Goal: Feedback & Contribution: Contribute content

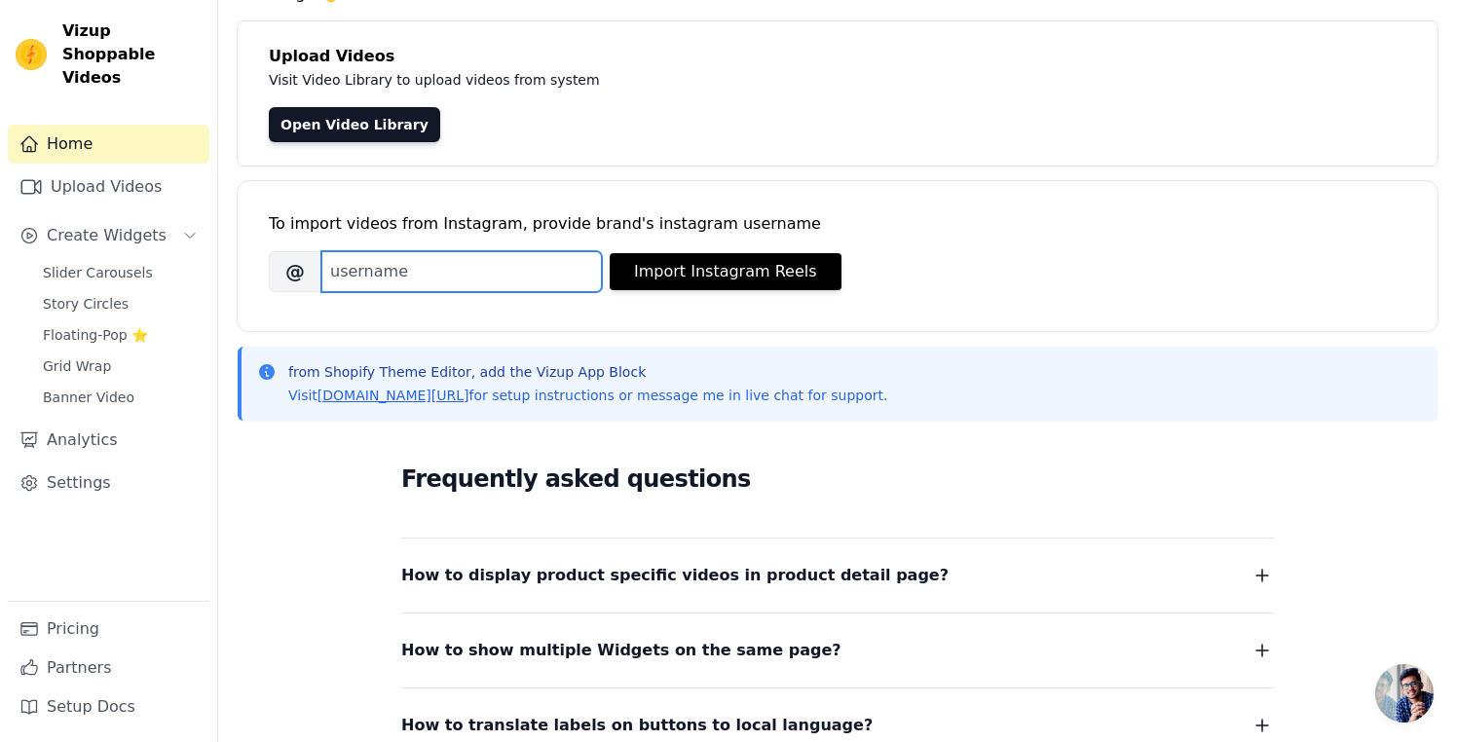
scroll to position [283, 0]
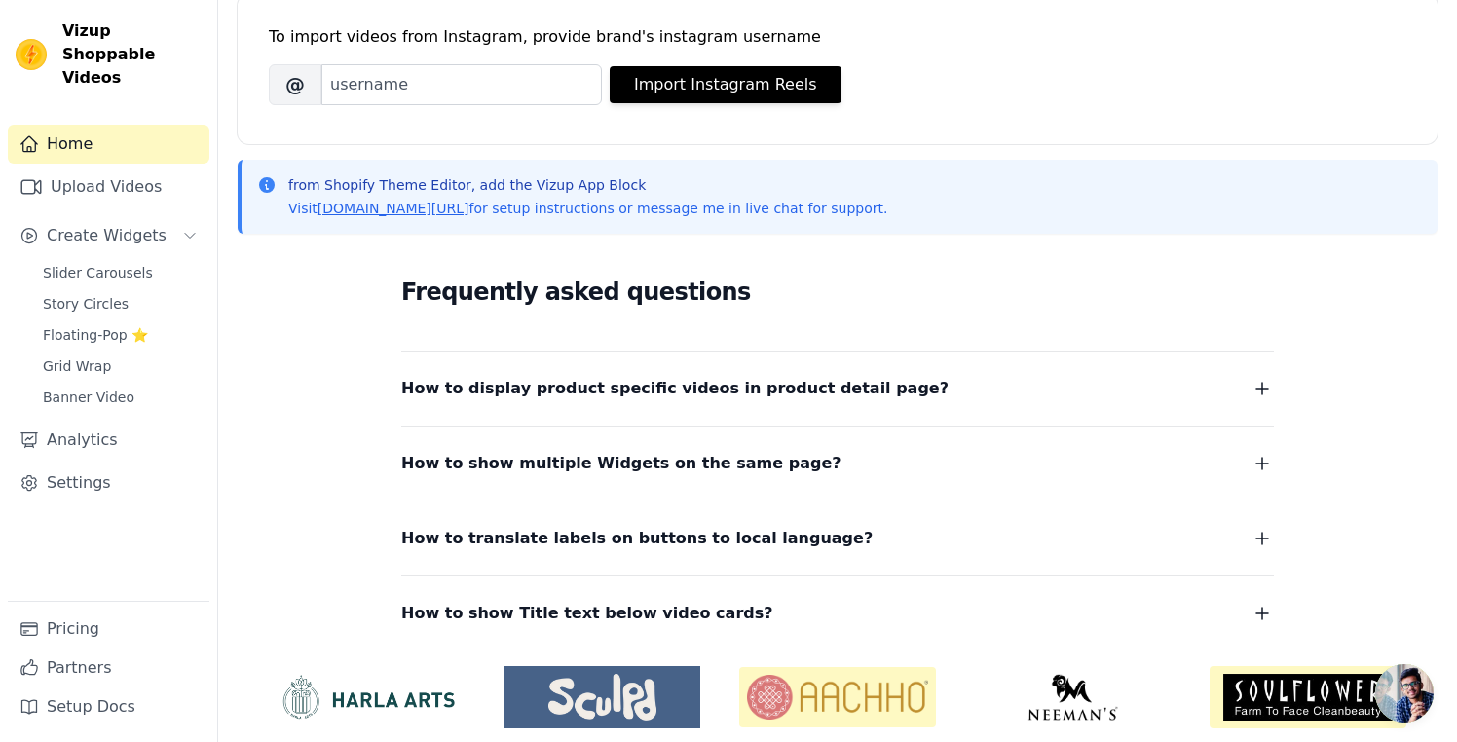
click at [543, 388] on span "How to display product specific videos in product detail page?" at bounding box center [674, 388] width 547 height 27
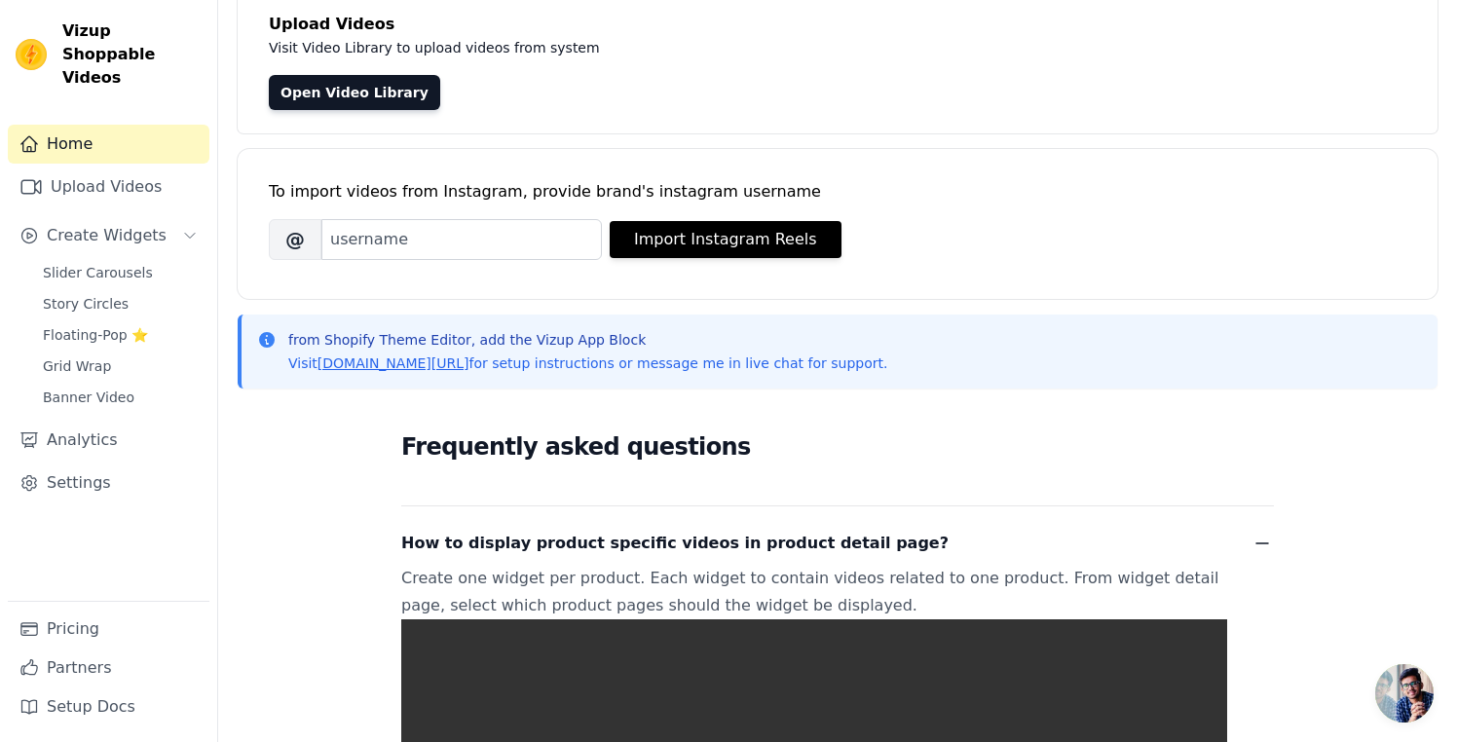
scroll to position [0, 0]
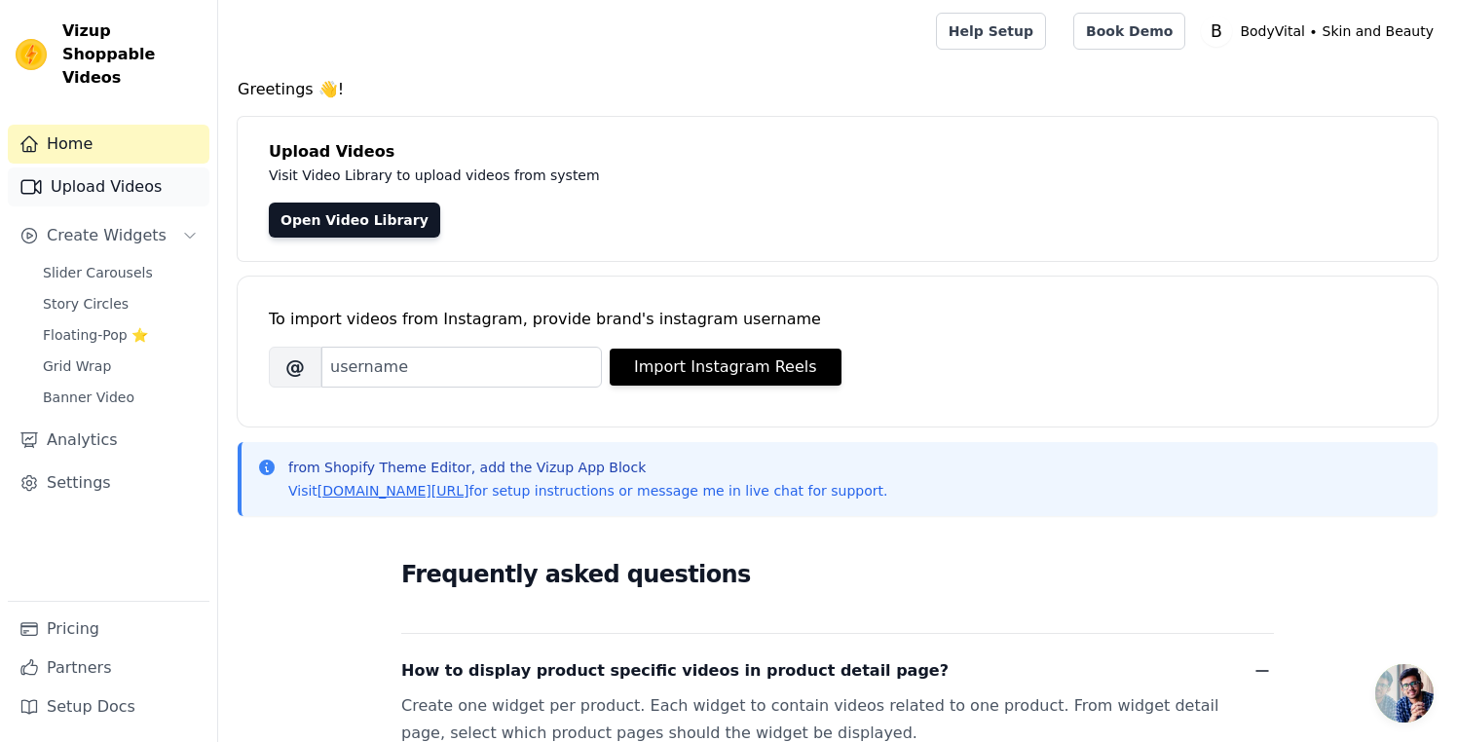
click at [117, 168] on link "Upload Videos" at bounding box center [109, 187] width 202 height 39
click at [313, 227] on link "Open Video Library" at bounding box center [354, 220] width 171 height 35
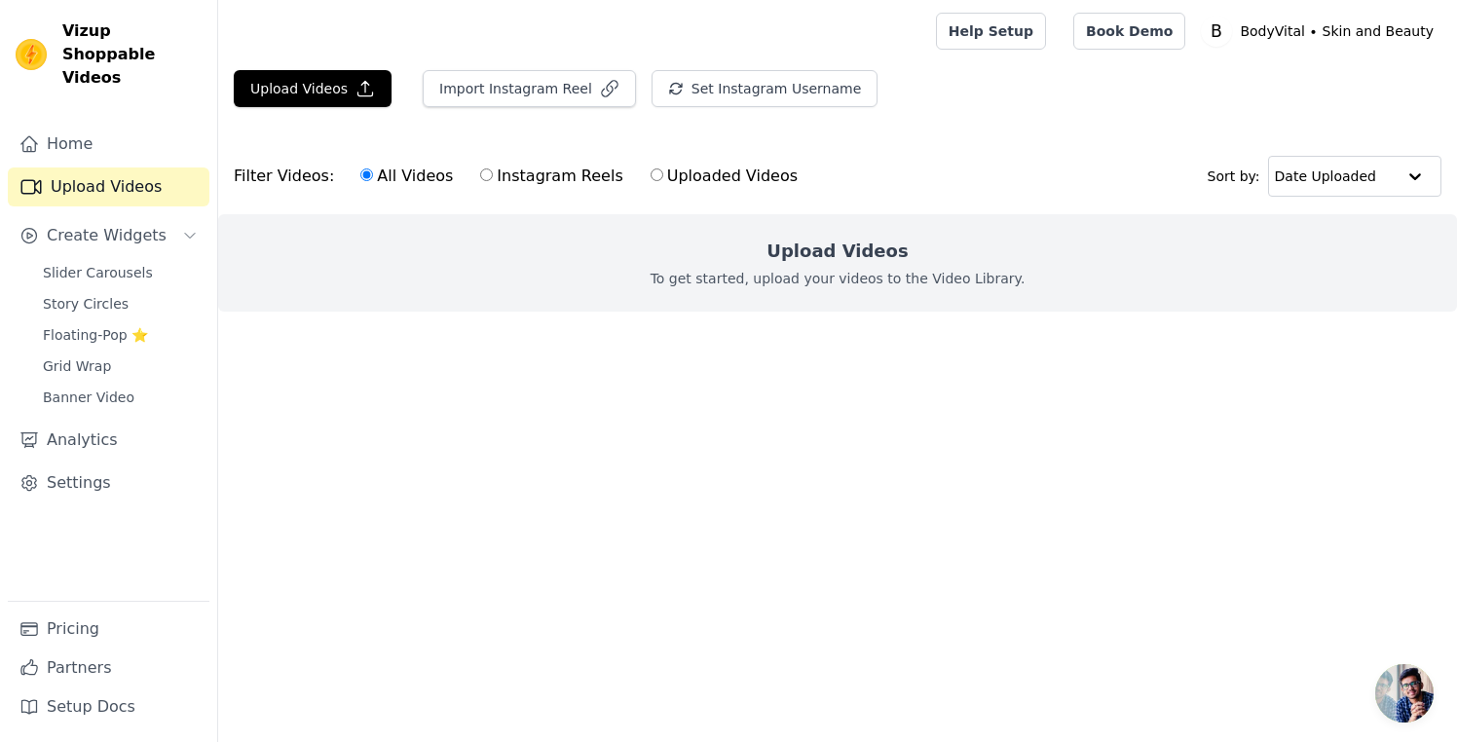
click at [711, 179] on label "Uploaded Videos" at bounding box center [724, 176] width 149 height 25
click at [663, 179] on input "Uploaded Videos" at bounding box center [657, 175] width 13 height 13
radio input "true"
click at [363, 178] on input "All Videos" at bounding box center [366, 175] width 13 height 13
radio input "true"
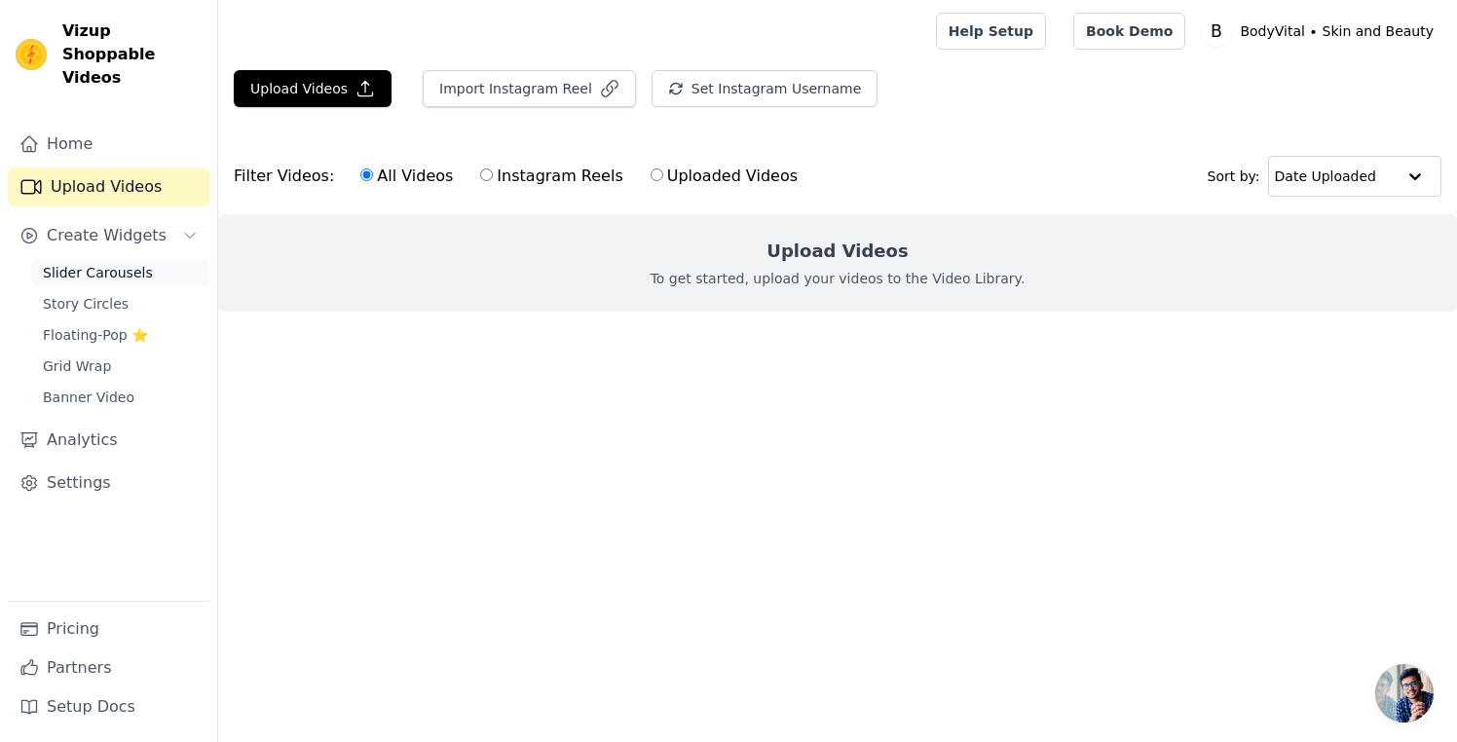
click at [119, 263] on span "Slider Carousels" at bounding box center [98, 272] width 110 height 19
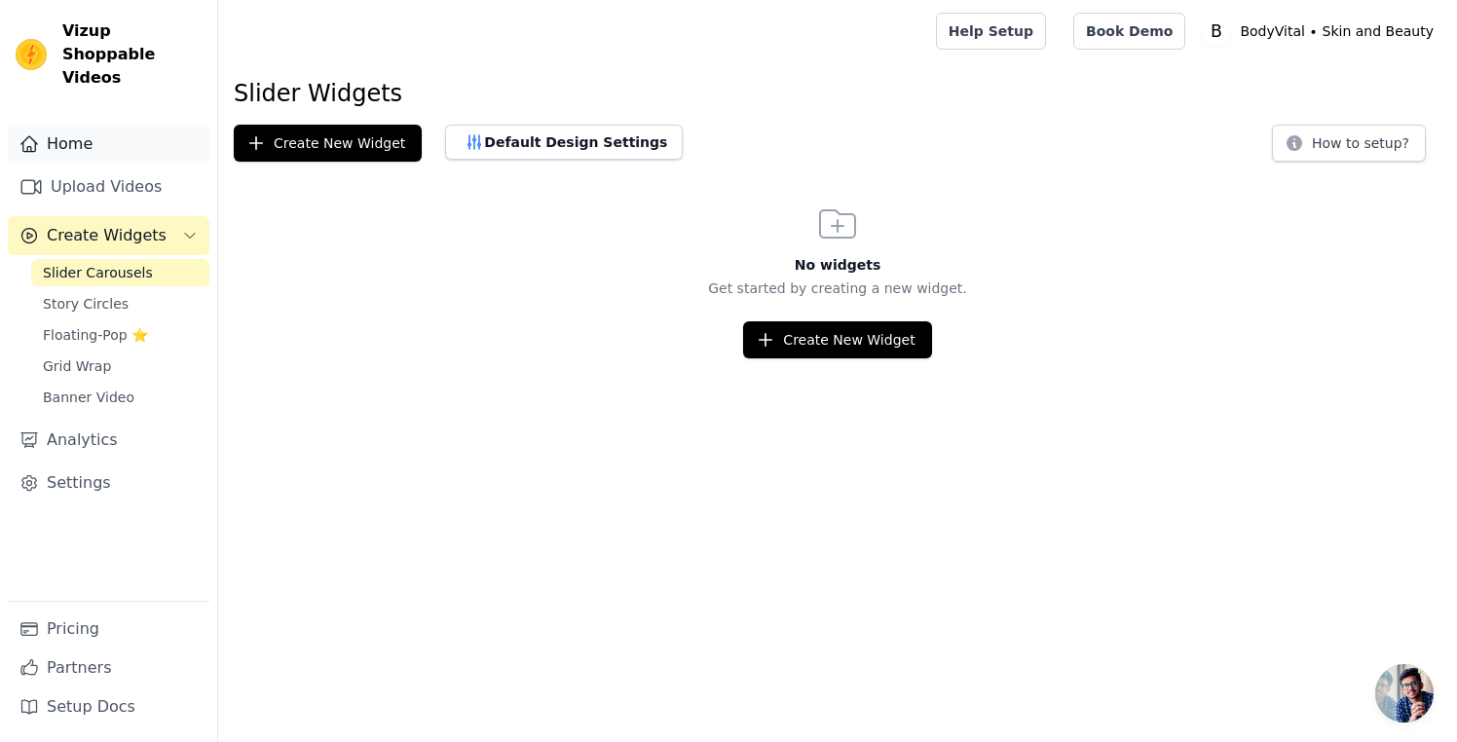
click at [68, 125] on link "Home" at bounding box center [109, 144] width 202 height 39
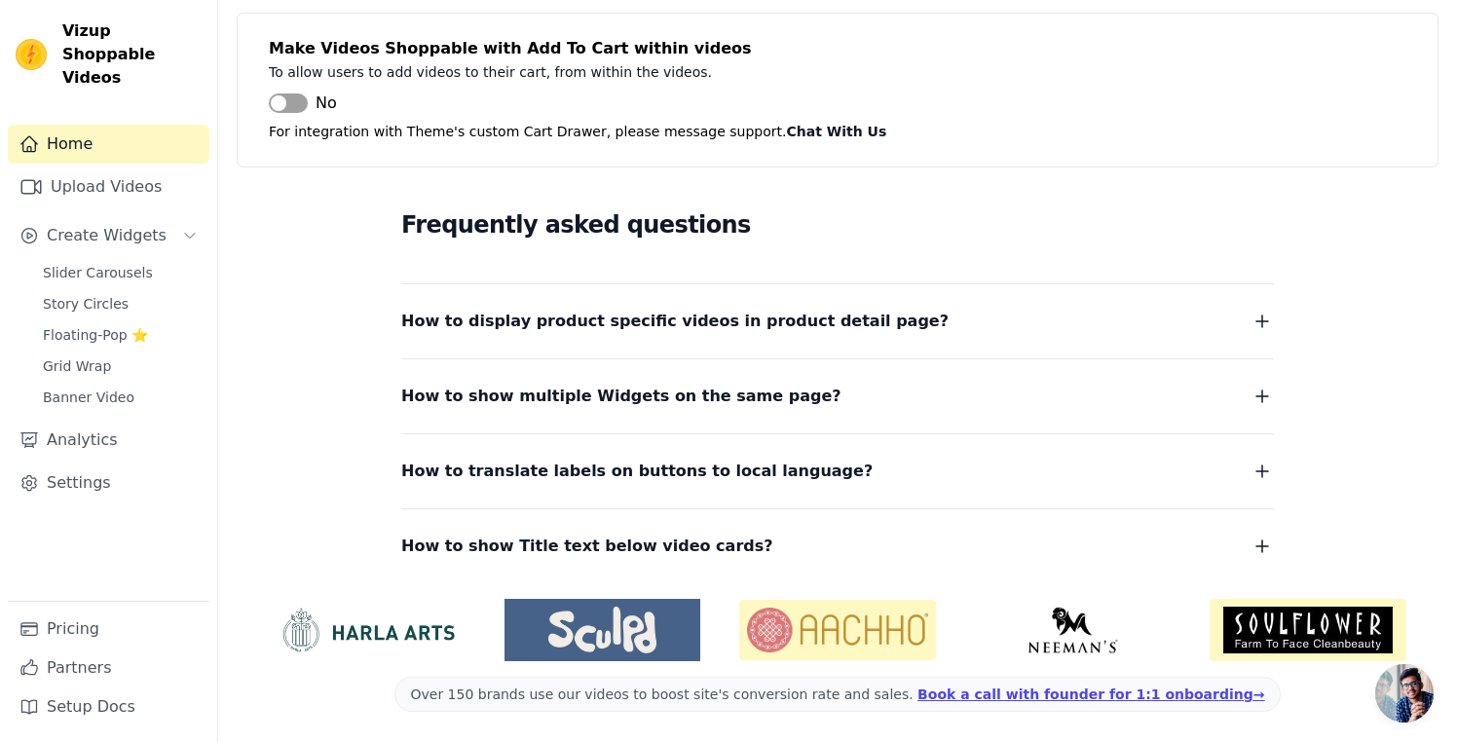
scroll to position [351, 0]
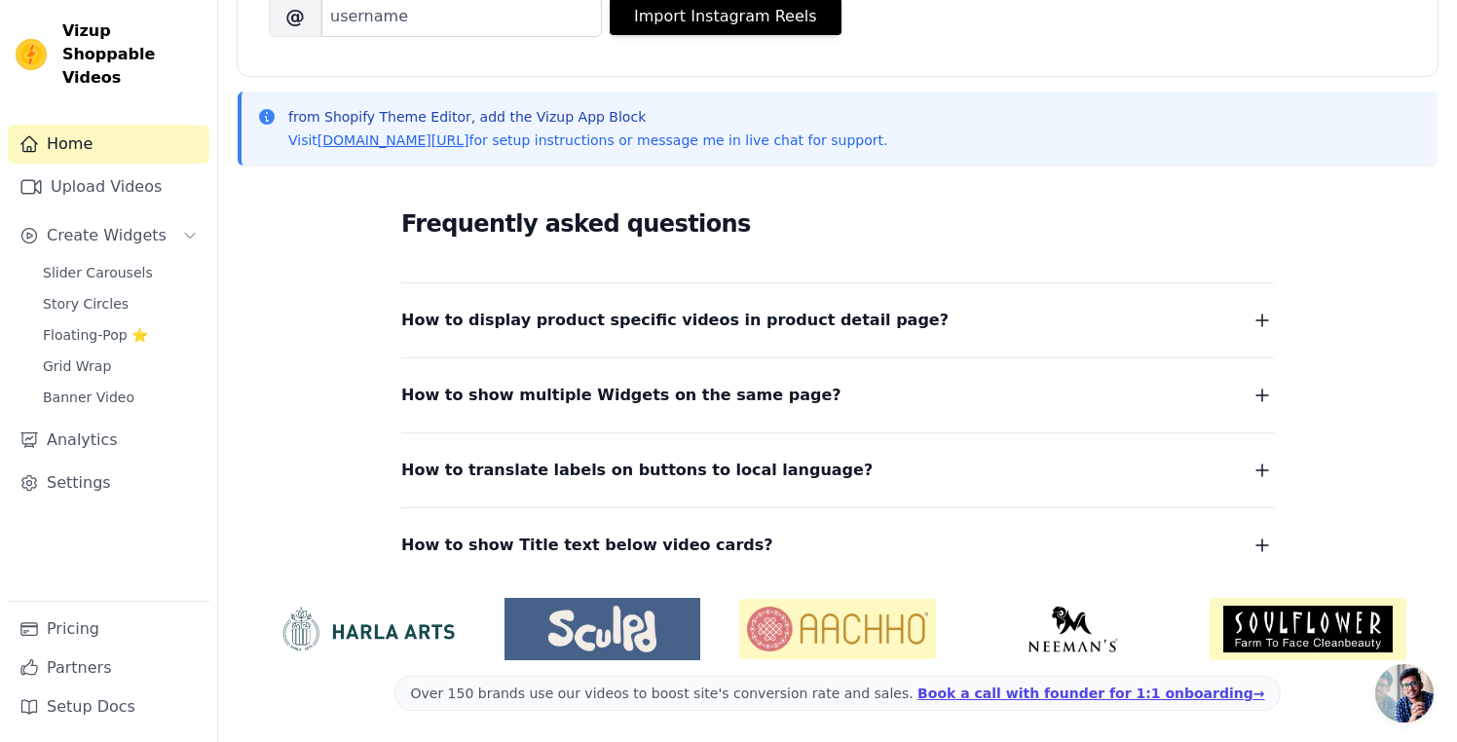
click at [628, 401] on span "How to show multiple Widgets on the same page?" at bounding box center [621, 395] width 440 height 27
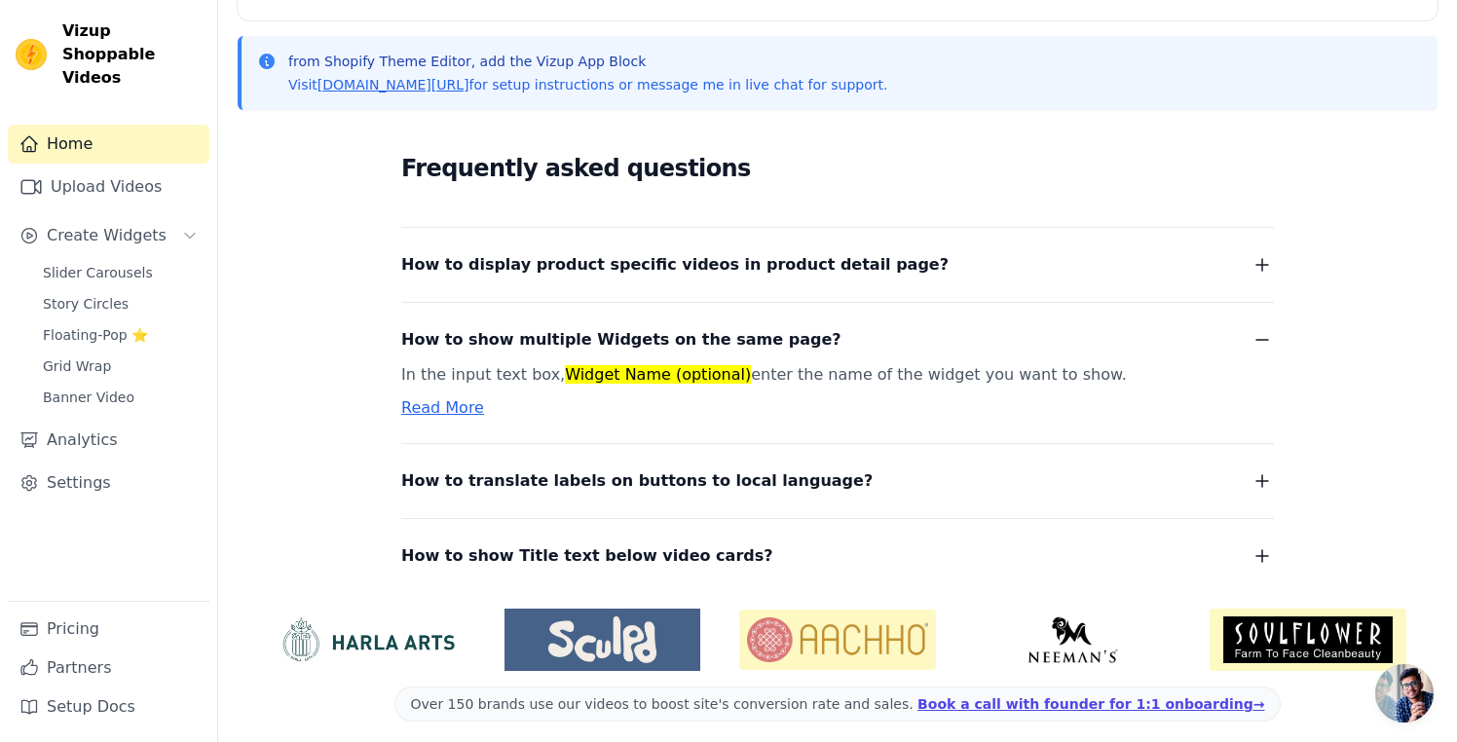
scroll to position [392, 0]
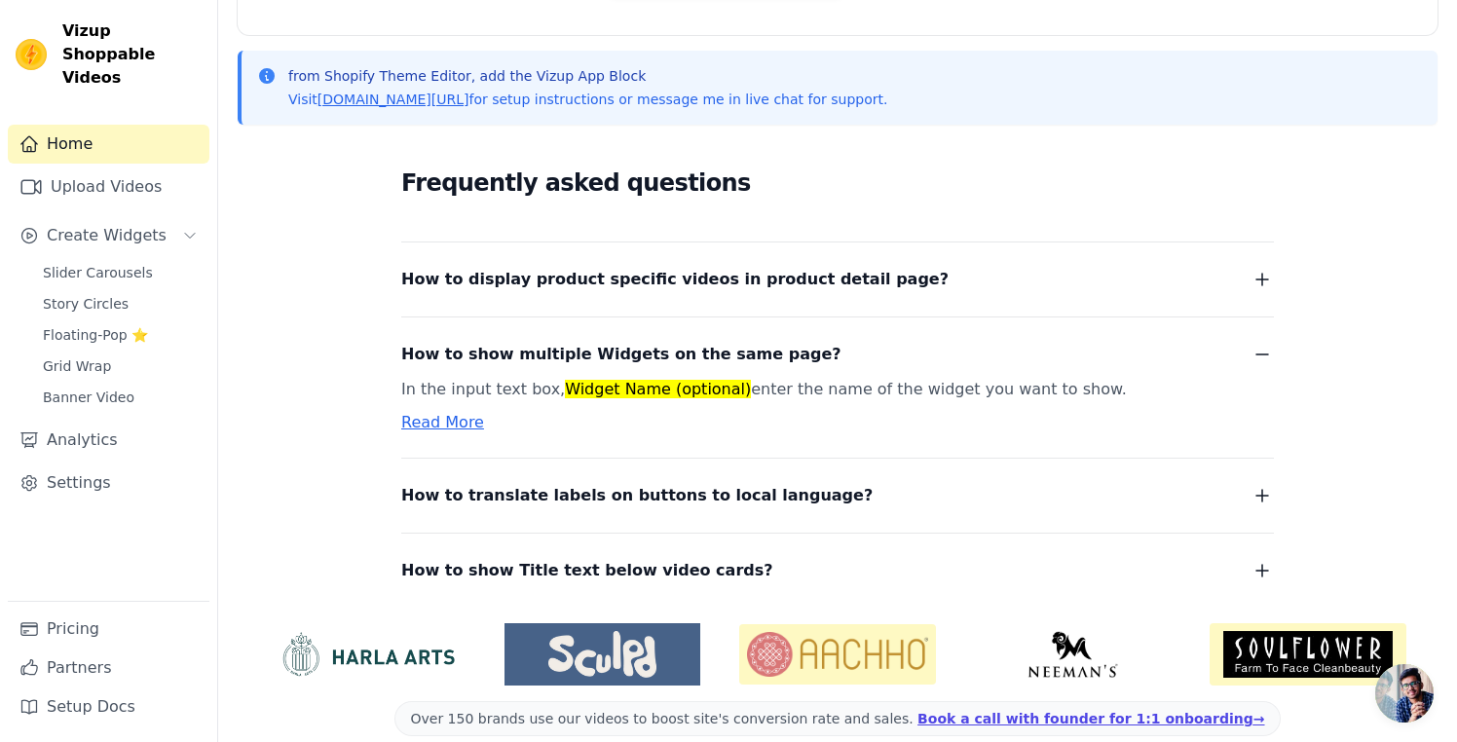
click at [484, 487] on span "How to translate labels on buttons to local language?" at bounding box center [637, 495] width 472 height 27
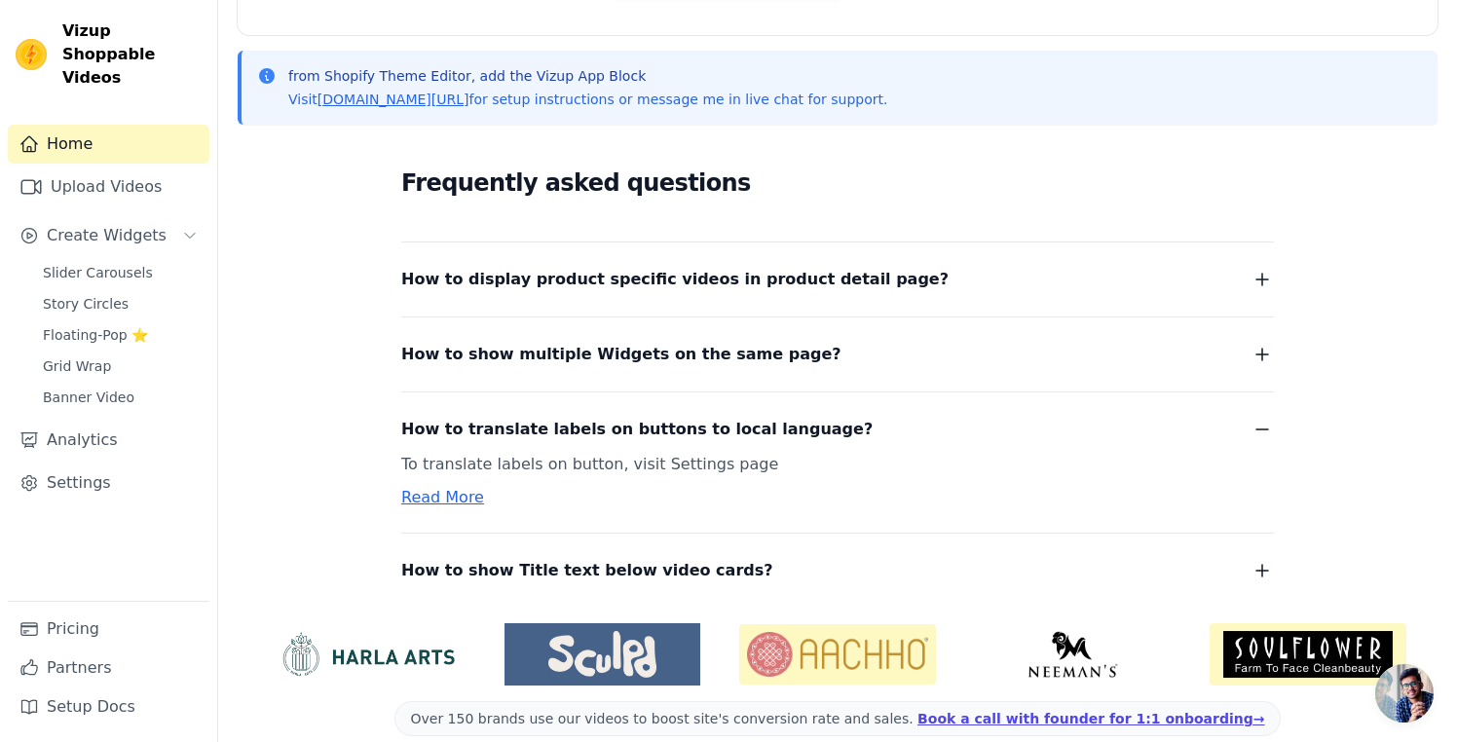
scroll to position [417, 0]
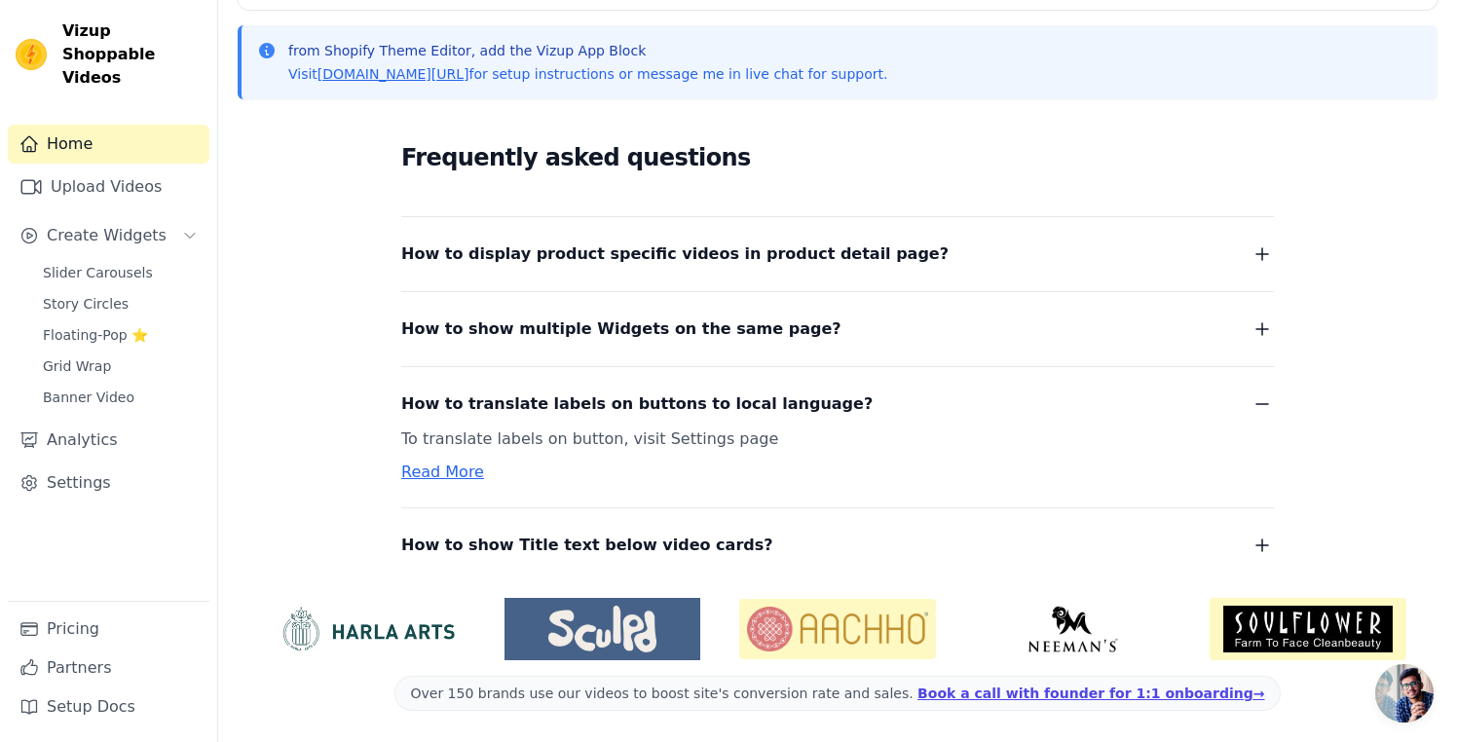
click at [450, 257] on span "How to display product specific videos in product detail page?" at bounding box center [674, 254] width 547 height 27
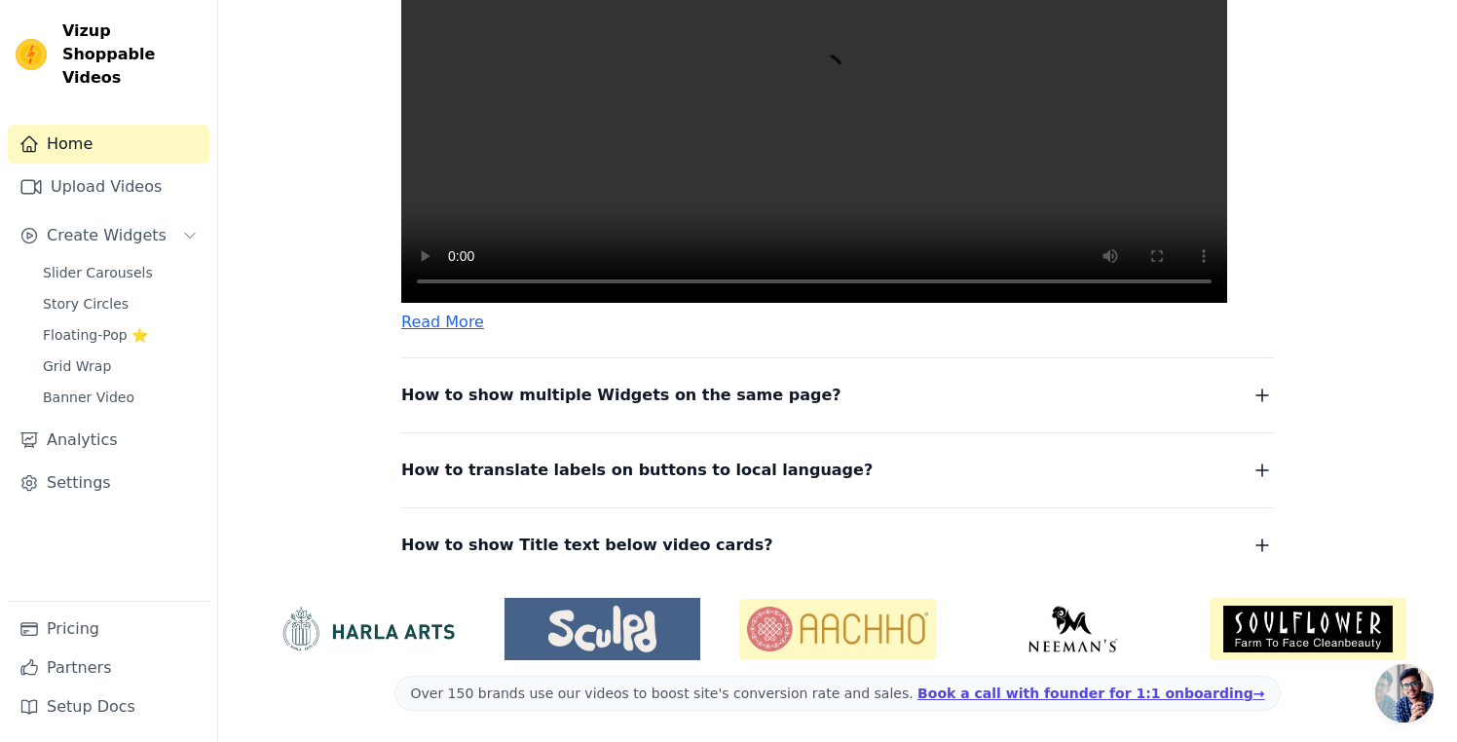
scroll to position [909, 0]
click at [67, 263] on span "Slider Carousels" at bounding box center [98, 272] width 110 height 19
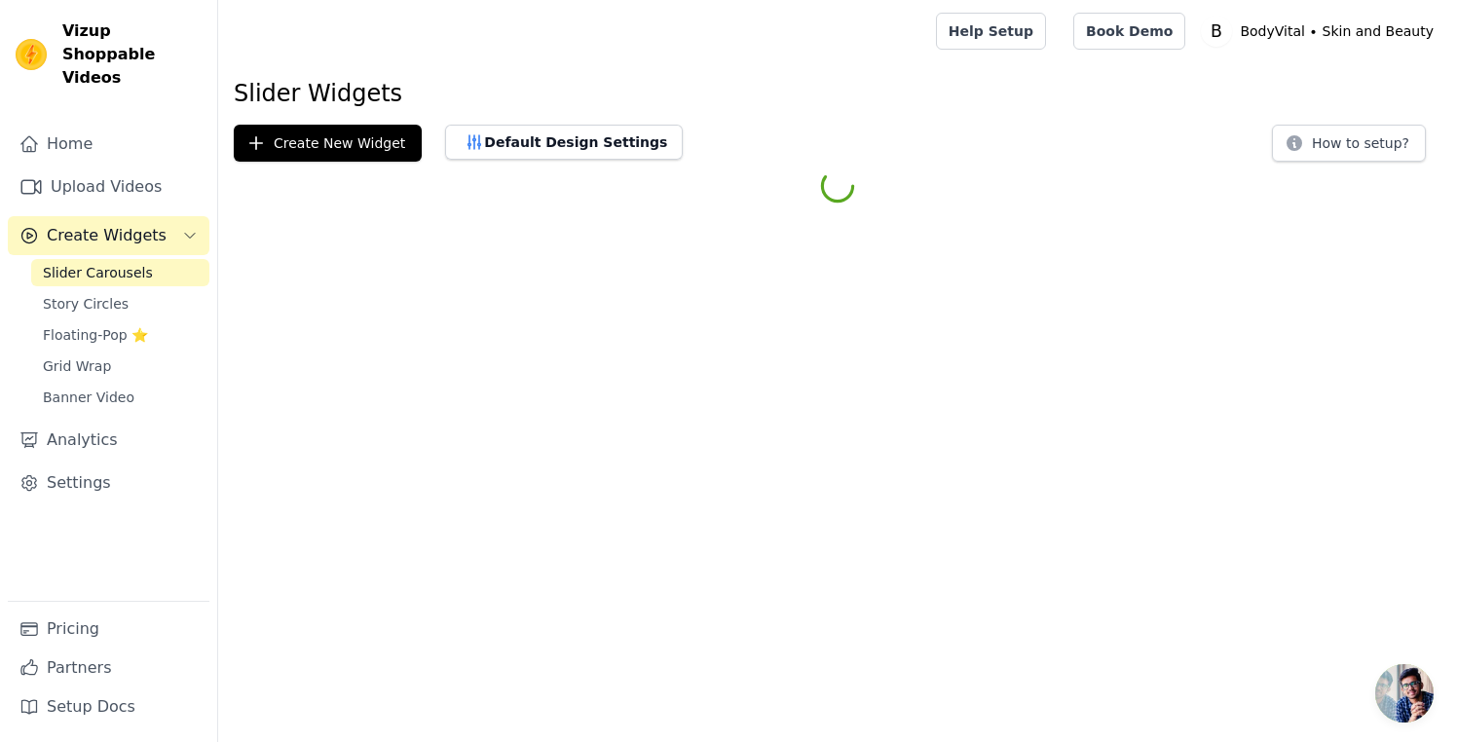
click at [87, 224] on span "Create Widgets" at bounding box center [107, 235] width 120 height 23
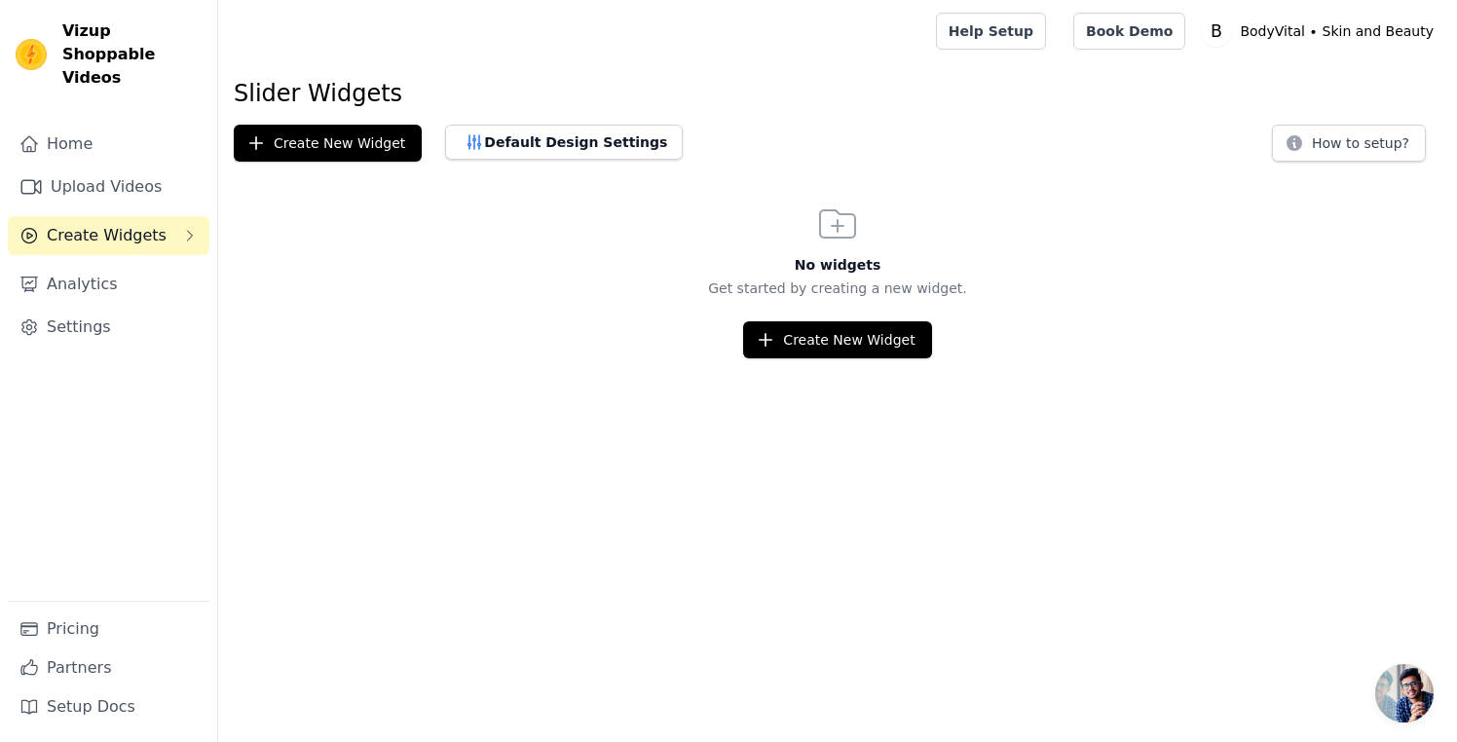
click at [159, 216] on button "Create Widgets" at bounding box center [109, 235] width 202 height 39
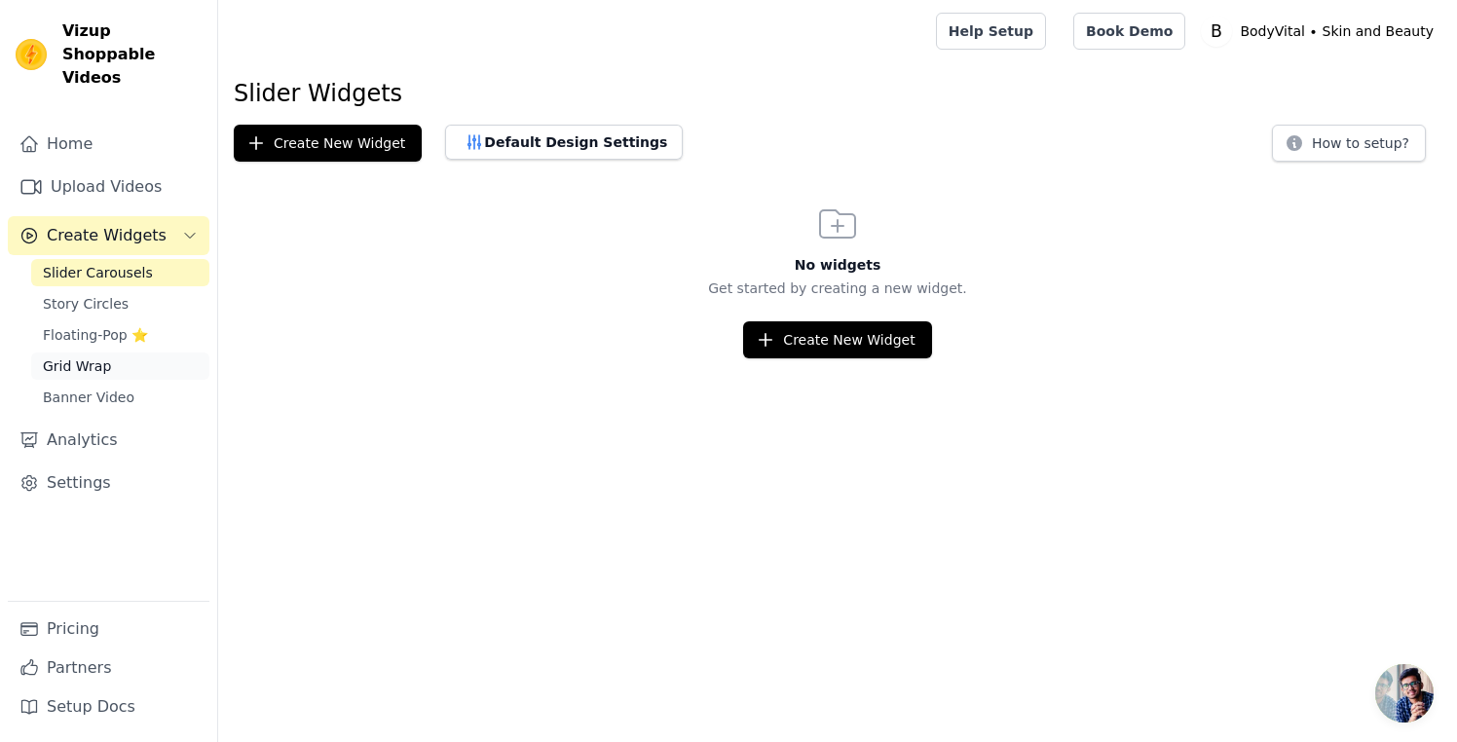
click at [100, 357] on span "Grid Wrap" at bounding box center [77, 366] width 68 height 19
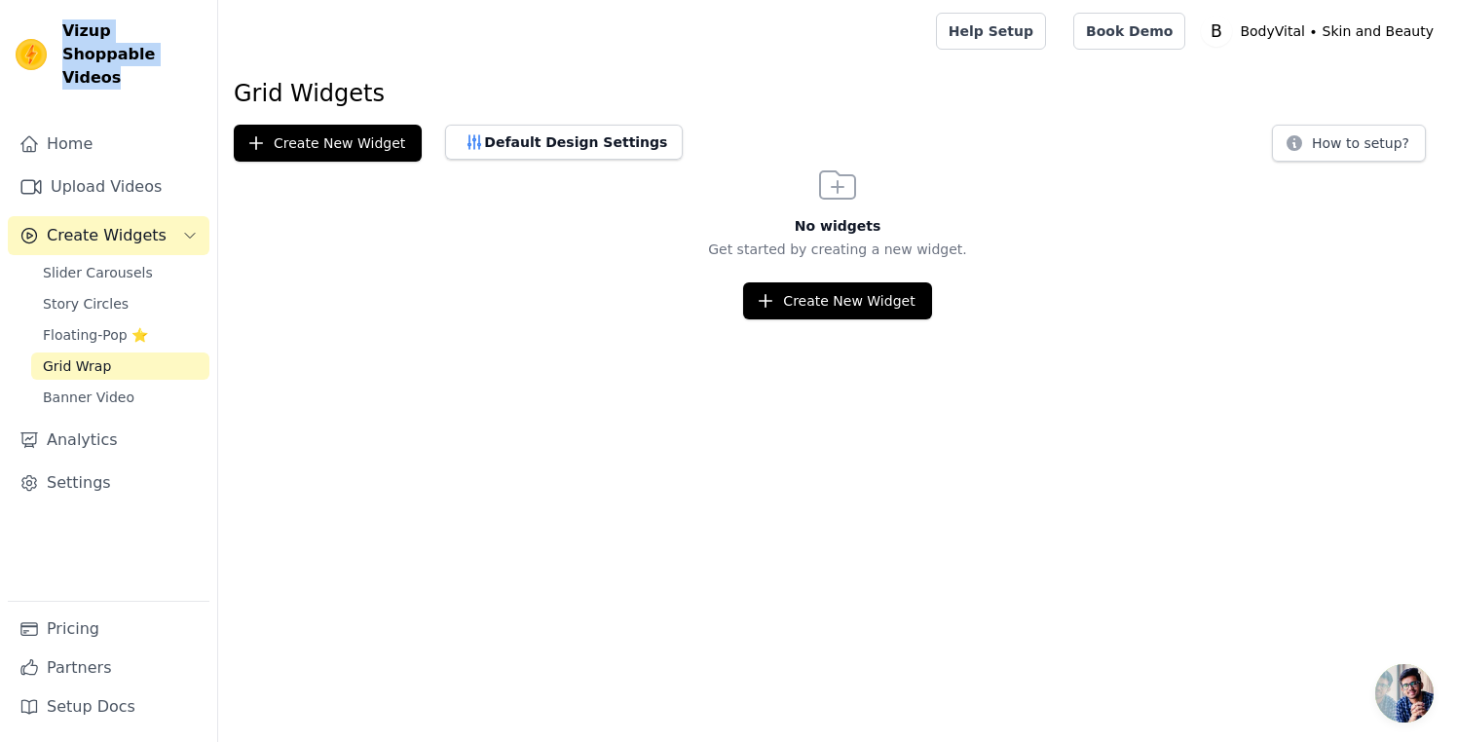
drag, startPoint x: 64, startPoint y: 30, endPoint x: 137, endPoint y: 56, distance: 77.3
click at [137, 56] on span "Vizup Shoppable Videos" at bounding box center [131, 54] width 139 height 70
copy span "Vizup Shoppable Videos"
click at [108, 263] on span "Slider Carousels" at bounding box center [98, 272] width 110 height 19
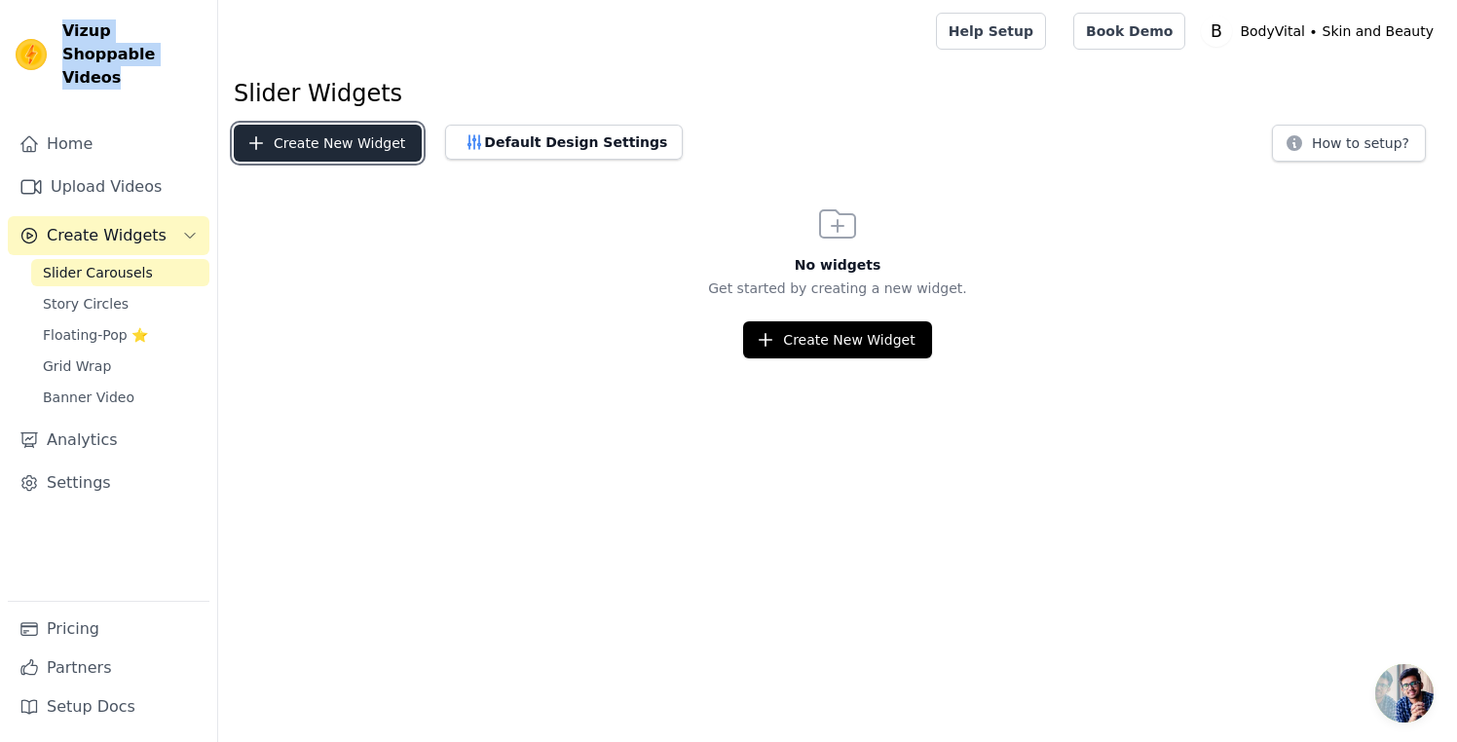
click at [361, 148] on button "Create New Widget" at bounding box center [328, 143] width 188 height 37
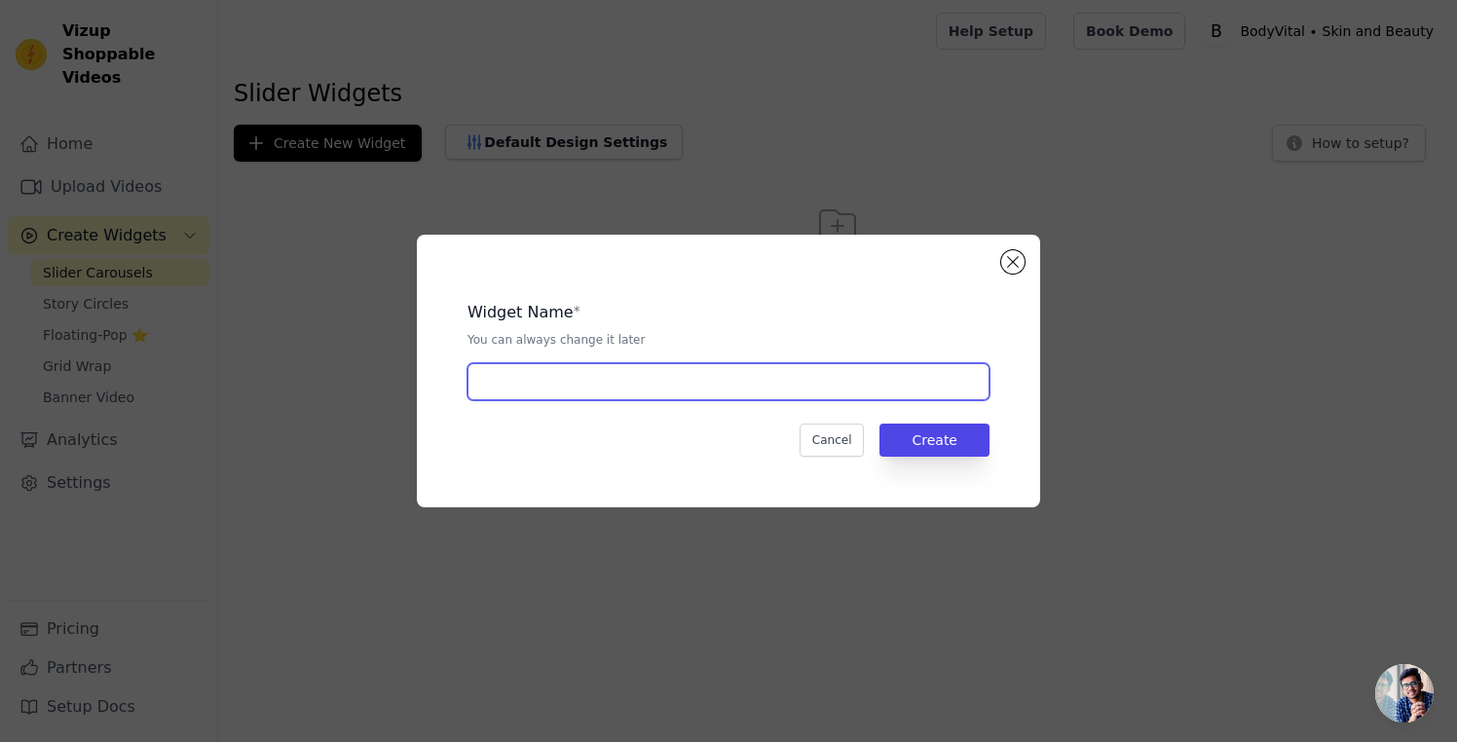
click at [523, 391] on input "text" at bounding box center [729, 381] width 522 height 37
type input "I"
type input "U"
type input "Product-Page-Carousel"
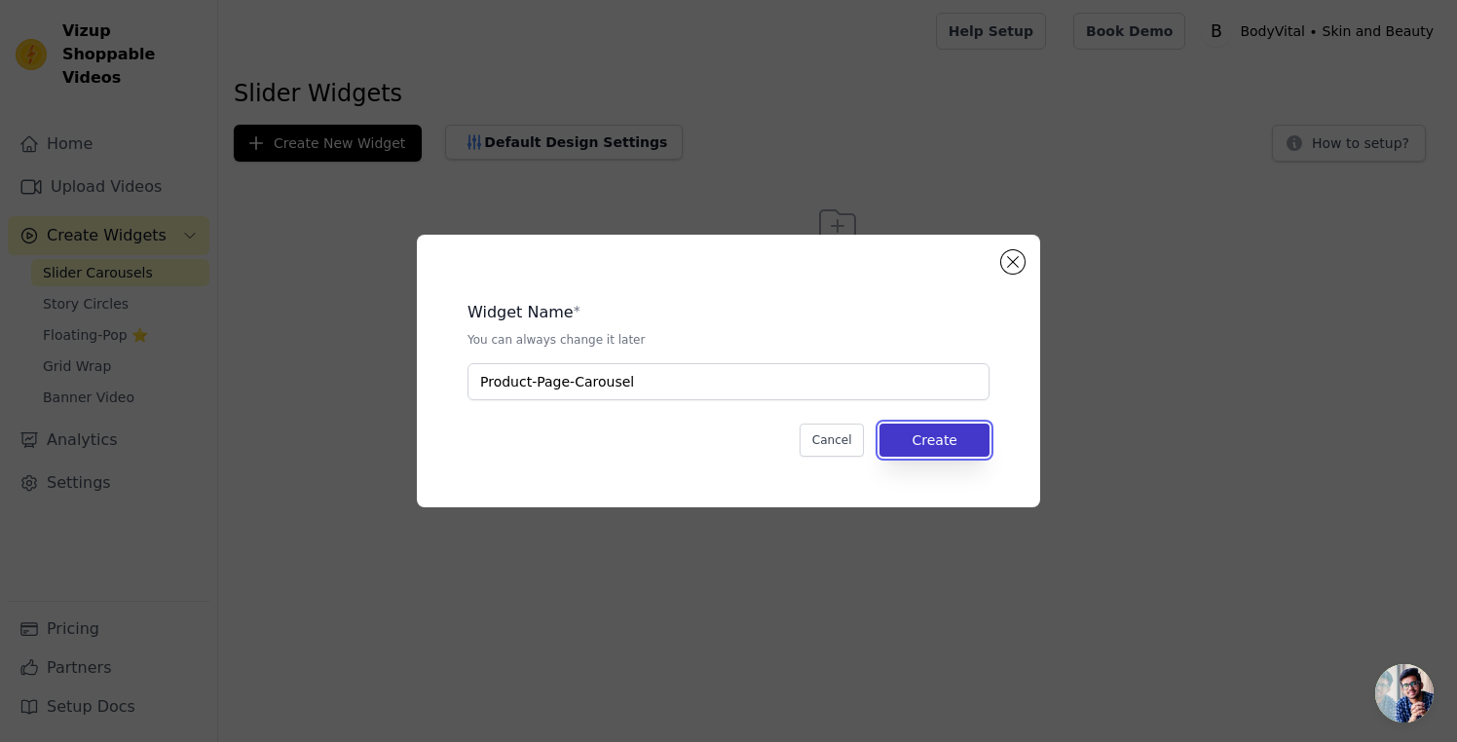
click at [932, 436] on button "Create" at bounding box center [935, 440] width 110 height 33
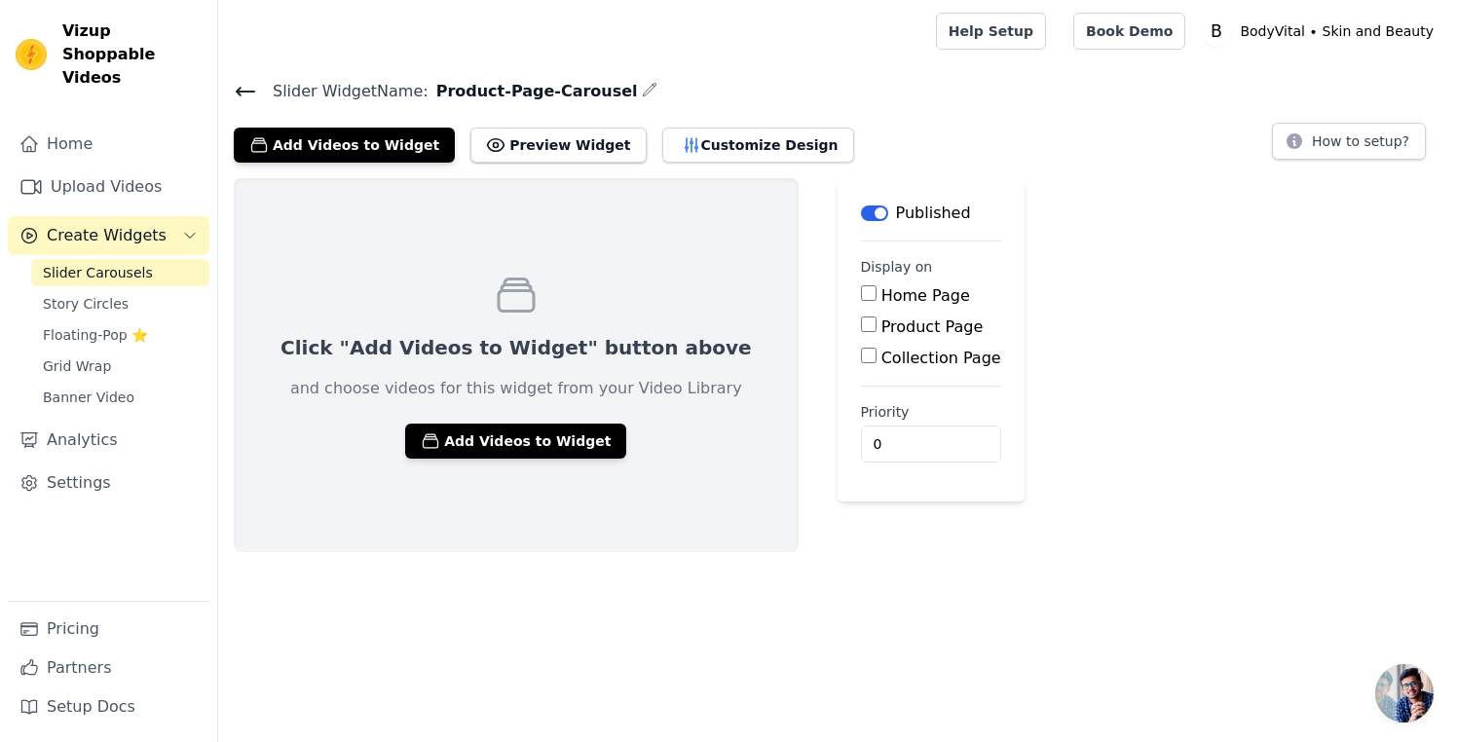
click at [882, 326] on label "Product Page" at bounding box center [933, 327] width 102 height 19
click at [861, 326] on input "Product Page" at bounding box center [869, 325] width 16 height 16
checkbox input "true"
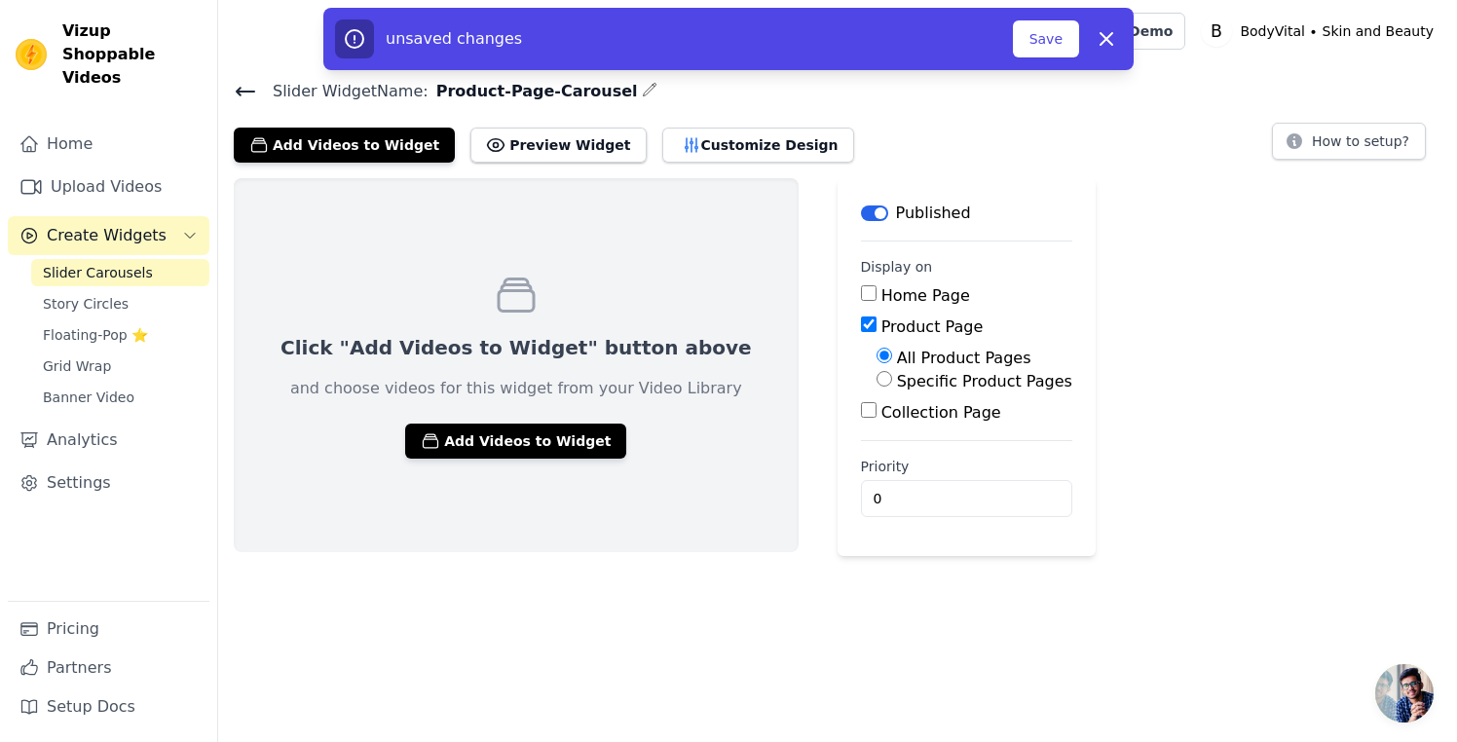
click at [897, 377] on label "Specific Product Pages" at bounding box center [984, 381] width 175 height 19
click at [877, 377] on input "Specific Product Pages" at bounding box center [885, 379] width 16 height 16
radio input "true"
click at [877, 433] on button "Select Products" at bounding box center [942, 425] width 131 height 33
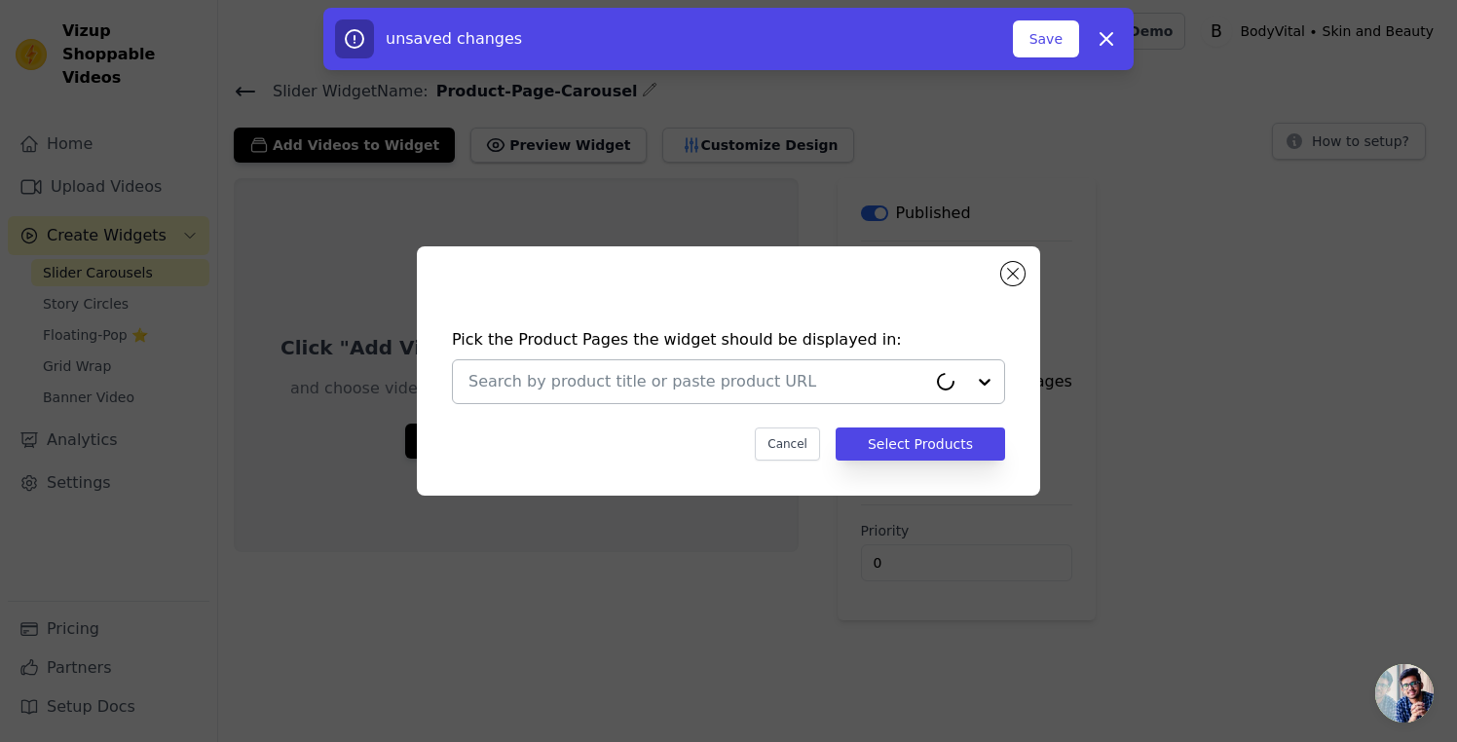
click at [982, 382] on div at bounding box center [965, 381] width 78 height 43
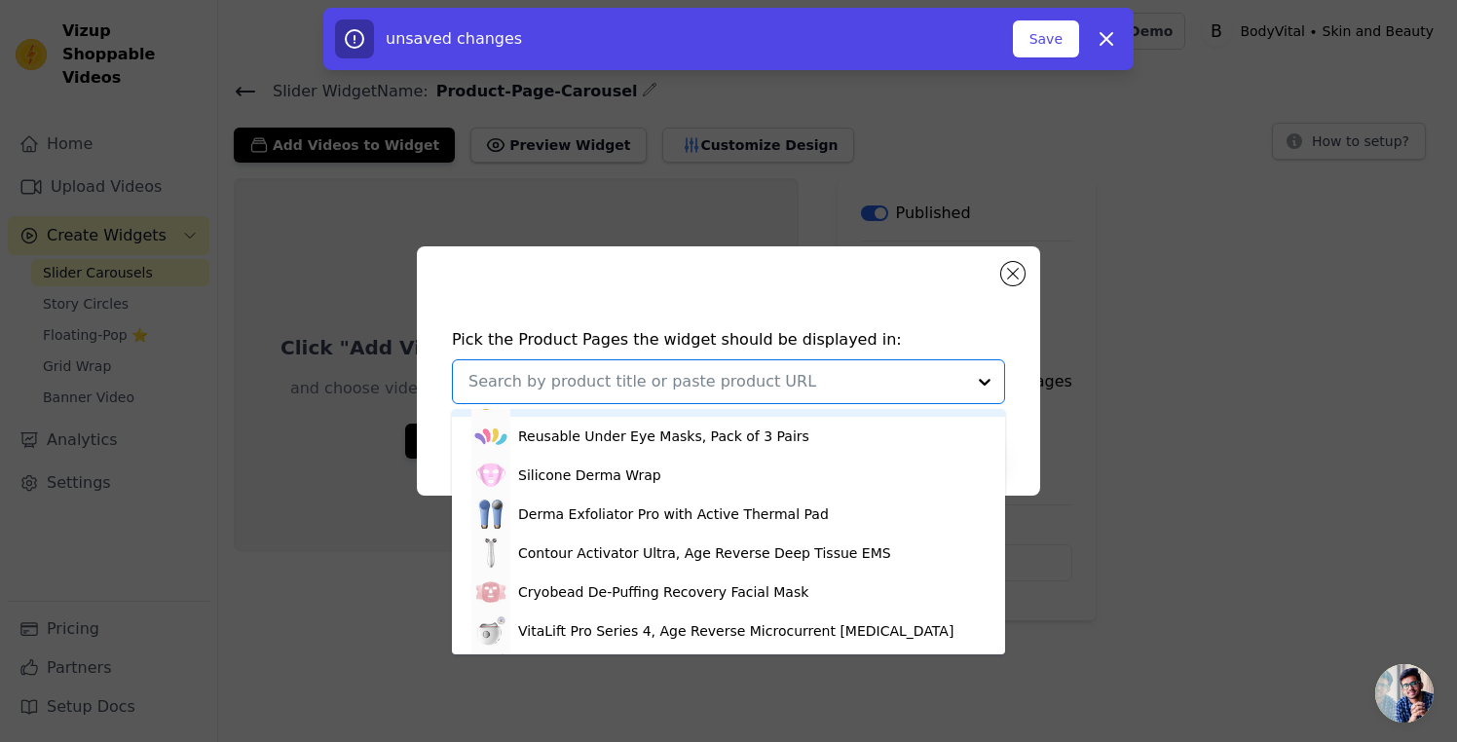
scroll to position [111, 0]
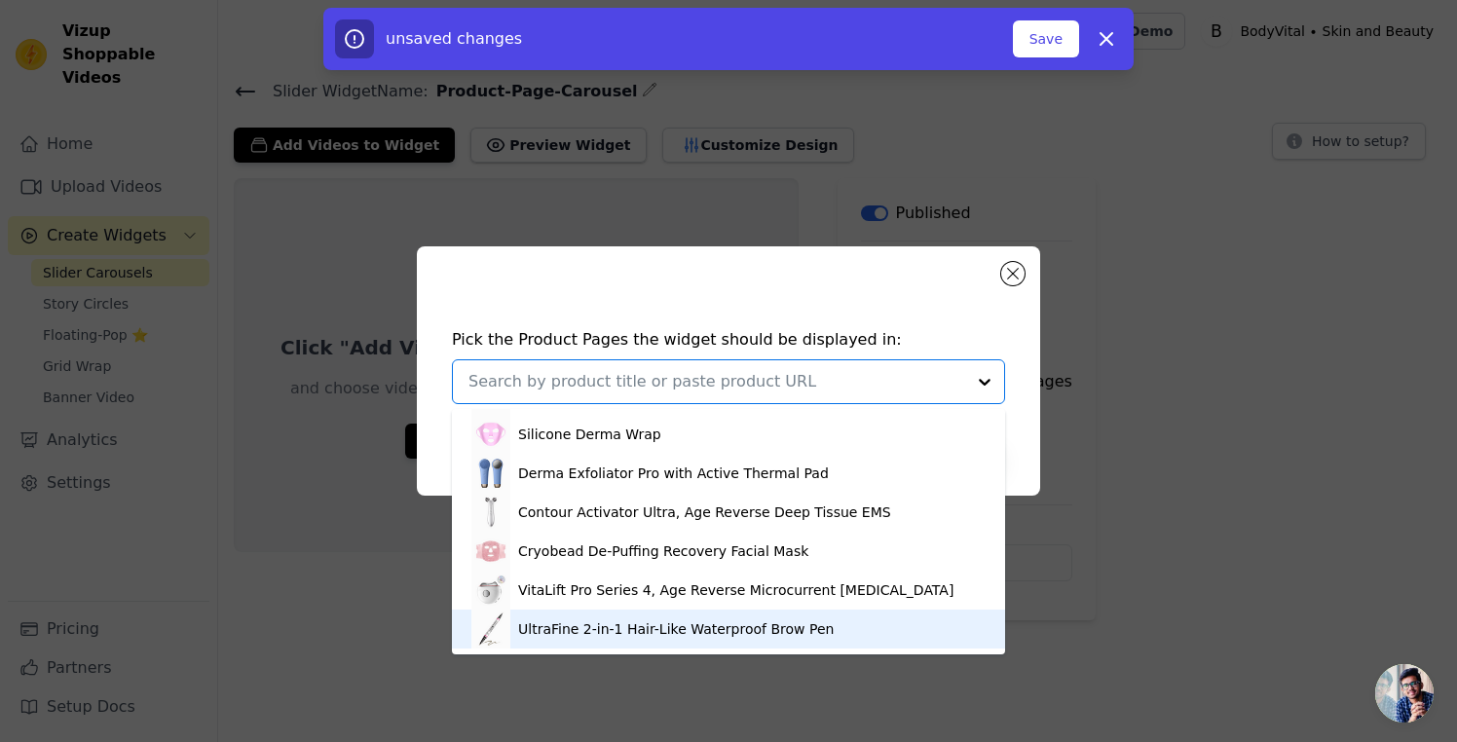
click at [773, 624] on div "UltraFine 2-in-1 Hair-Like Waterproof Brow Pen" at bounding box center [676, 629] width 316 height 19
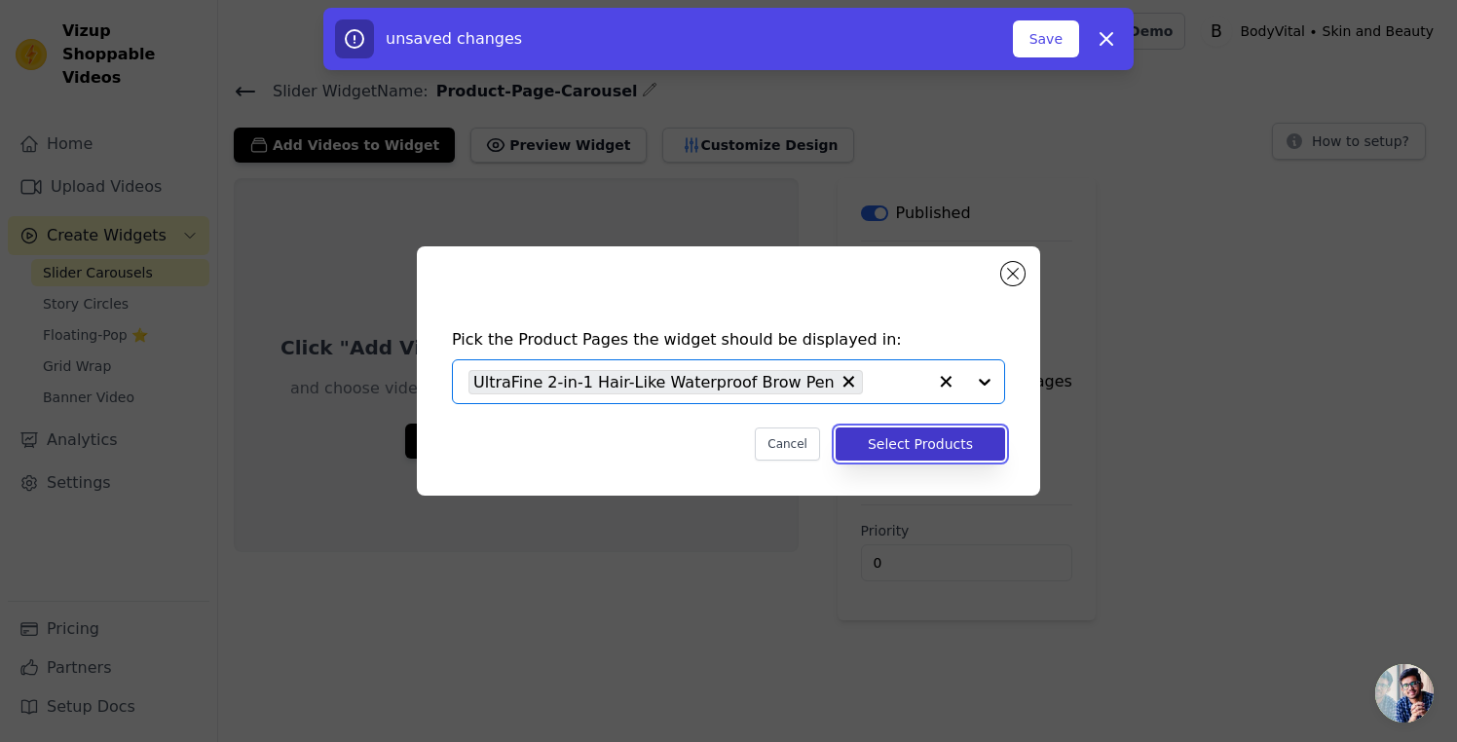
click at [918, 441] on button "Select Products" at bounding box center [921, 444] width 170 height 33
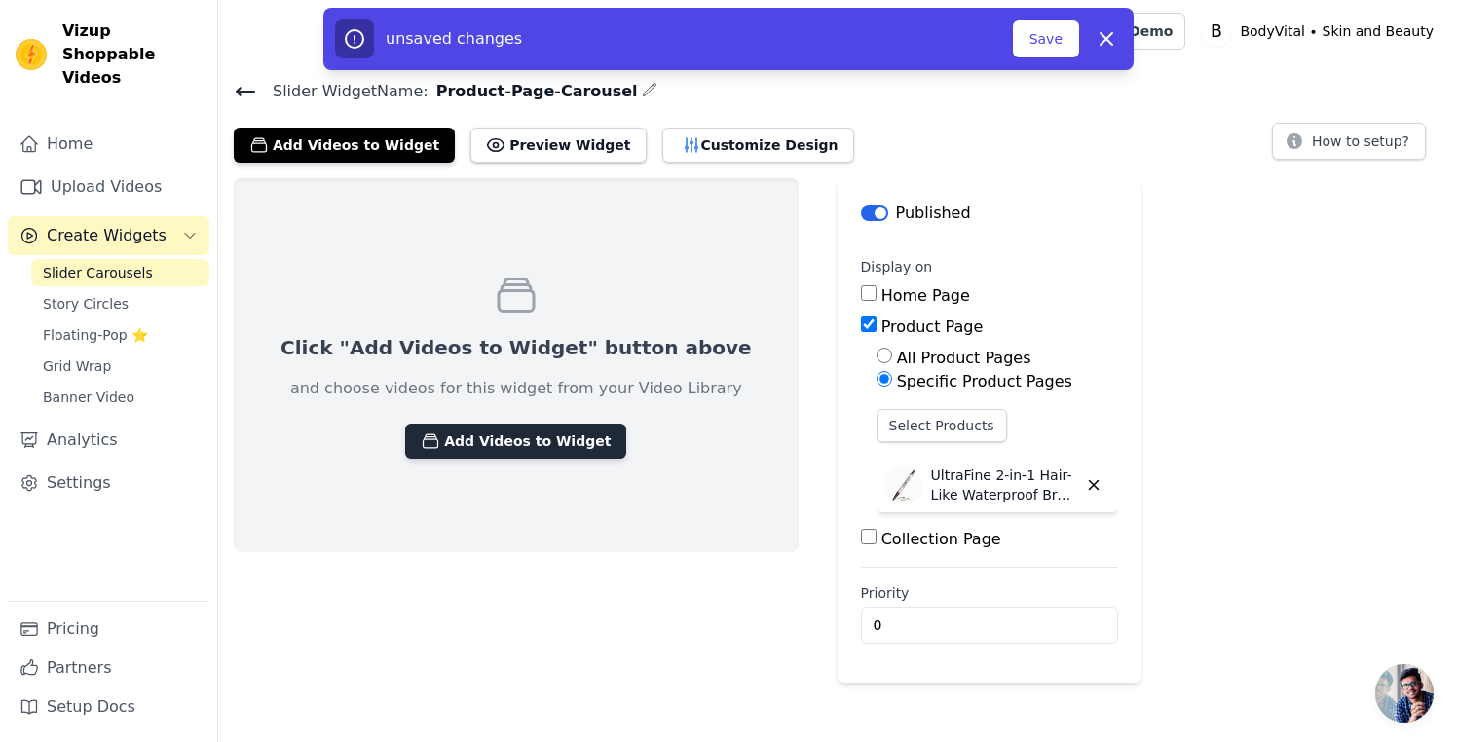
click at [528, 433] on button "Add Videos to Widget" at bounding box center [515, 441] width 221 height 35
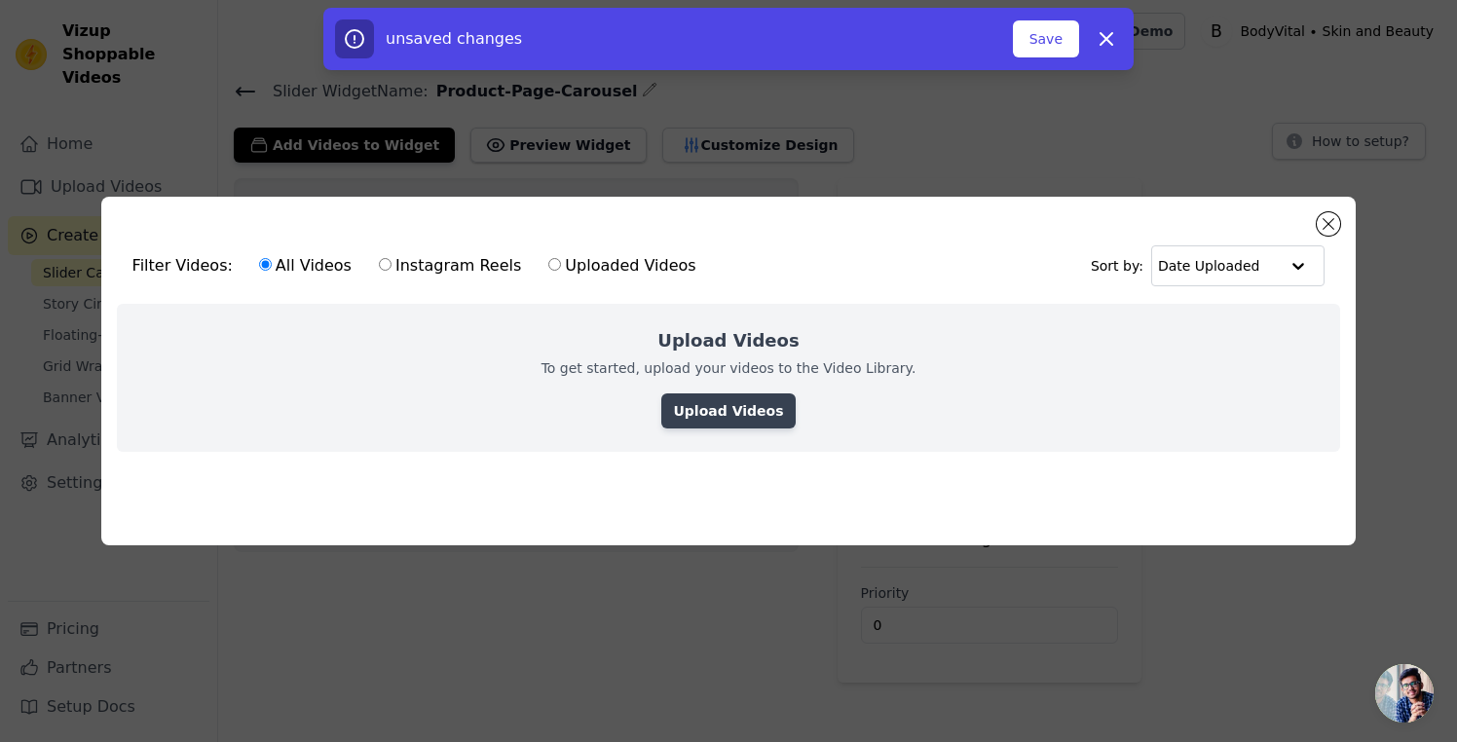
click at [721, 415] on link "Upload Videos" at bounding box center [727, 411] width 133 height 35
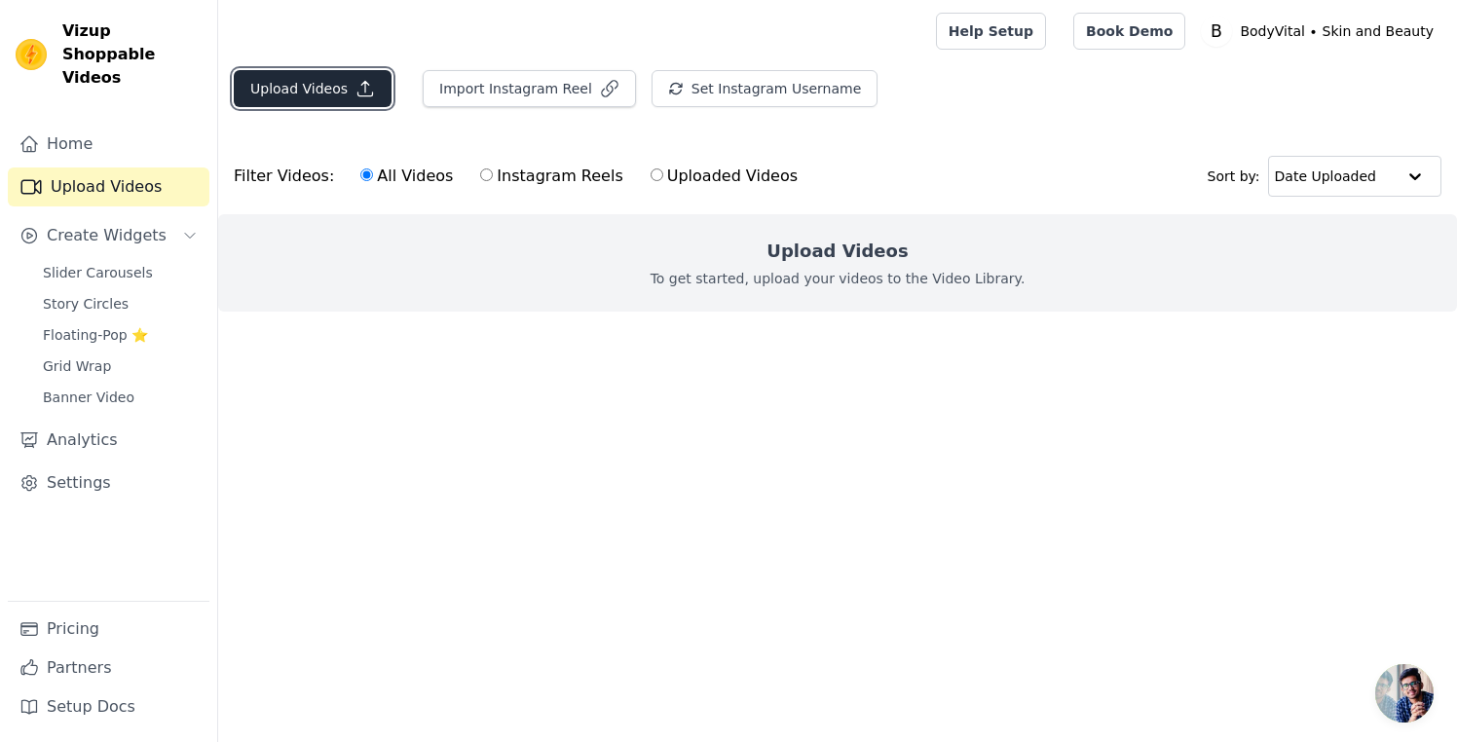
click at [342, 85] on button "Upload Videos" at bounding box center [313, 88] width 158 height 37
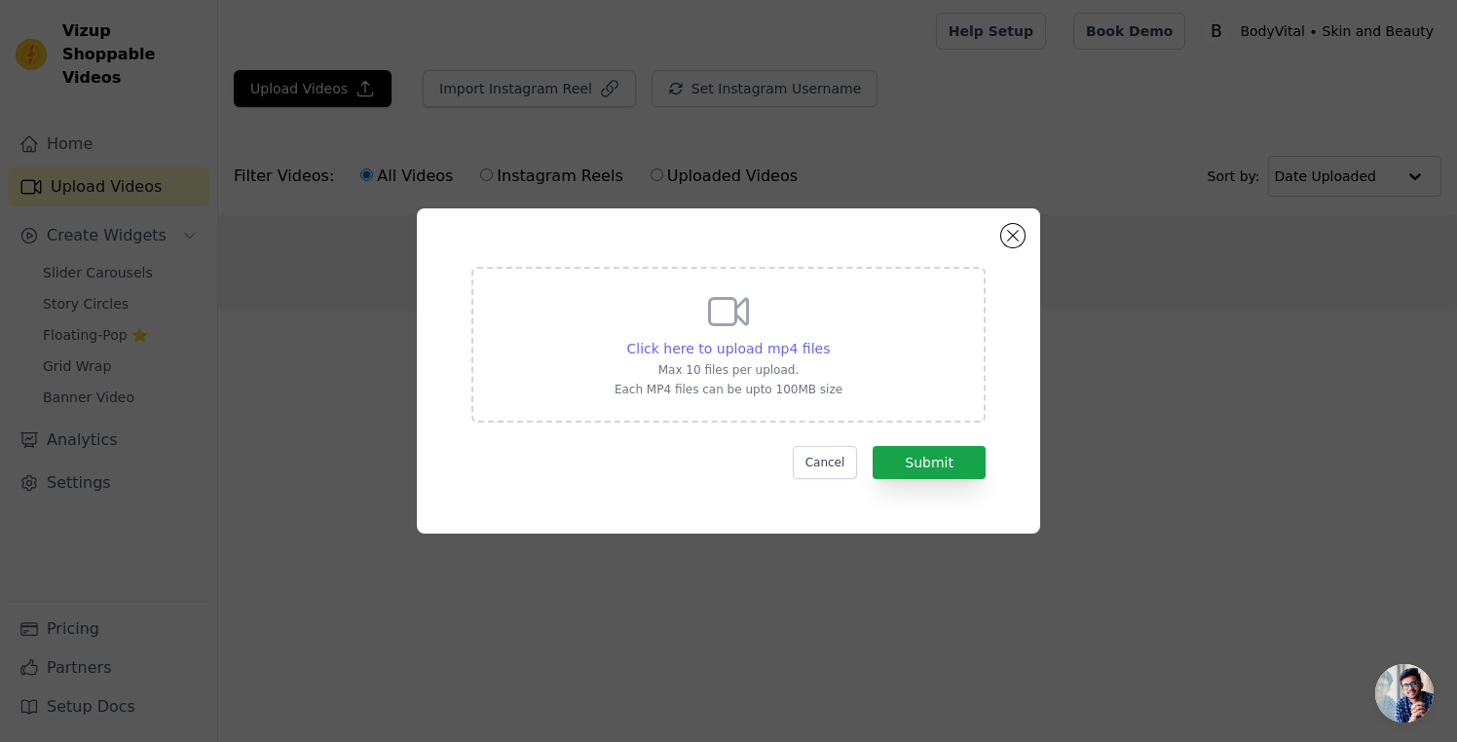
click at [774, 348] on span "Click here to upload mp4 files" at bounding box center [729, 349] width 204 height 16
click at [829, 339] on input "Click here to upload mp4 files Max 10 files per upload. Each MP4 files can be u…" at bounding box center [829, 338] width 1 height 1
click at [741, 347] on span "Click here to upload mp4 files" at bounding box center [729, 349] width 204 height 16
click at [829, 339] on input "Click here to upload mp4 files Max 10 files per upload. Each MP4 files can be u…" at bounding box center [829, 338] width 1 height 1
type input "C:\fakepath\SHORT-W-35-Cr-01-UltraFine-Brow-Pen-UGC-Edit.mp4"
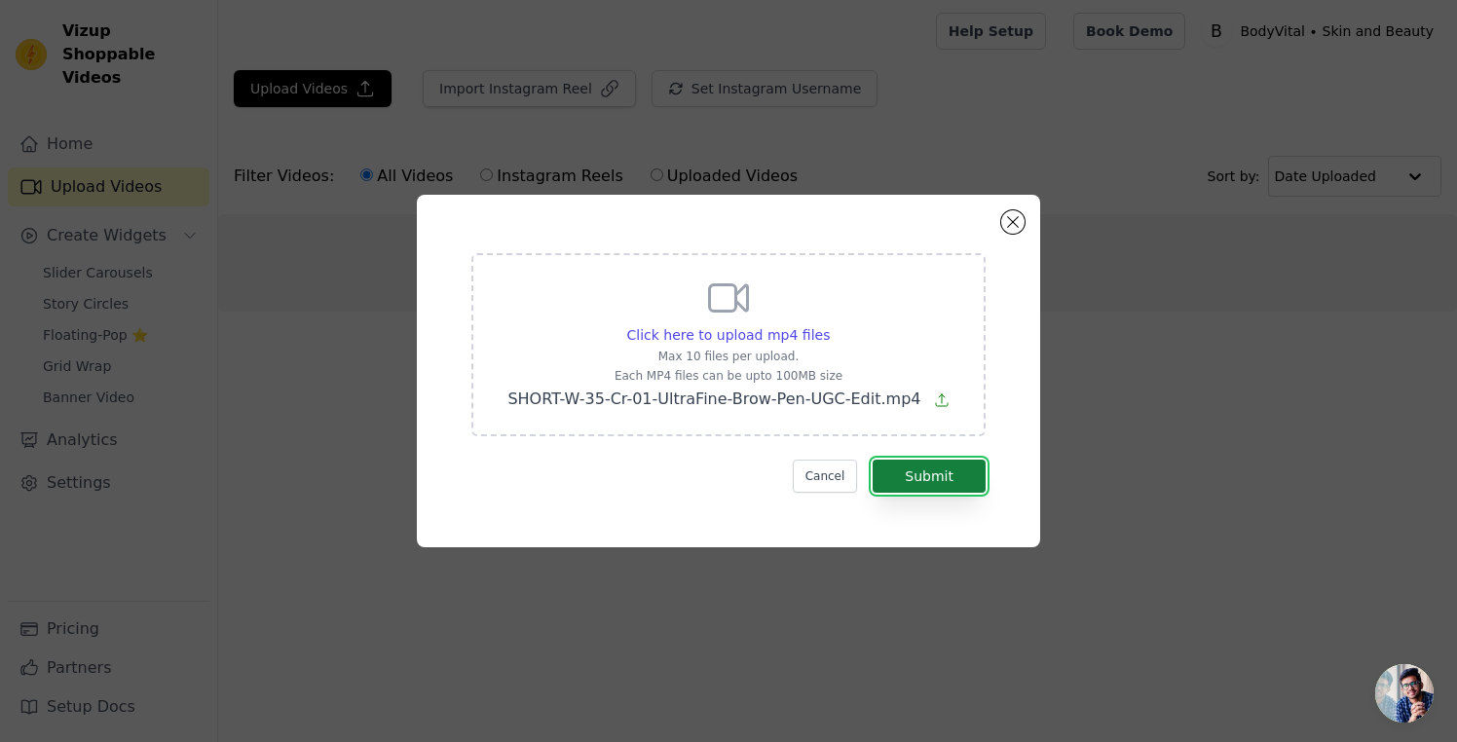
click at [902, 478] on button "Submit" at bounding box center [929, 476] width 113 height 33
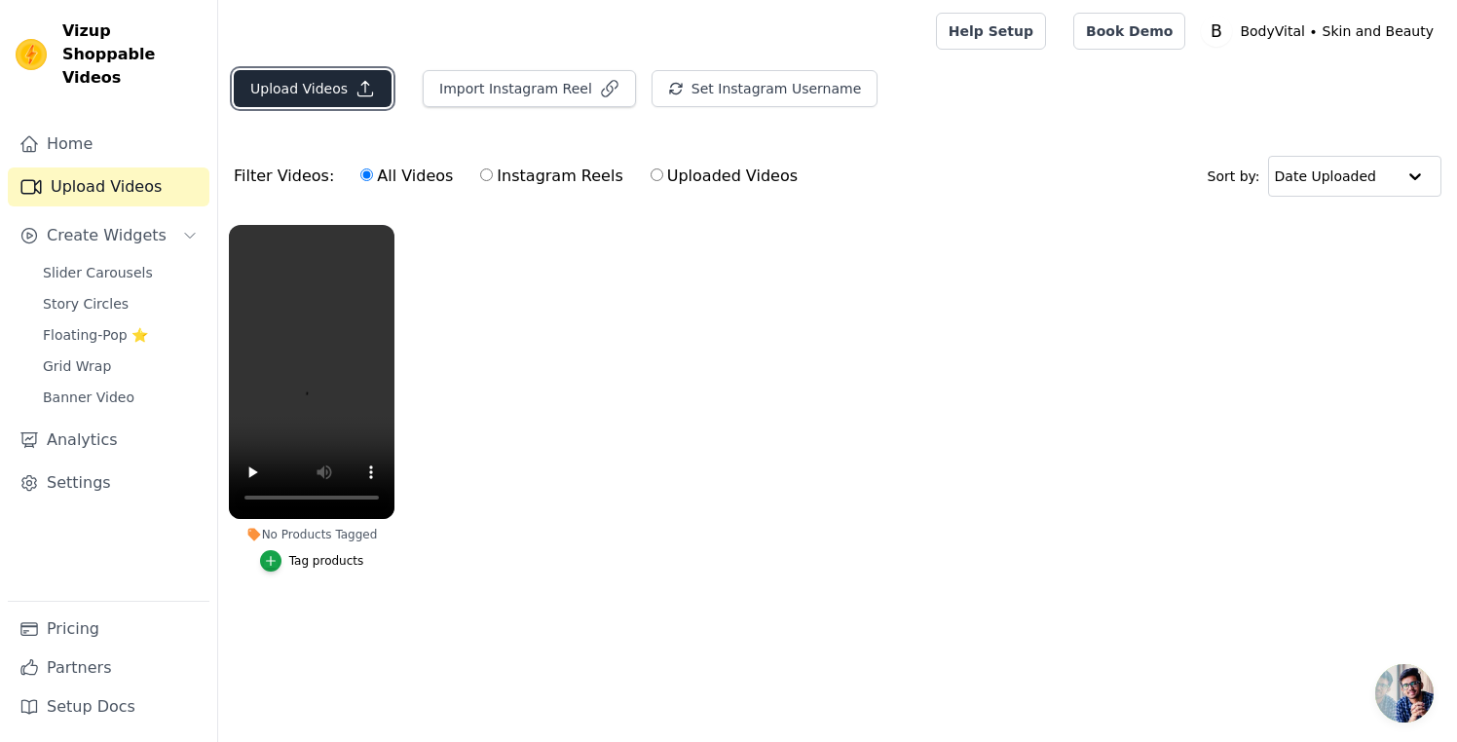
click at [323, 87] on button "Upload Videos" at bounding box center [313, 88] width 158 height 37
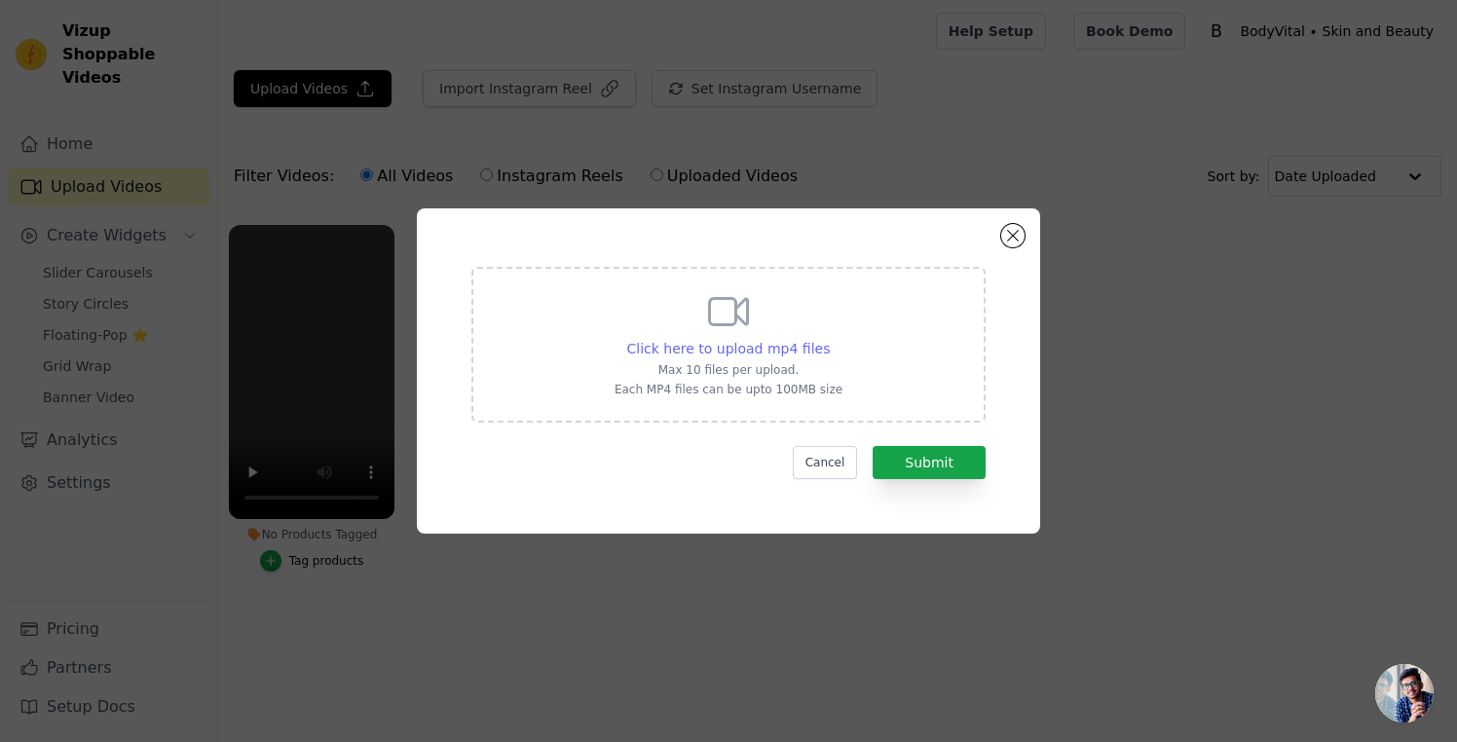
click at [746, 348] on span "Click here to upload mp4 files" at bounding box center [729, 349] width 204 height 16
click at [829, 339] on input "Click here to upload mp4 files Max 10 files per upload. Each MP4 files can be u…" at bounding box center [829, 338] width 1 height 1
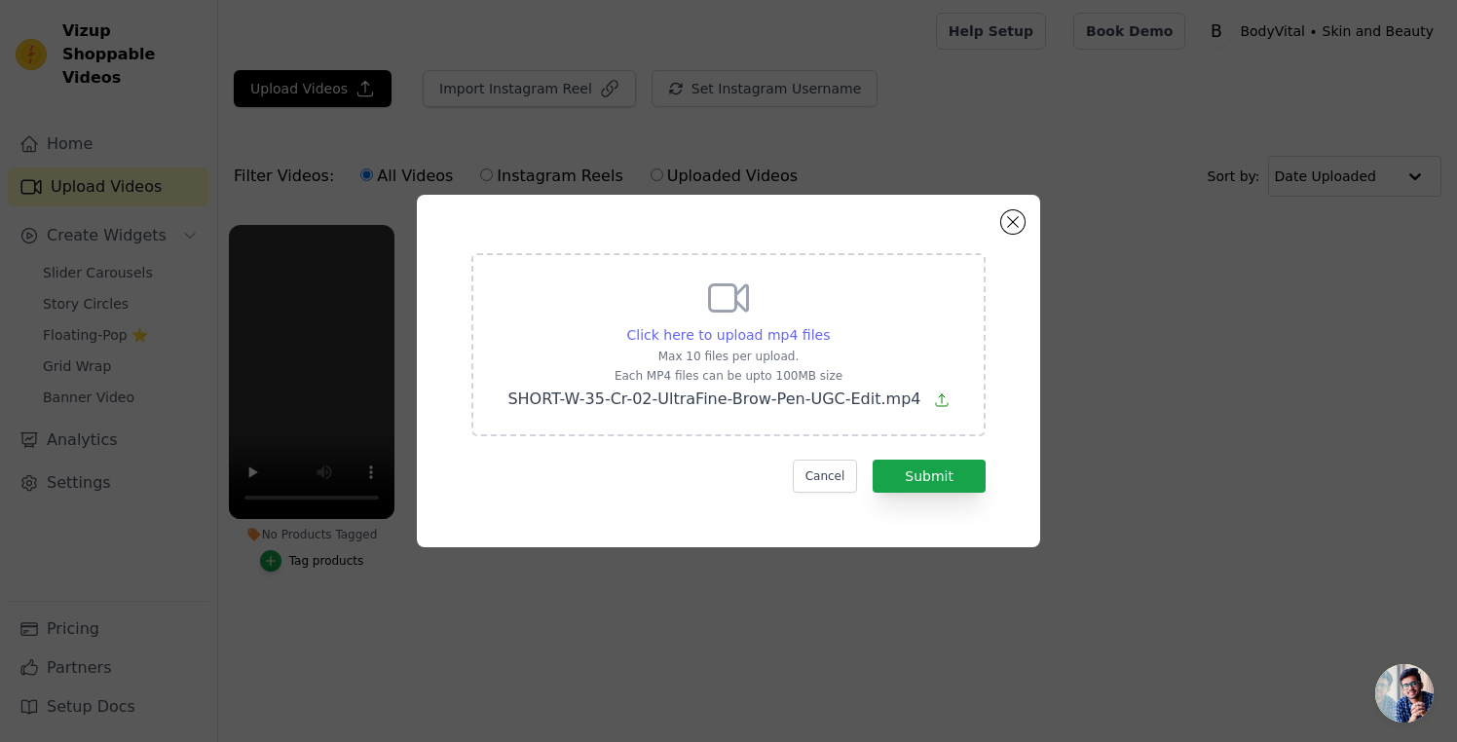
click at [742, 335] on span "Click here to upload mp4 files" at bounding box center [729, 335] width 204 height 16
click at [829, 325] on input "Click here to upload mp4 files Max 10 files per upload. Each MP4 files can be u…" at bounding box center [829, 324] width 1 height 1
click at [931, 398] on icon at bounding box center [933, 401] width 16 height 16
click at [830, 325] on input "Click here to upload mp4 files Max 10 files per upload. Each MP4 files can be u…" at bounding box center [829, 324] width 1 height 1
type input "C:\fakepath\SHORT-W-35-Cr-04-UltraFine-Brow-Pen-UGC-Edit.mp4"
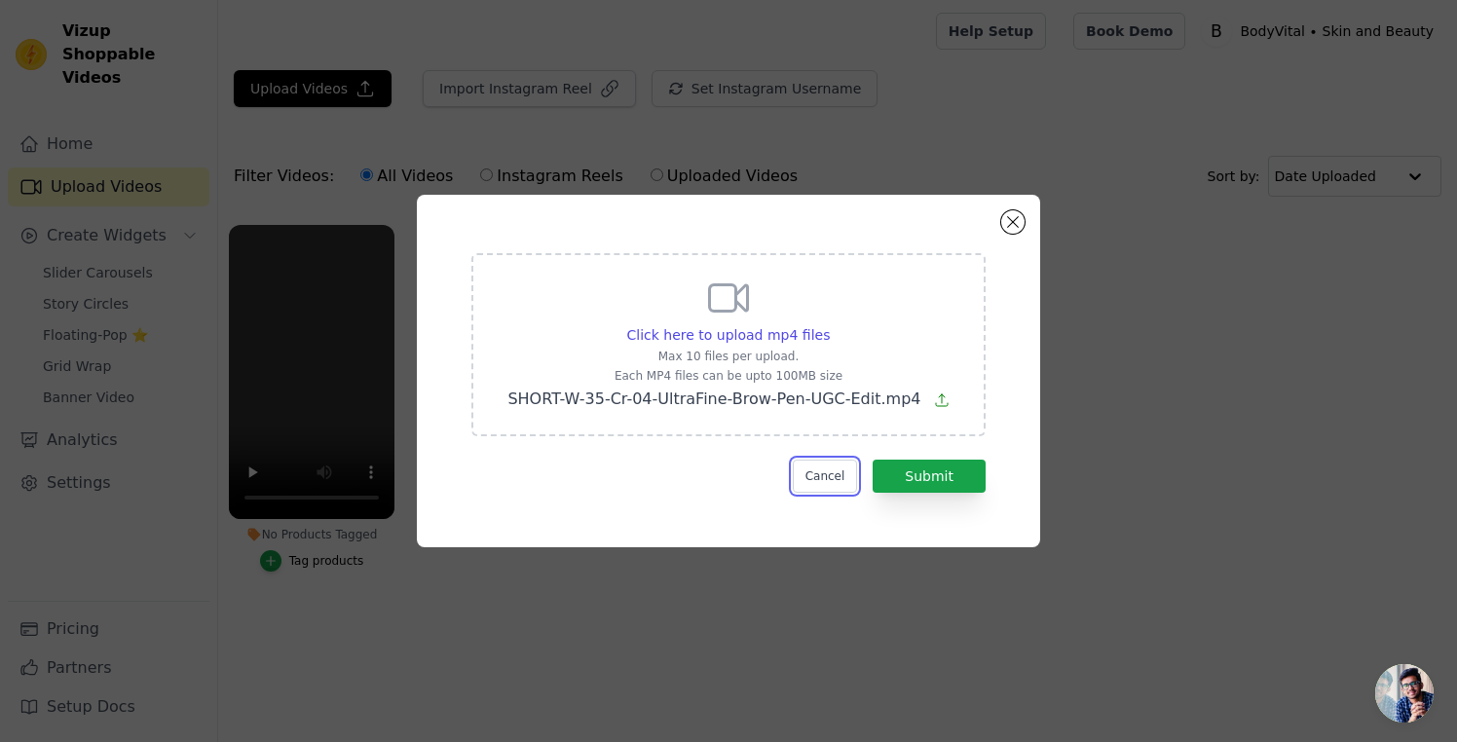
drag, startPoint x: 838, startPoint y: 477, endPoint x: 1116, endPoint y: 485, distance: 278.7
click at [839, 477] on button "Cancel" at bounding box center [825, 476] width 65 height 33
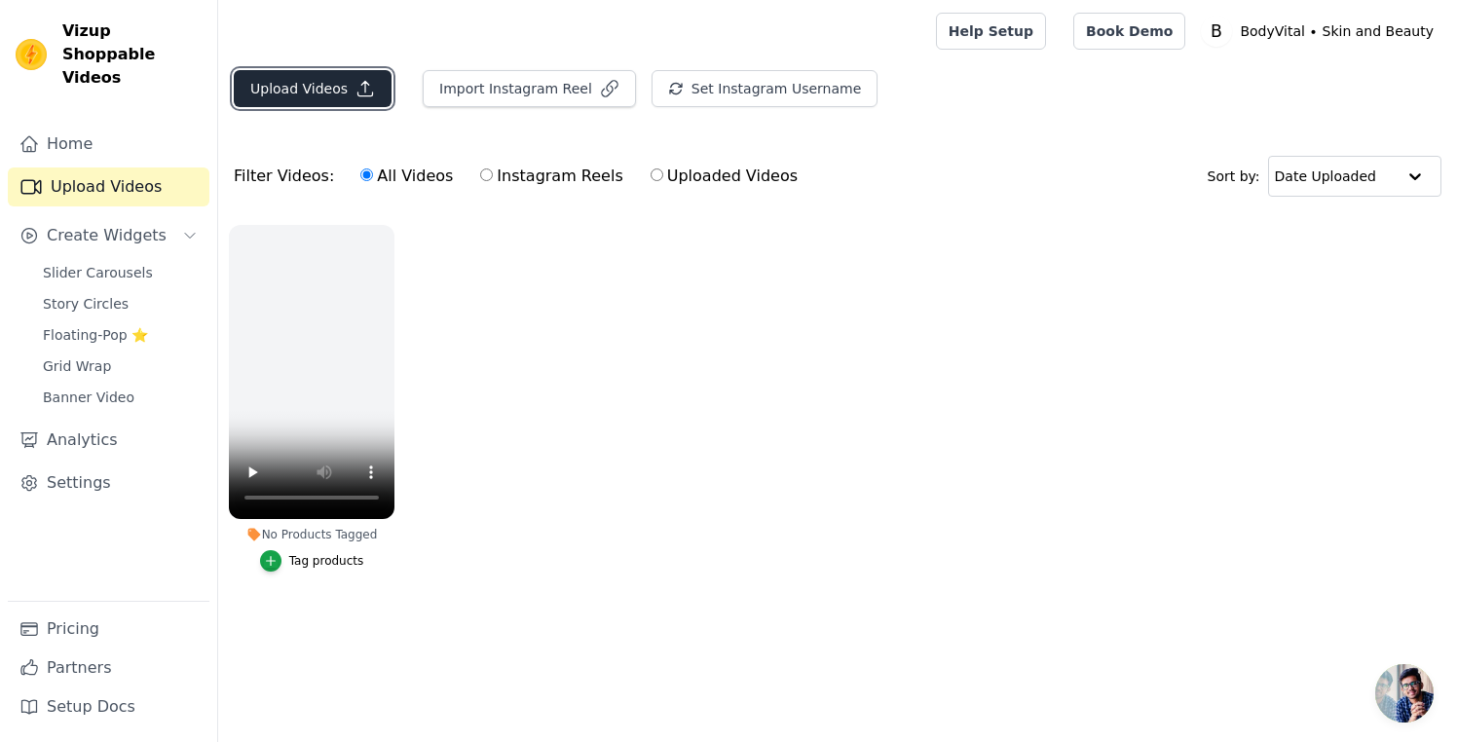
click at [330, 93] on button "Upload Videos" at bounding box center [313, 88] width 158 height 37
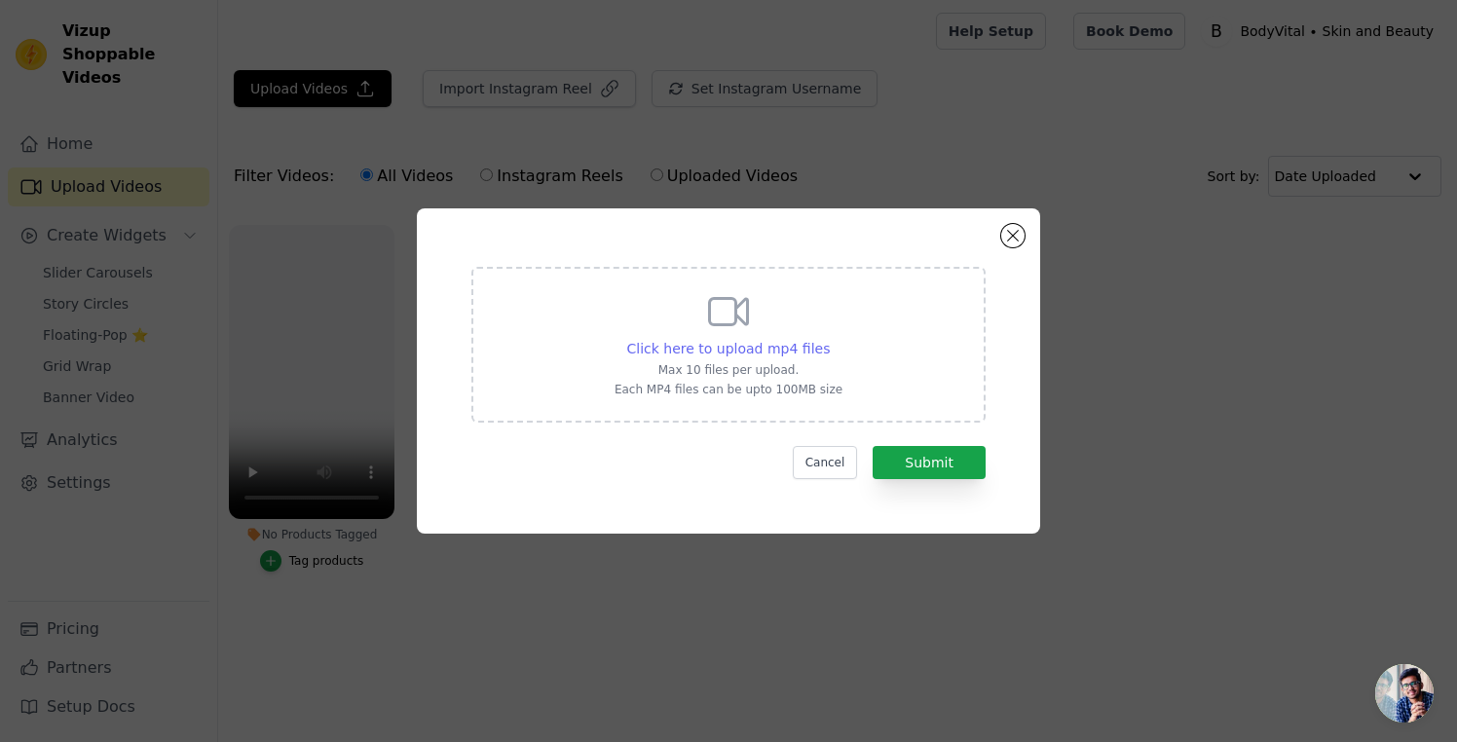
click at [777, 341] on span "Click here to upload mp4 files" at bounding box center [729, 349] width 204 height 16
click at [829, 339] on input "Click here to upload mp4 files Max 10 files per upload. Each MP4 files can be u…" at bounding box center [829, 338] width 1 height 1
type input "C:\fakepath\SHORT-W-35-Cr-02-UltraFine-Brow-Pen-UGC-Edit.mp4"
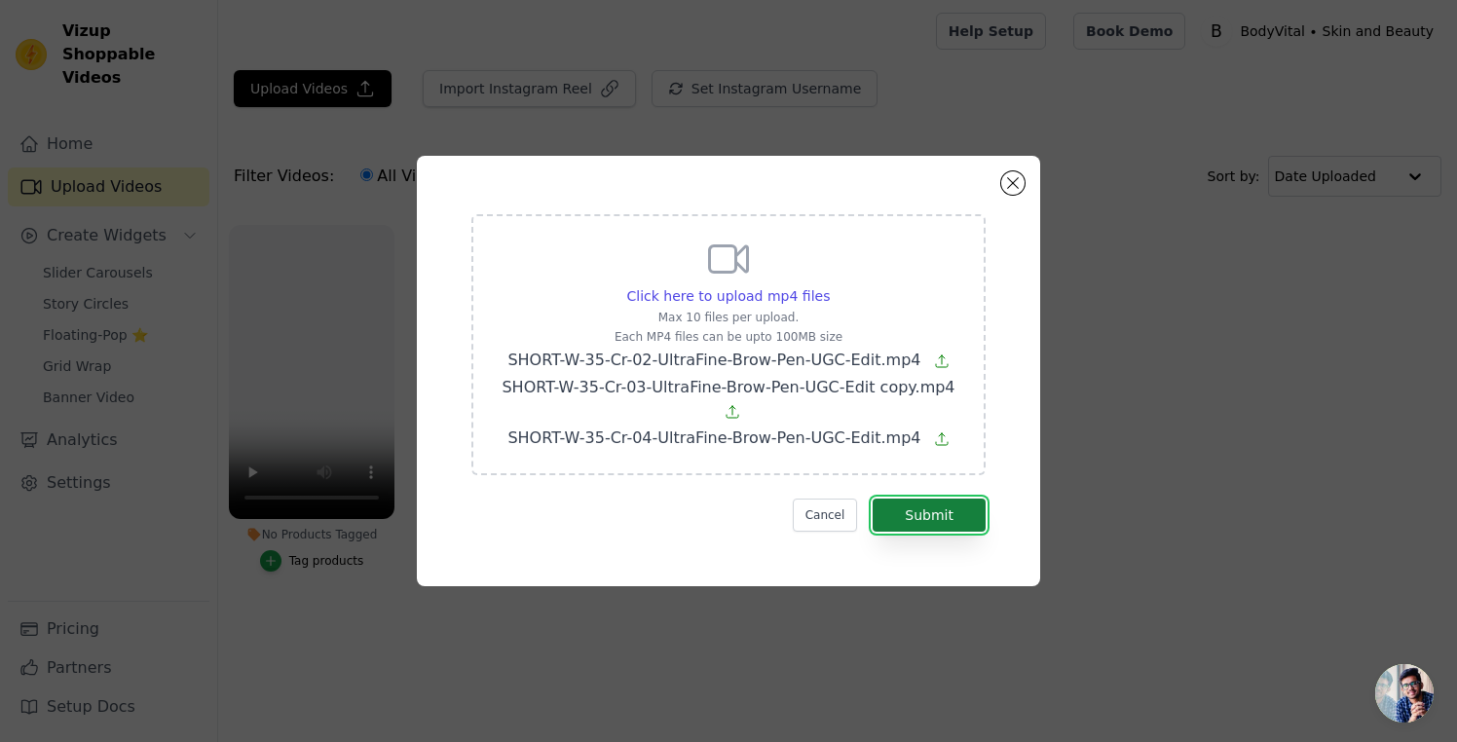
click at [943, 518] on button "Submit" at bounding box center [929, 515] width 113 height 33
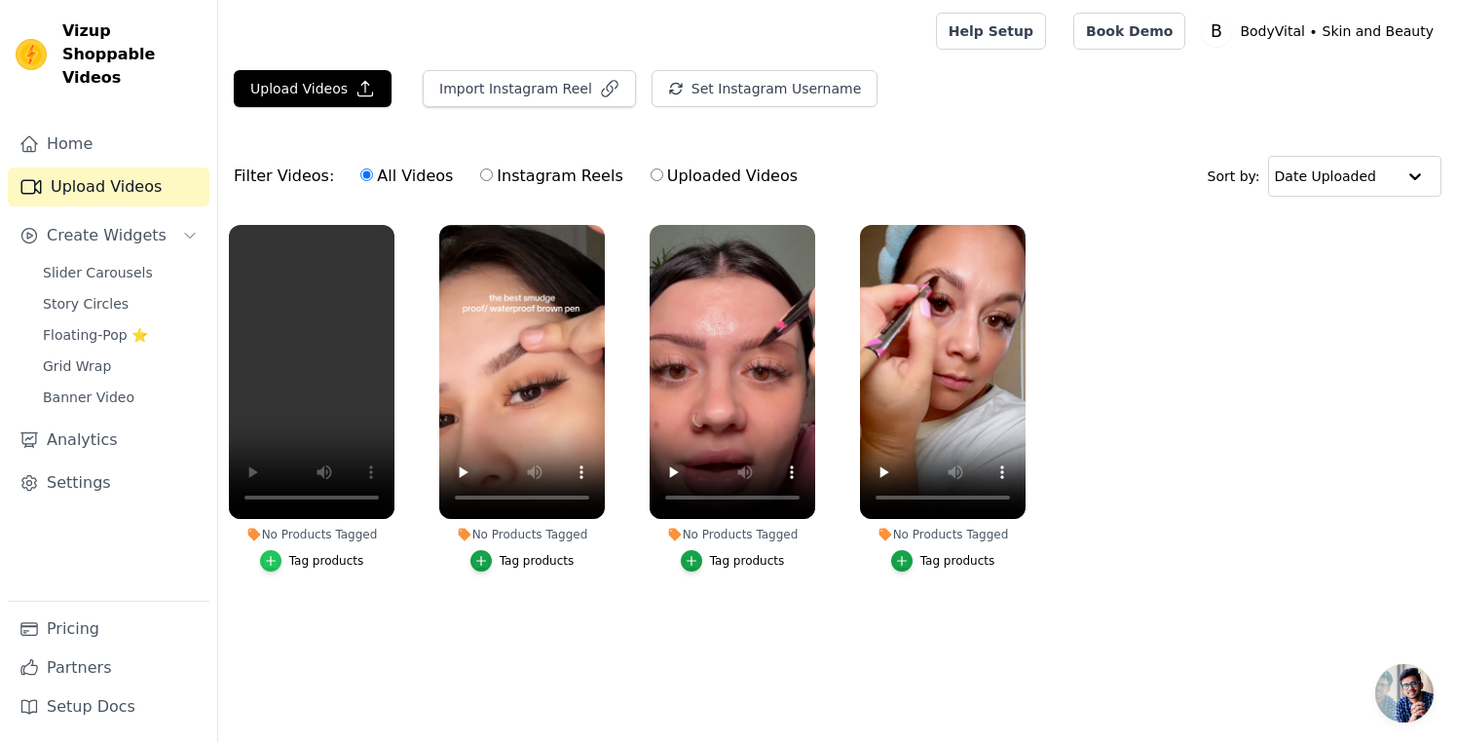
click at [272, 561] on icon "button" at bounding box center [270, 561] width 9 height 9
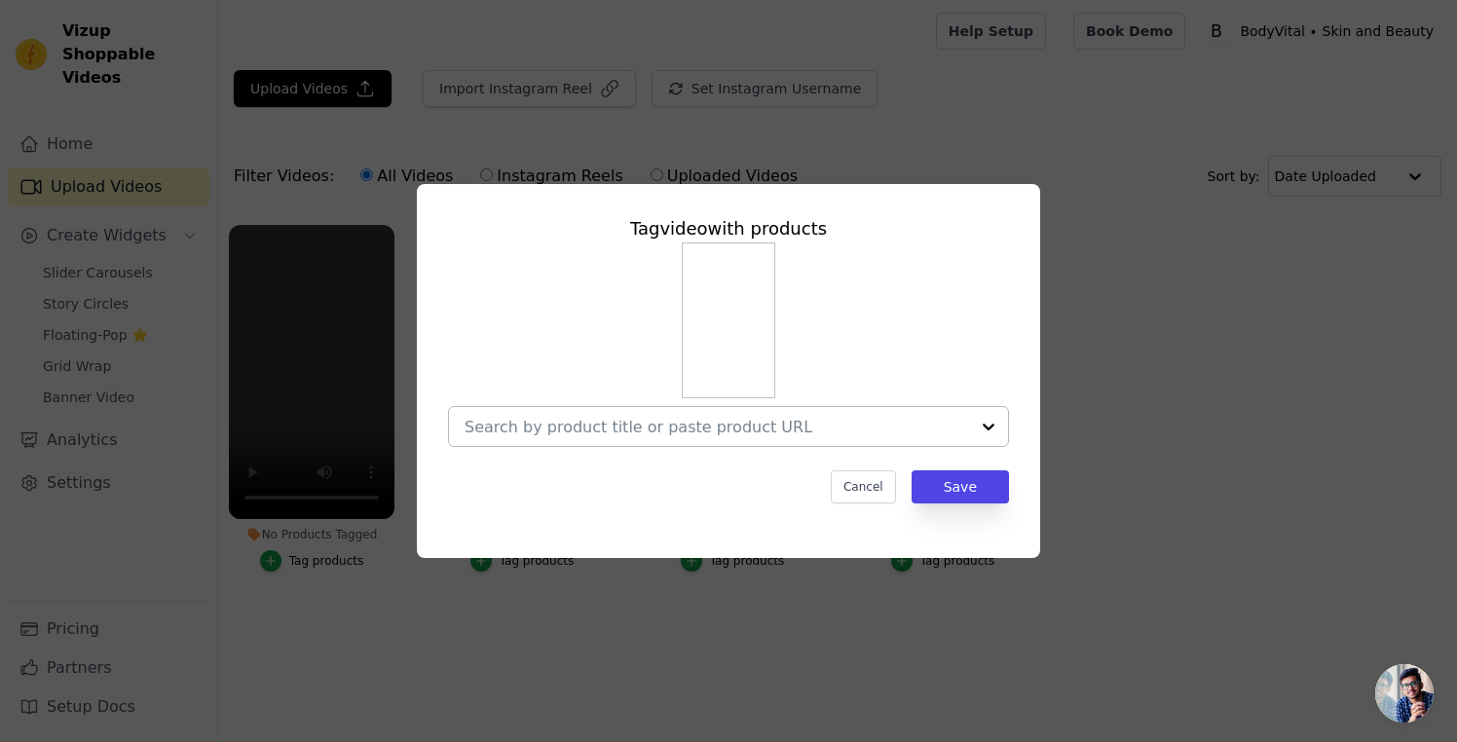
click at [989, 426] on div at bounding box center [988, 426] width 39 height 39
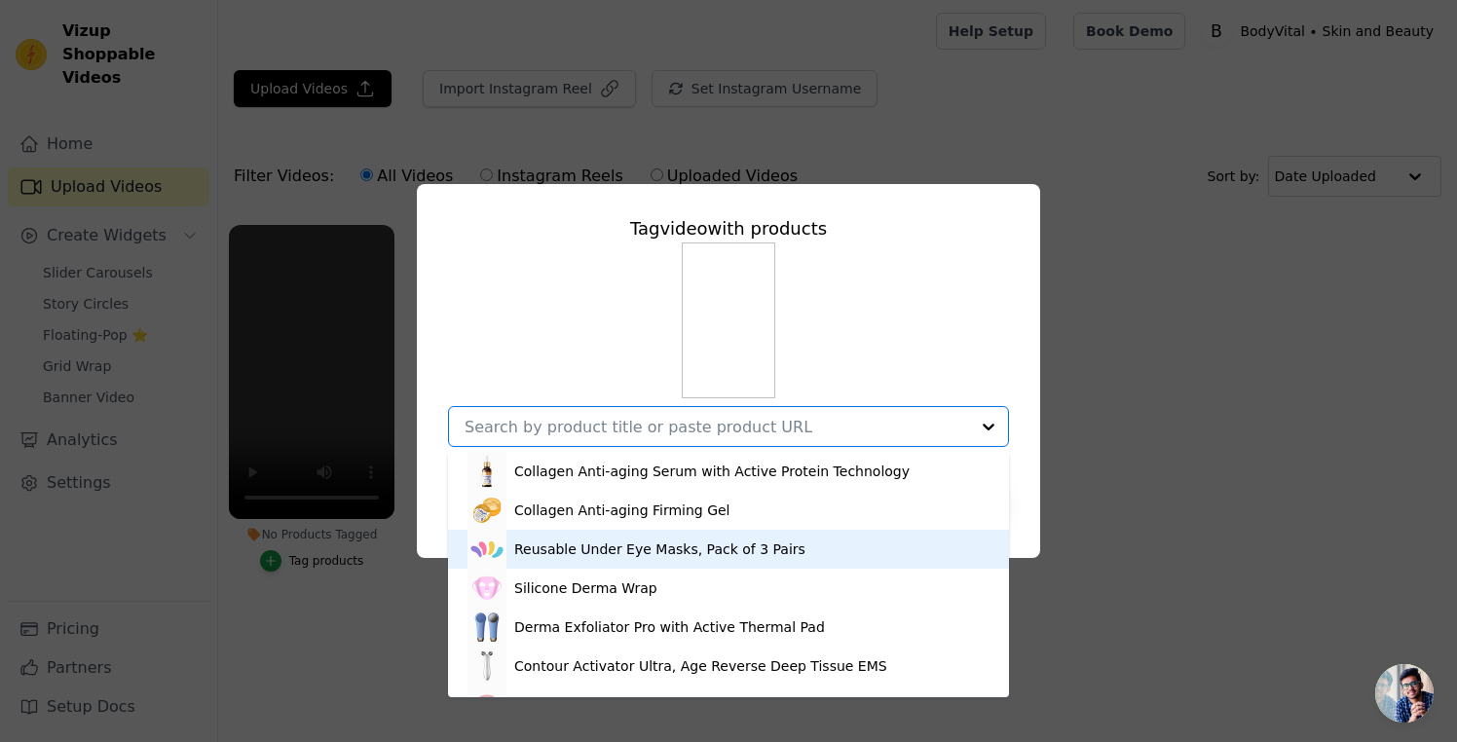
scroll to position [105, 0]
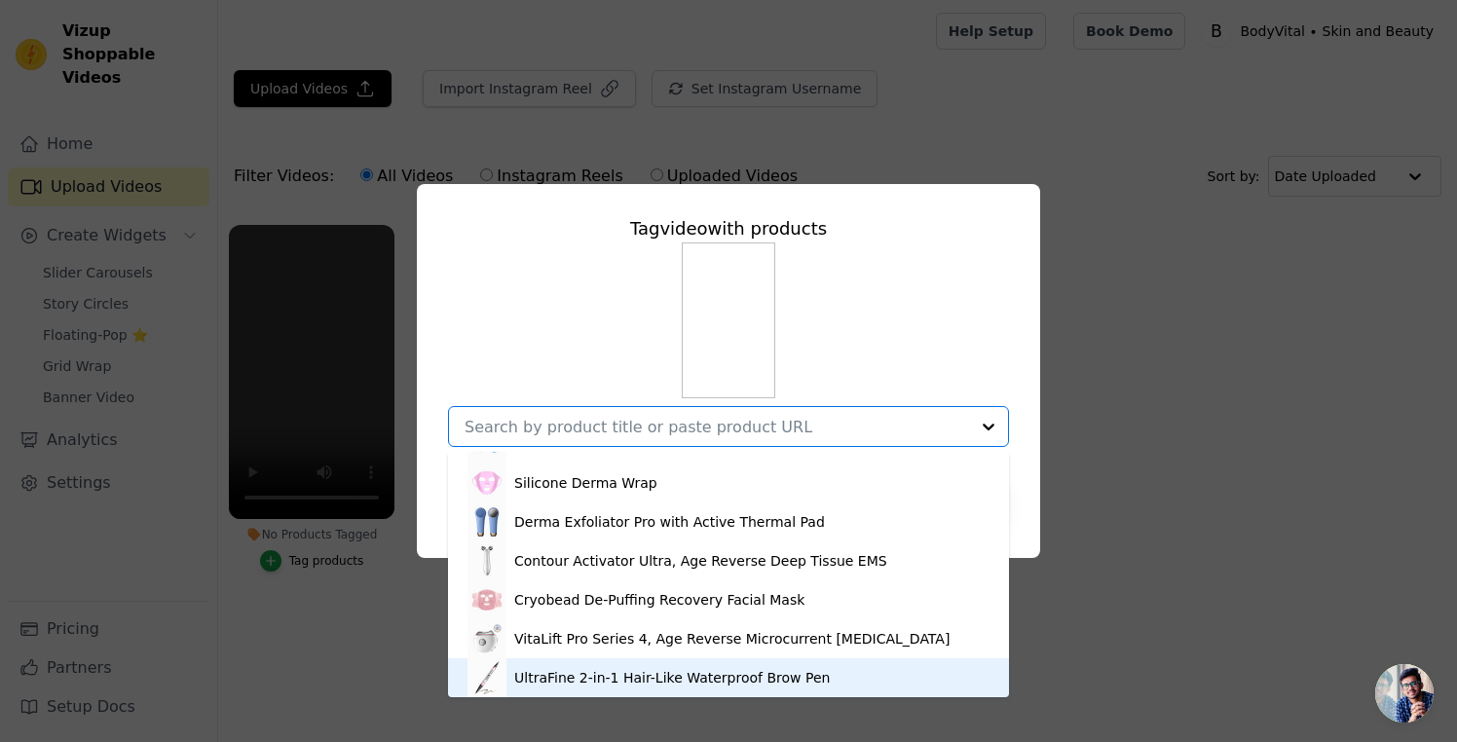
click at [748, 682] on div "UltraFine 2-in-1 Hair-Like Waterproof Brow Pen" at bounding box center [672, 677] width 316 height 19
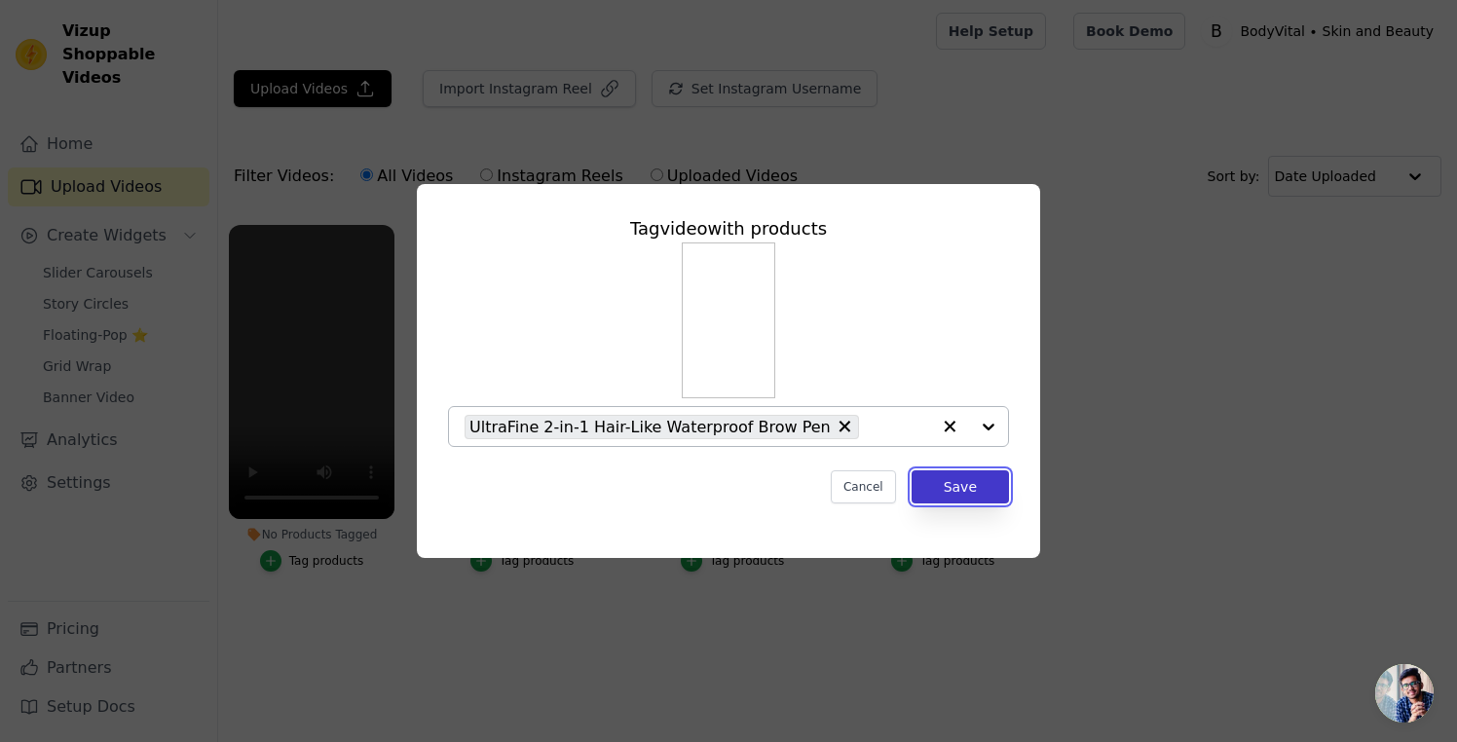
click at [961, 486] on button "Save" at bounding box center [960, 487] width 97 height 33
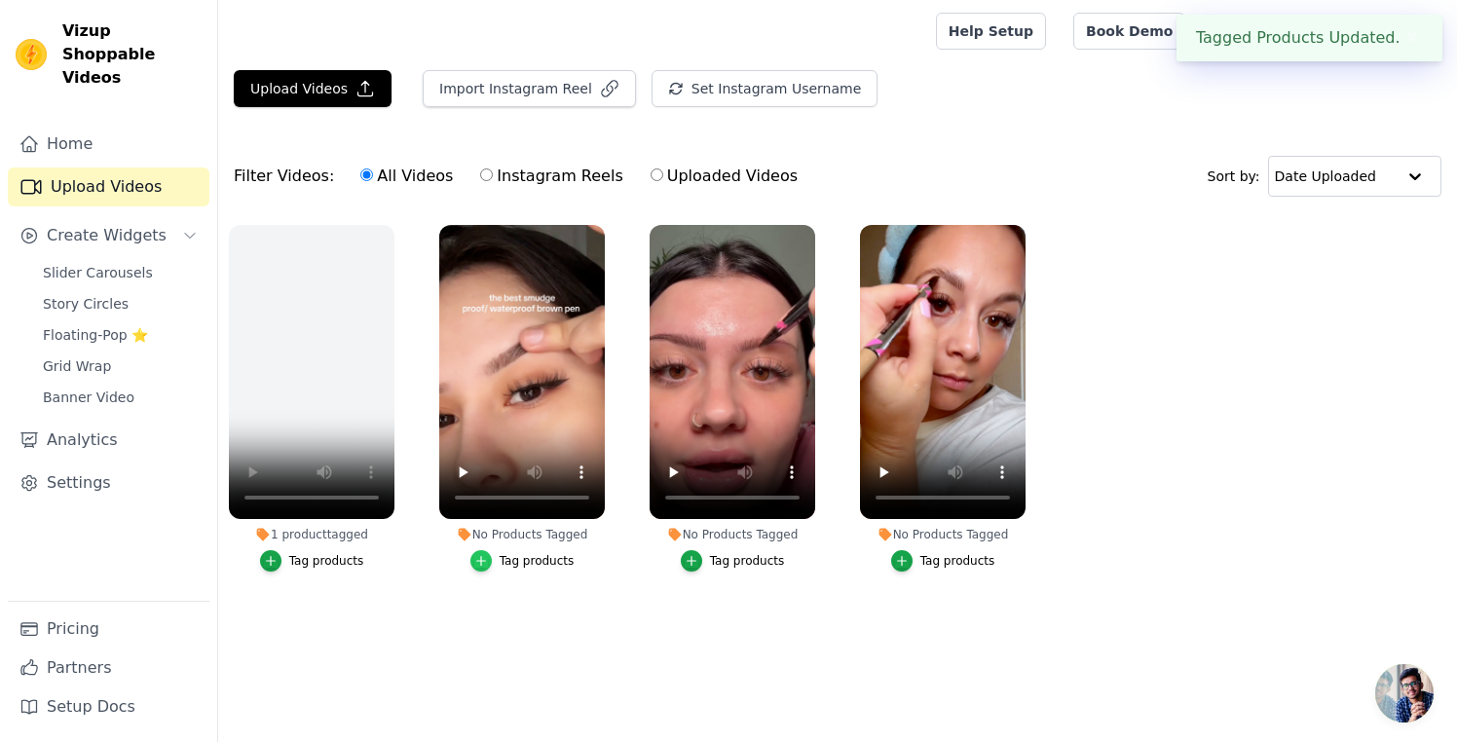
click at [479, 562] on icon "button" at bounding box center [481, 561] width 14 height 14
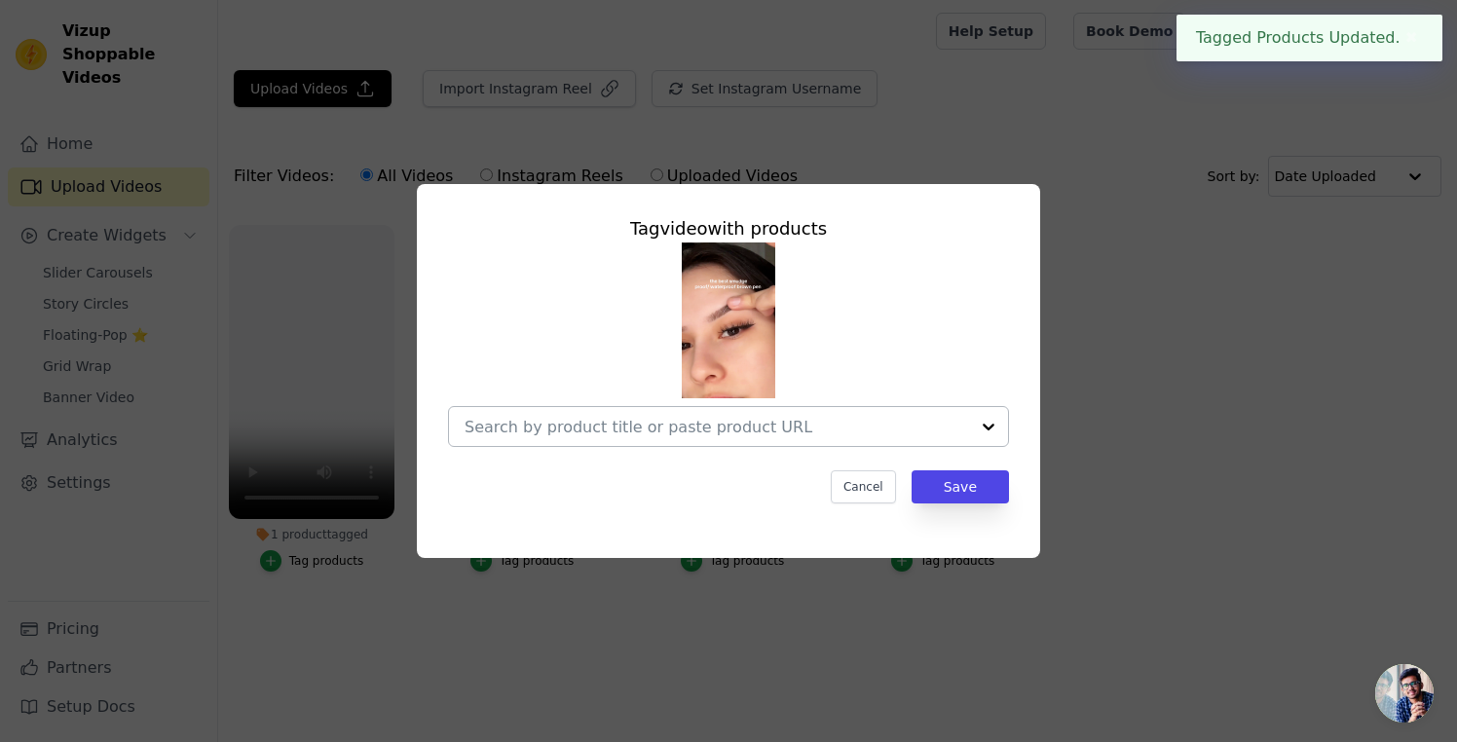
click at [983, 424] on div at bounding box center [988, 426] width 39 height 39
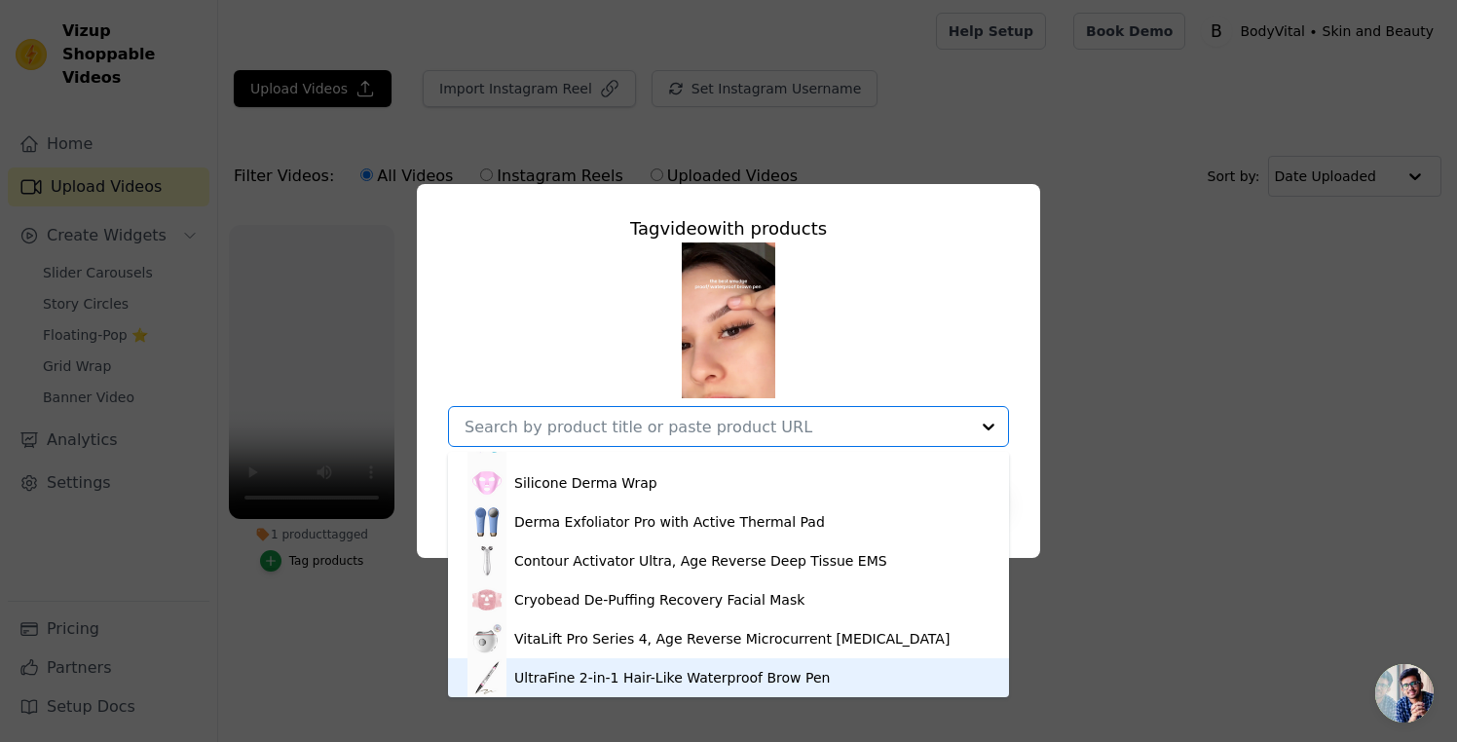
click at [714, 670] on div "UltraFine 2-in-1 Hair-Like Waterproof Brow Pen" at bounding box center [672, 677] width 316 height 19
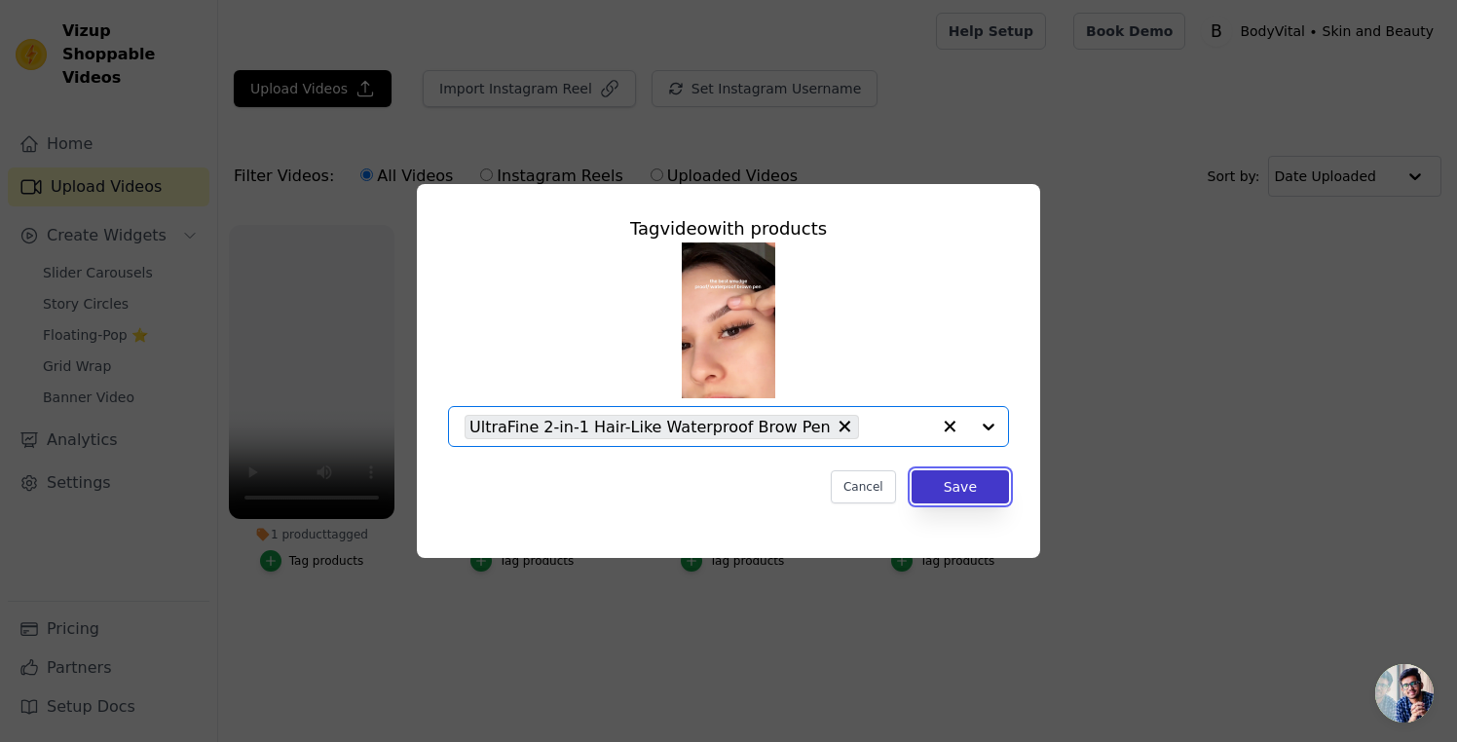
click at [962, 480] on button "Save" at bounding box center [960, 487] width 97 height 33
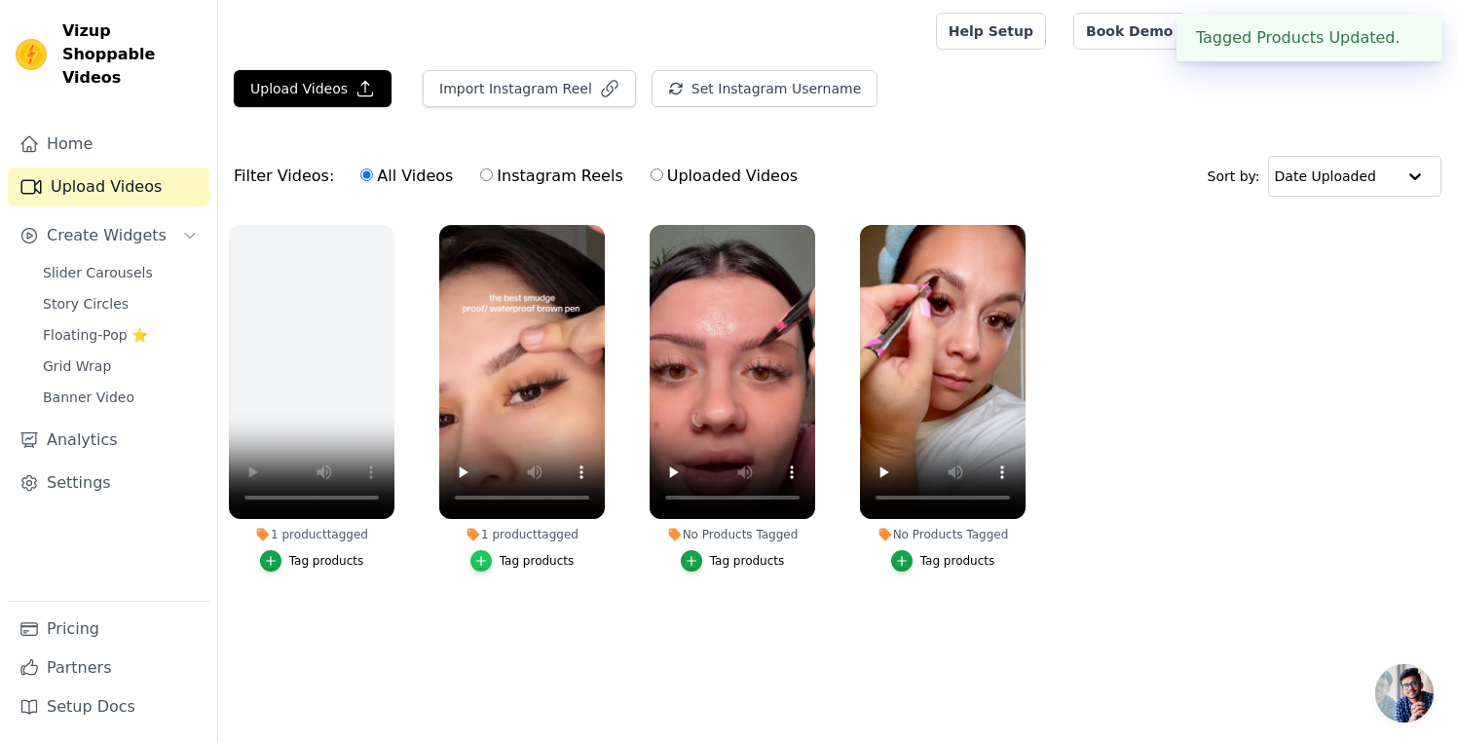
click at [482, 560] on icon "button" at bounding box center [481, 561] width 14 height 14
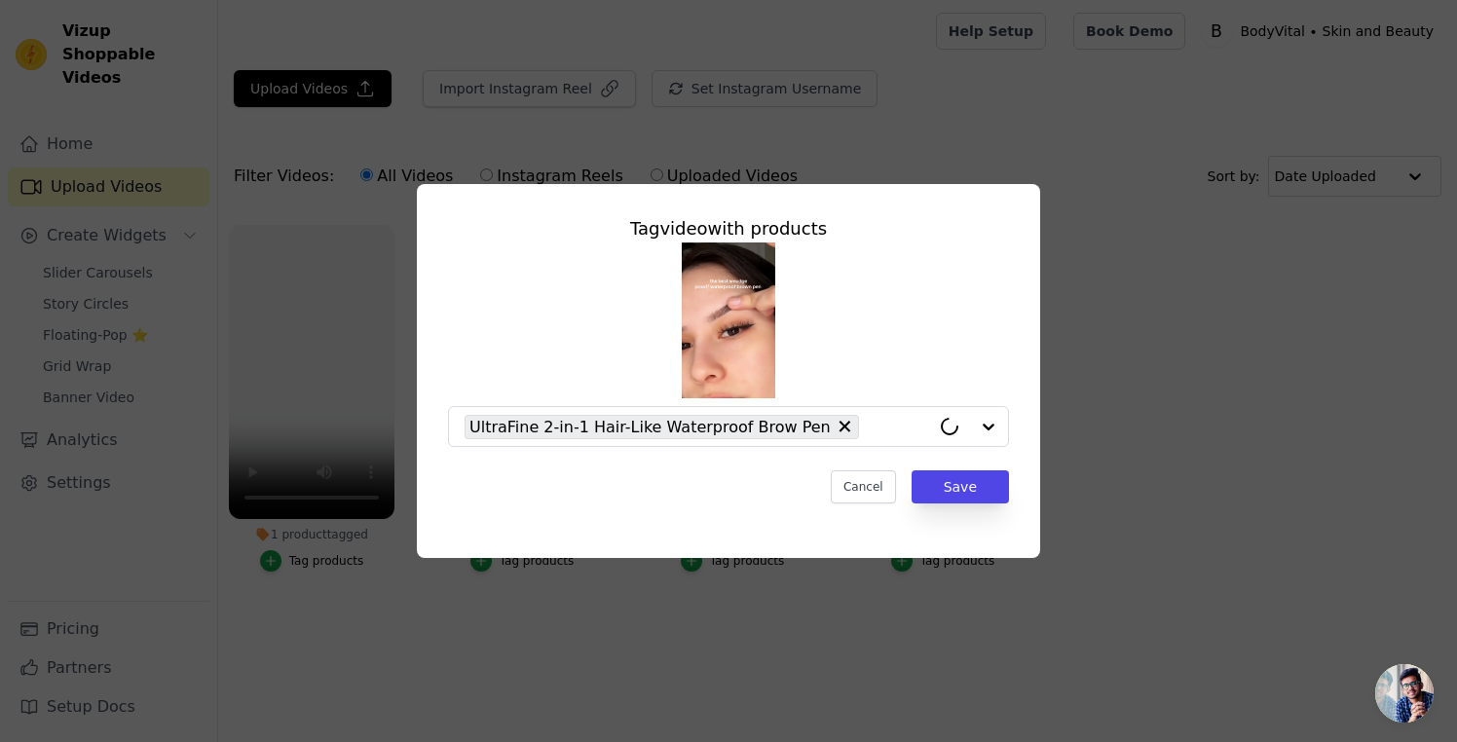
click at [681, 617] on div "Tag video with products UltraFine 2-in-1 Hair-Like Waterproof Brow Pen Cancel S…" at bounding box center [728, 371] width 1457 height 742
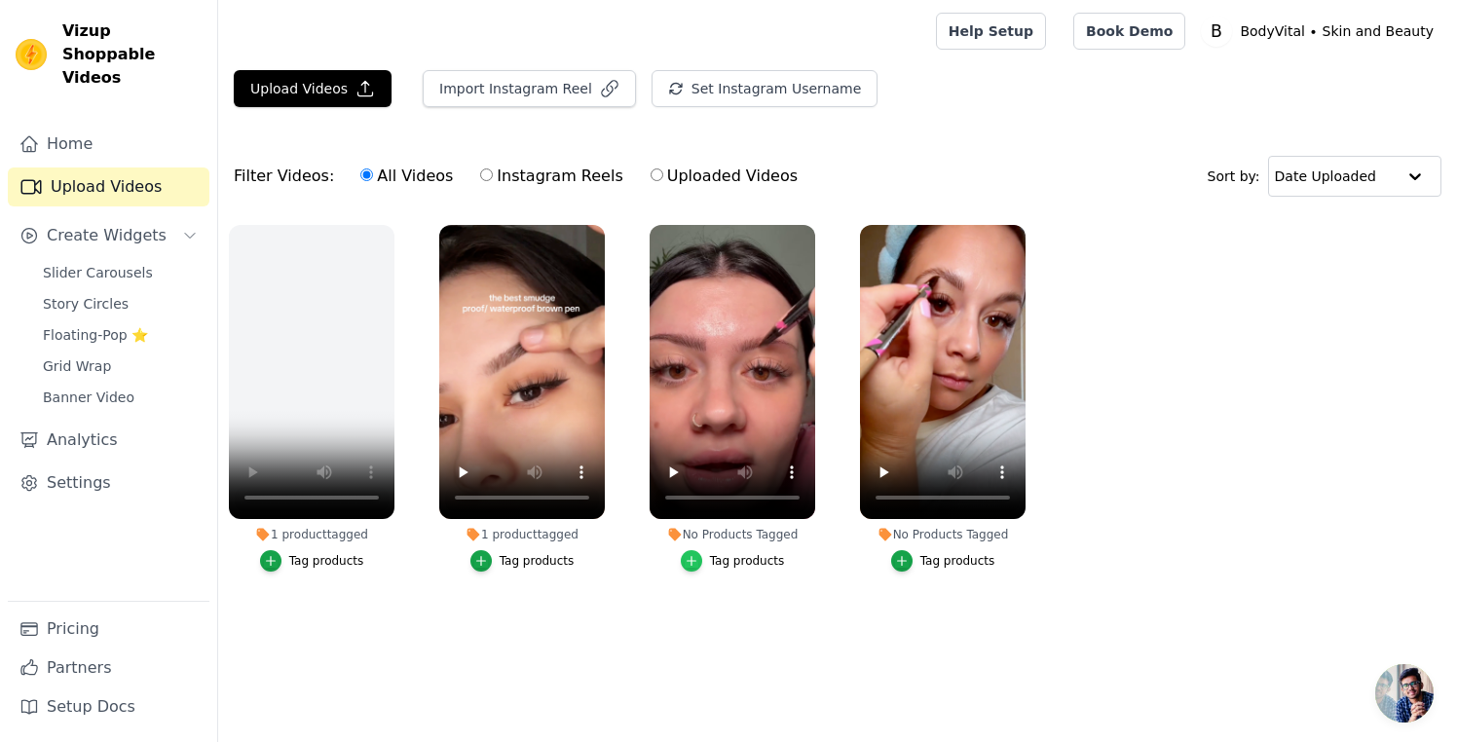
click at [699, 562] on div "button" at bounding box center [691, 560] width 21 height 21
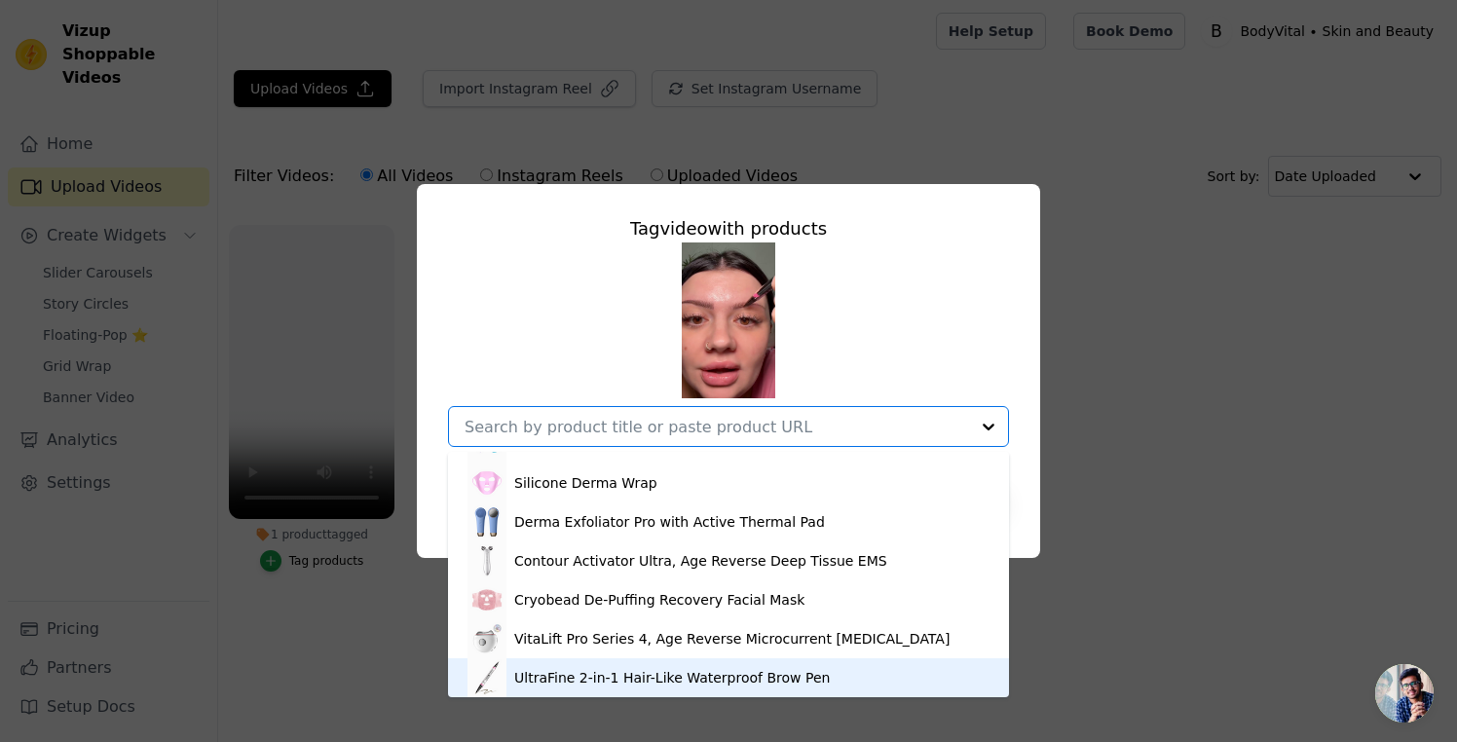
scroll to position [101, 0]
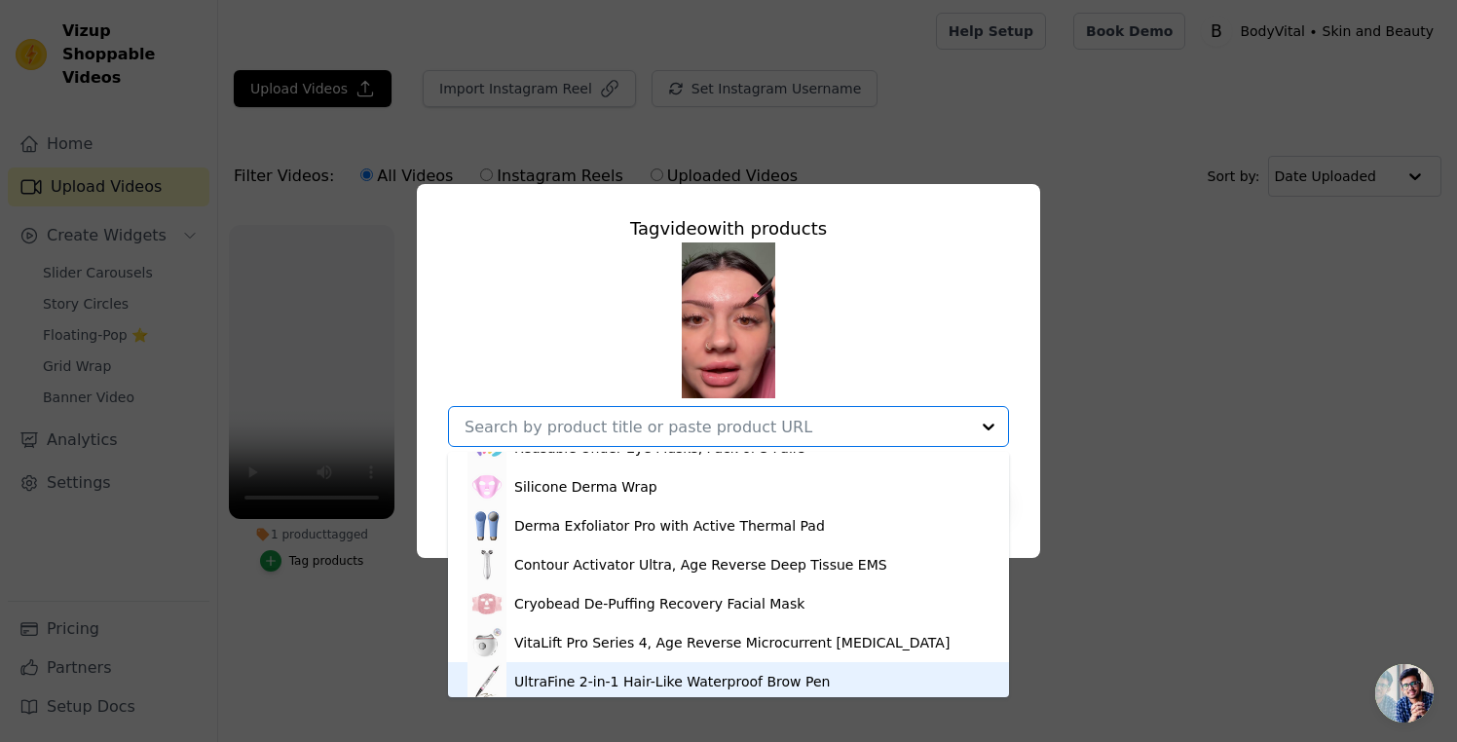
click at [600, 685] on div "UltraFine 2-in-1 Hair-Like Waterproof Brow Pen" at bounding box center [672, 681] width 316 height 19
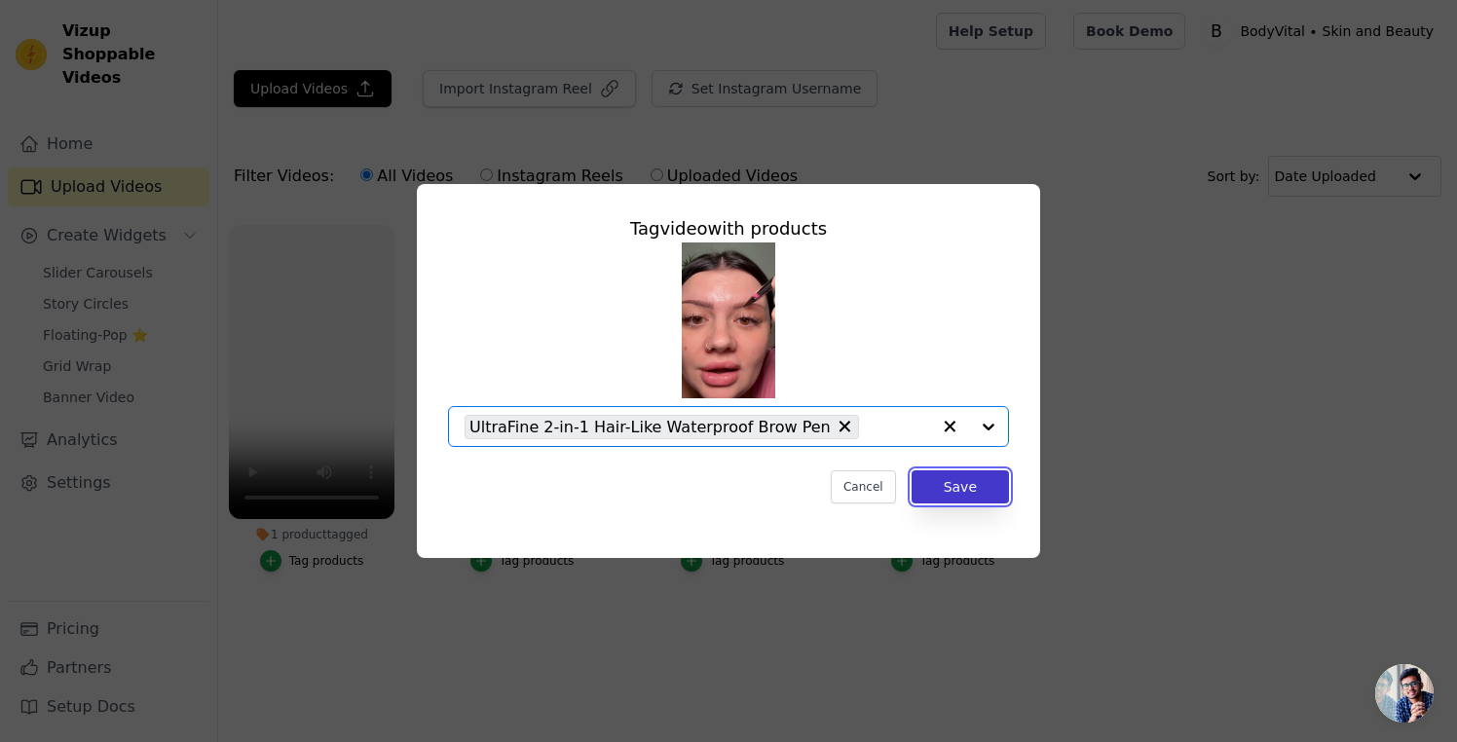
click at [926, 491] on button "Save" at bounding box center [960, 487] width 97 height 33
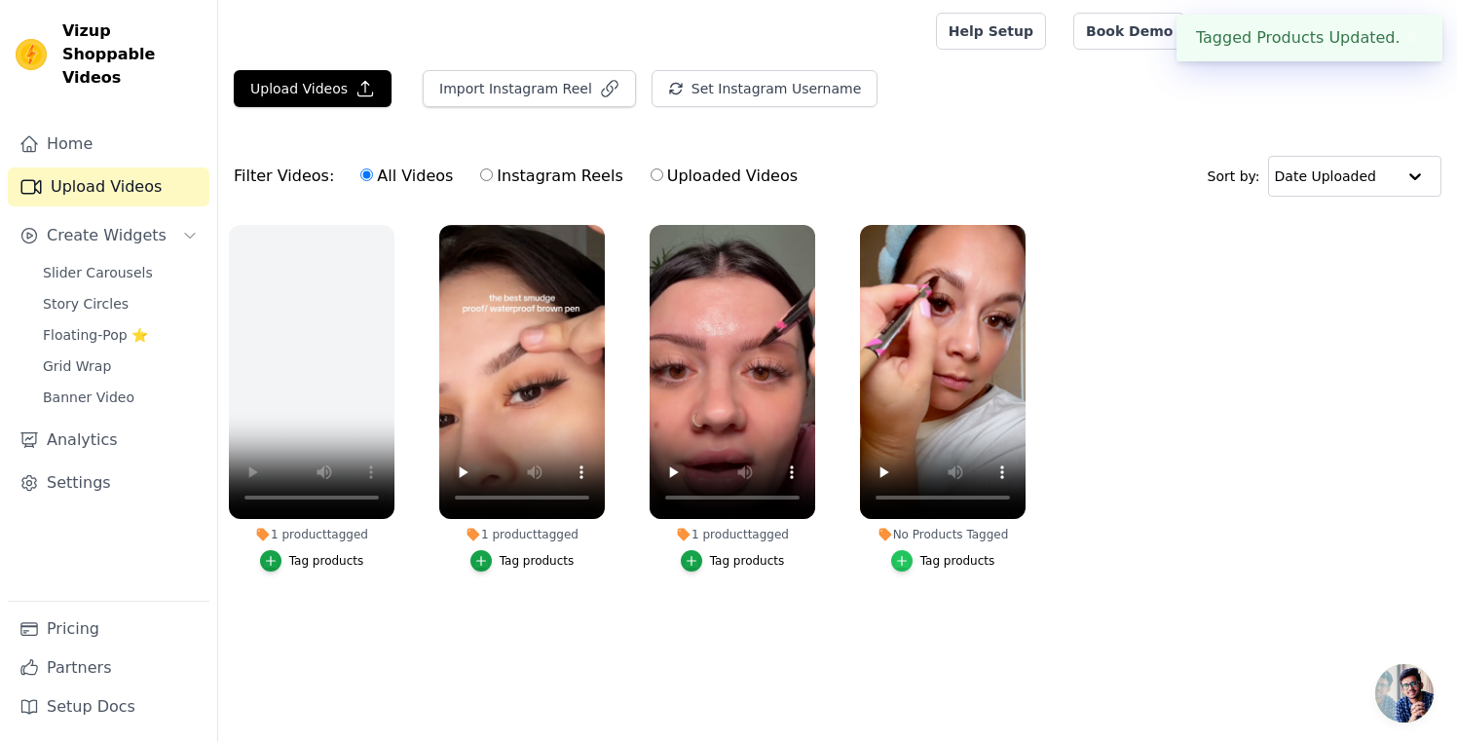
click at [898, 560] on icon "button" at bounding box center [902, 561] width 14 height 14
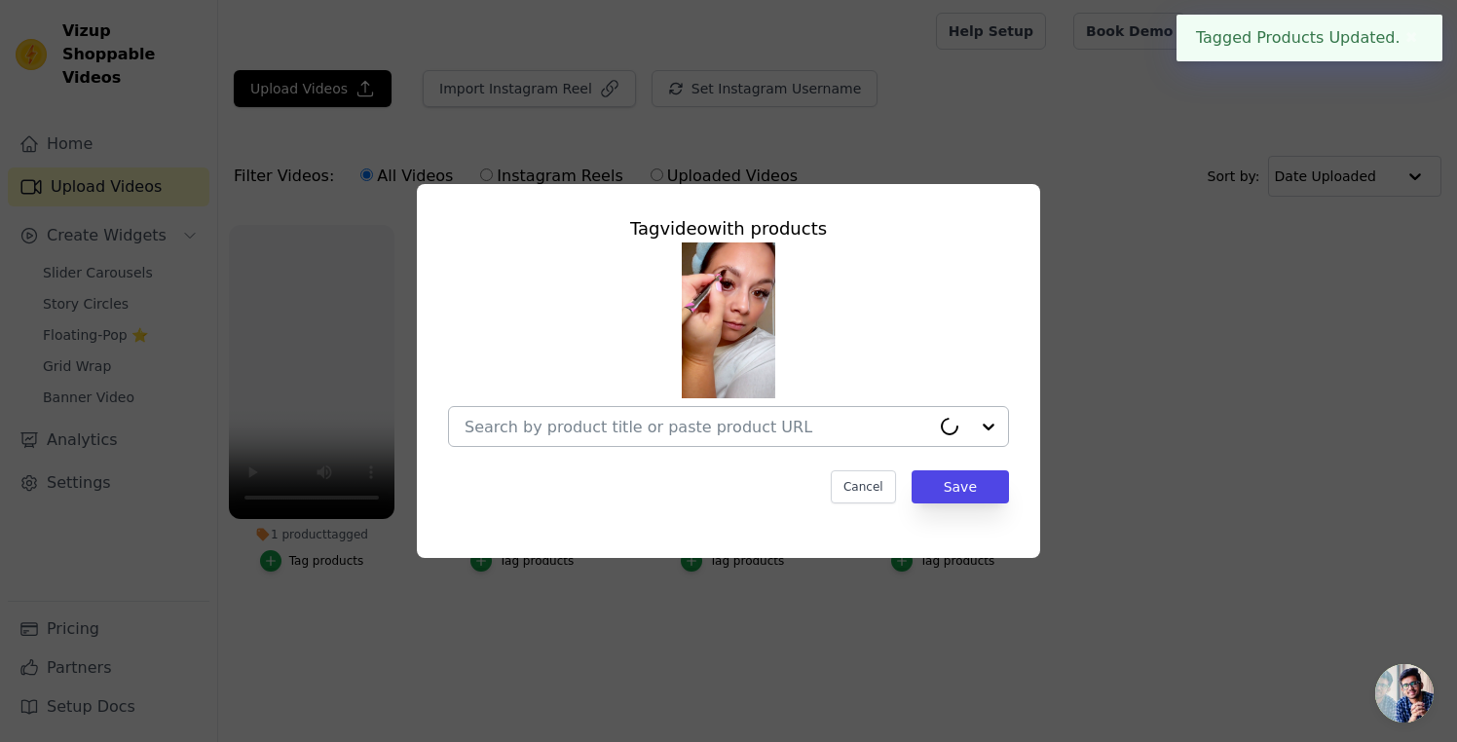
click at [991, 424] on div at bounding box center [969, 426] width 78 height 39
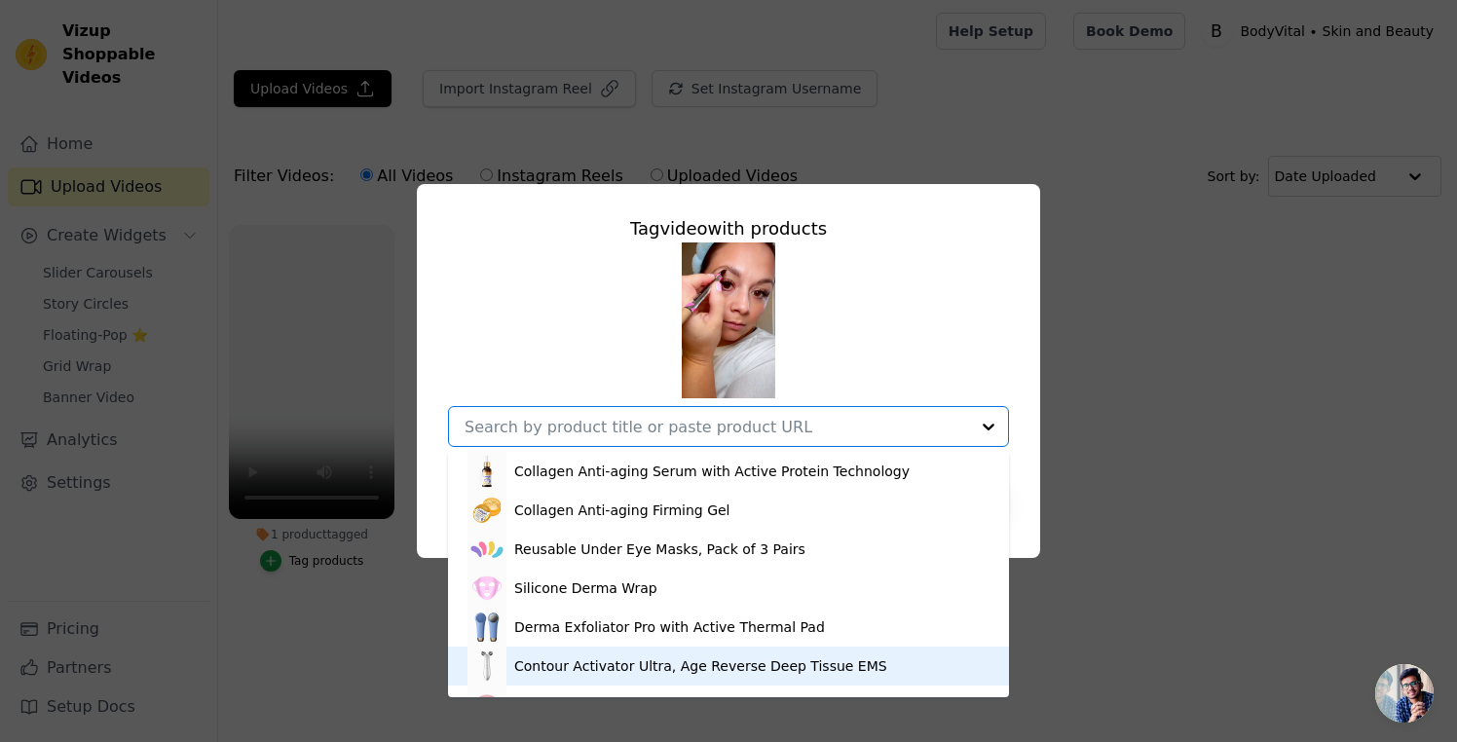
scroll to position [105, 0]
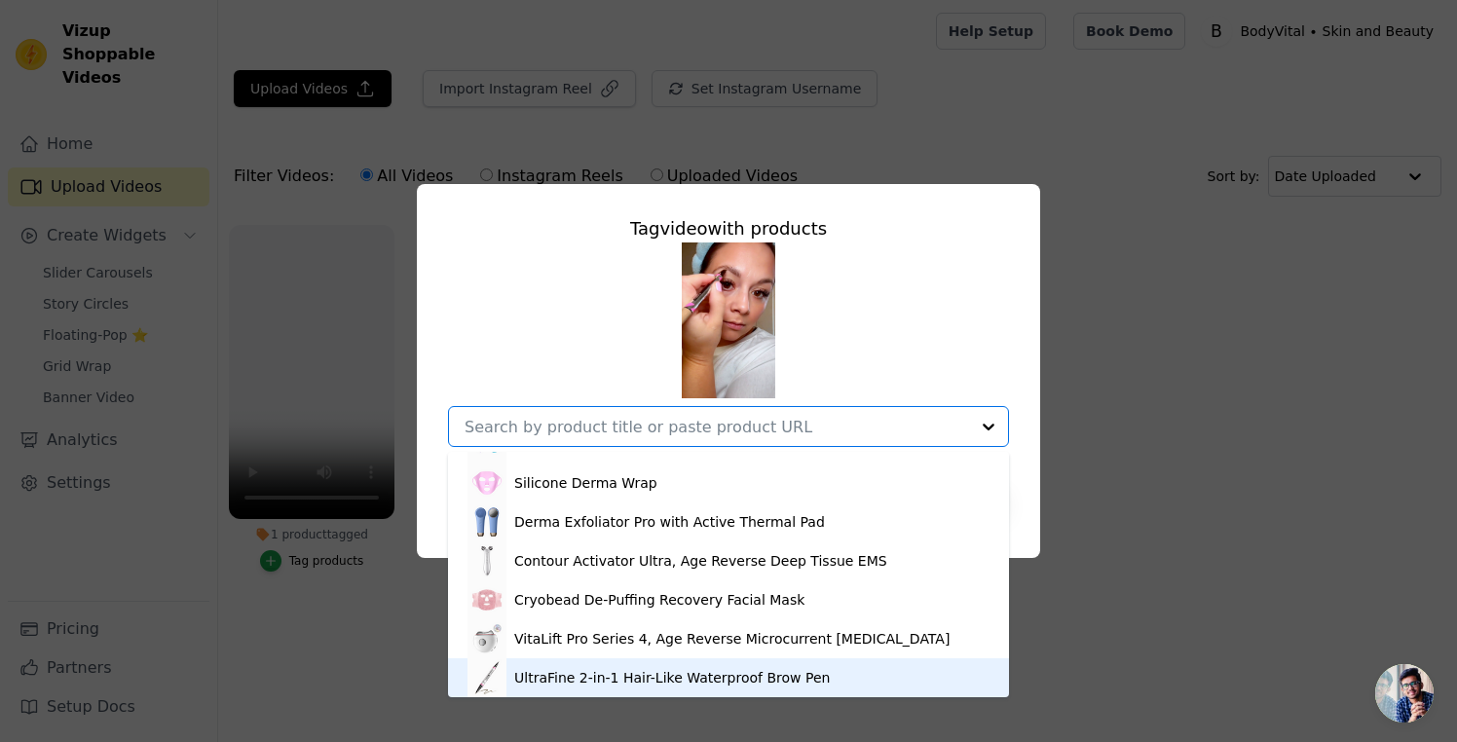
click at [588, 678] on div "UltraFine 2-in-1 Hair-Like Waterproof Brow Pen" at bounding box center [672, 677] width 316 height 19
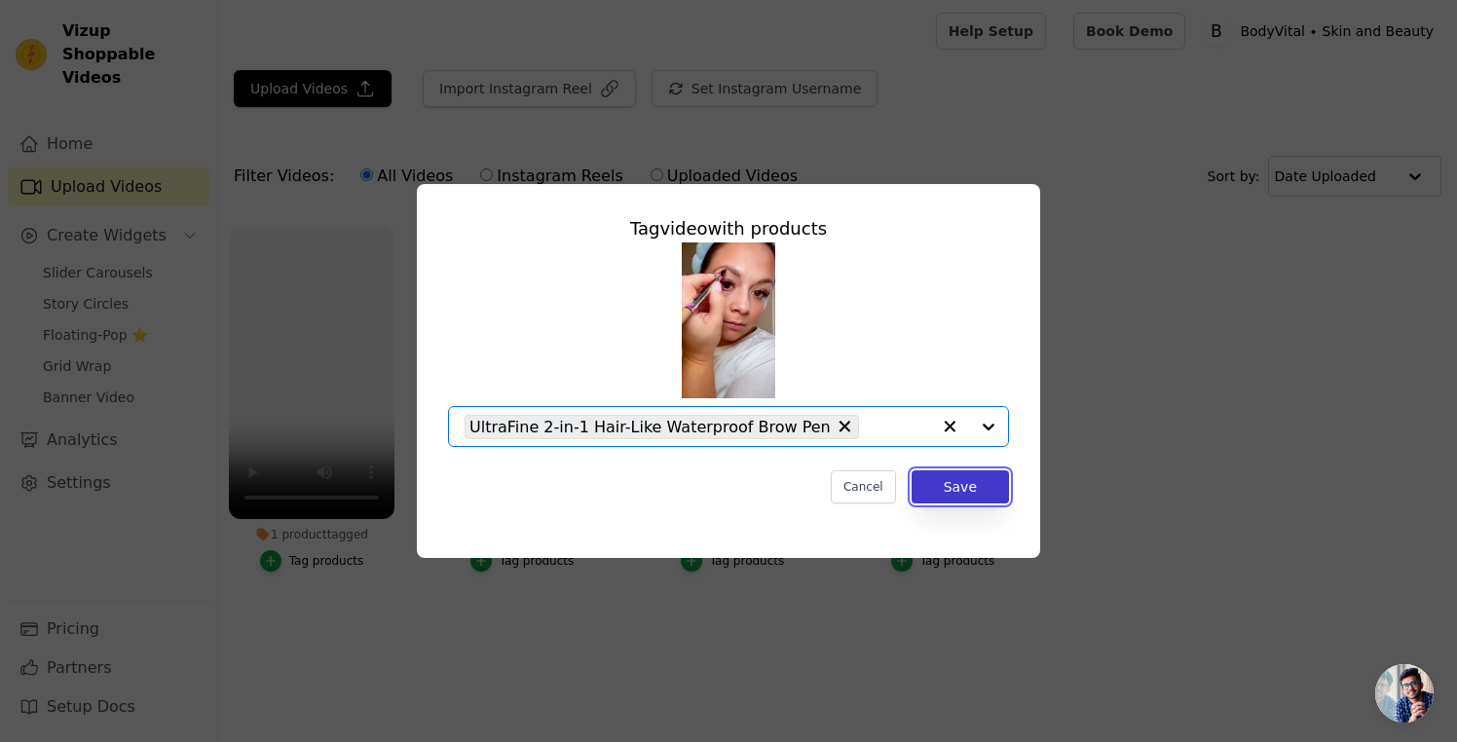
click at [956, 482] on button "Save" at bounding box center [960, 487] width 97 height 33
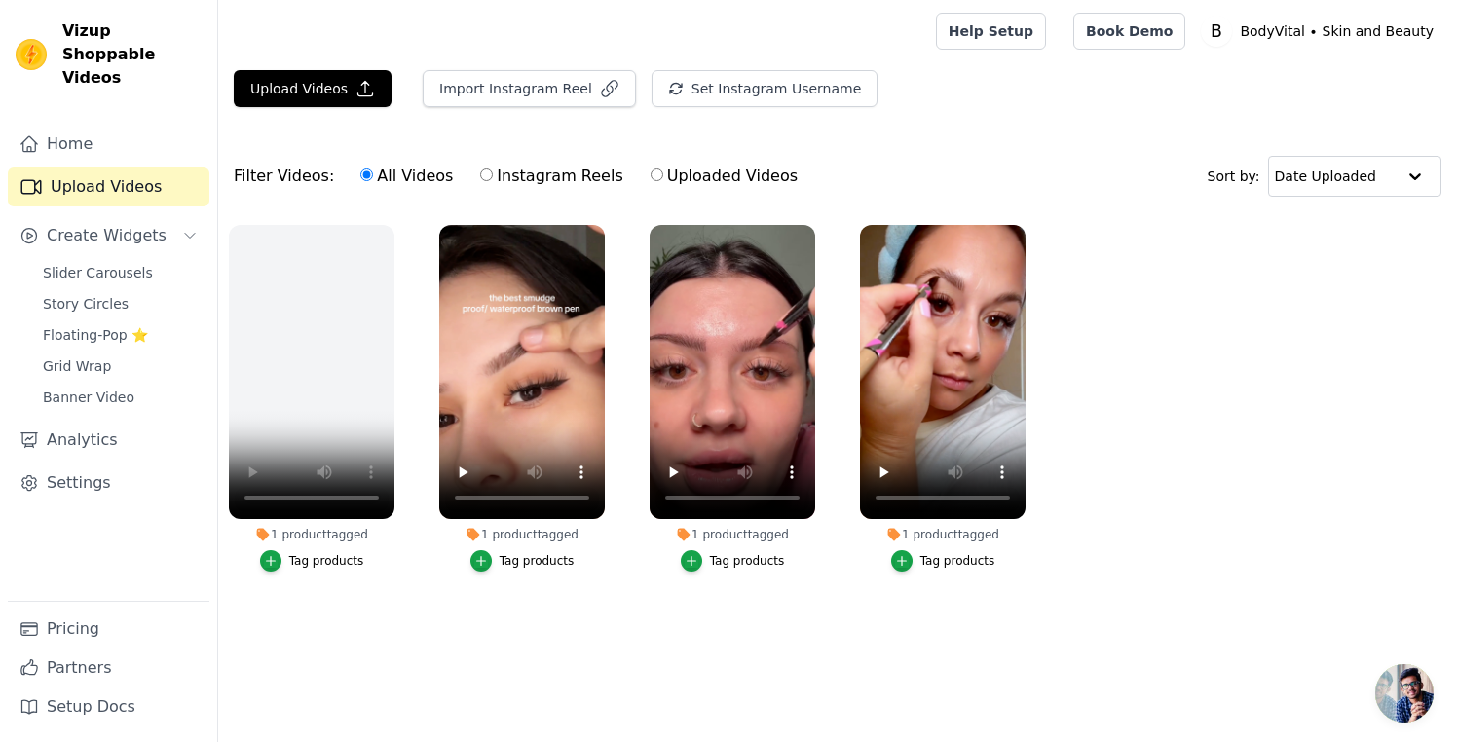
click at [1197, 521] on ul "1 product tagged Tag products 1 product tagged Tag products 1 product tagged Ta…" at bounding box center [837, 417] width 1239 height 407
click at [277, 83] on button "Upload Videos" at bounding box center [313, 88] width 158 height 37
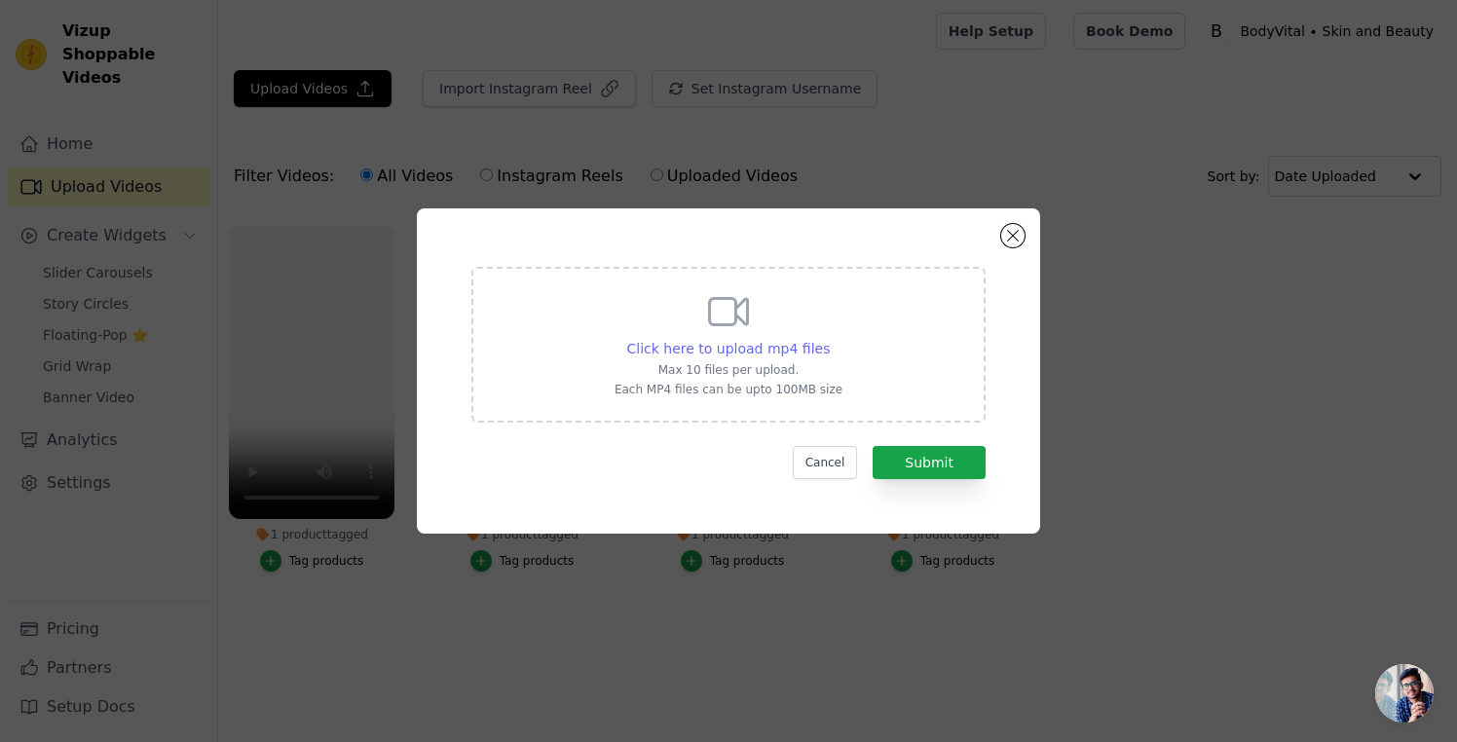
click at [725, 352] on span "Click here to upload mp4 files" at bounding box center [729, 349] width 204 height 16
click at [829, 339] on input "Click here to upload mp4 files Max 10 files per upload. Each MP4 files can be u…" at bounding box center [829, 338] width 1 height 1
type input "C:\fakepath\SHORT-W-35-Cr-05-UltraFine-Brow-Pen-UGC-Edit.mp4"
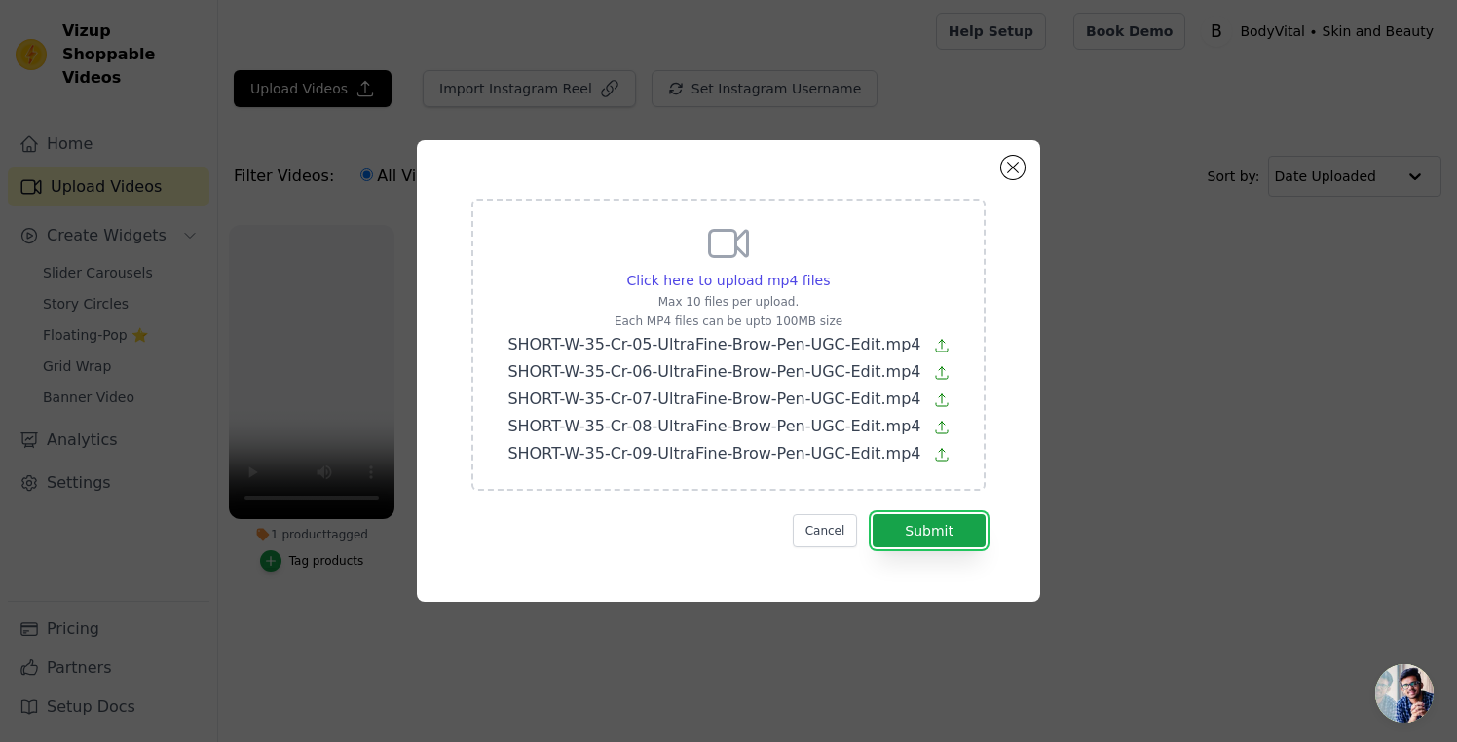
drag, startPoint x: 928, startPoint y: 533, endPoint x: 965, endPoint y: 565, distance: 49.0
click at [928, 534] on button "Submit" at bounding box center [929, 530] width 113 height 33
click at [818, 537] on button "Cancel" at bounding box center [825, 530] width 65 height 33
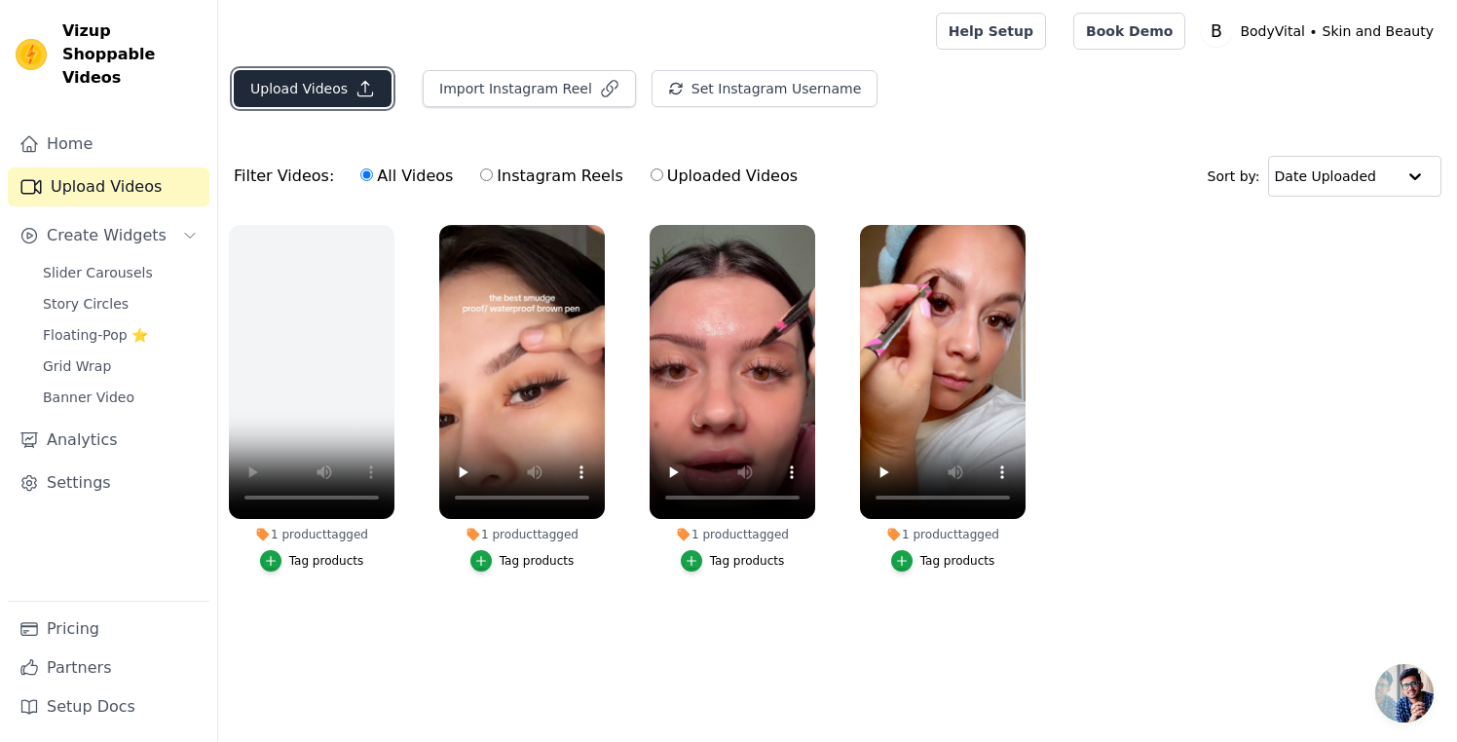
click at [302, 86] on button "Upload Videos" at bounding box center [313, 88] width 158 height 37
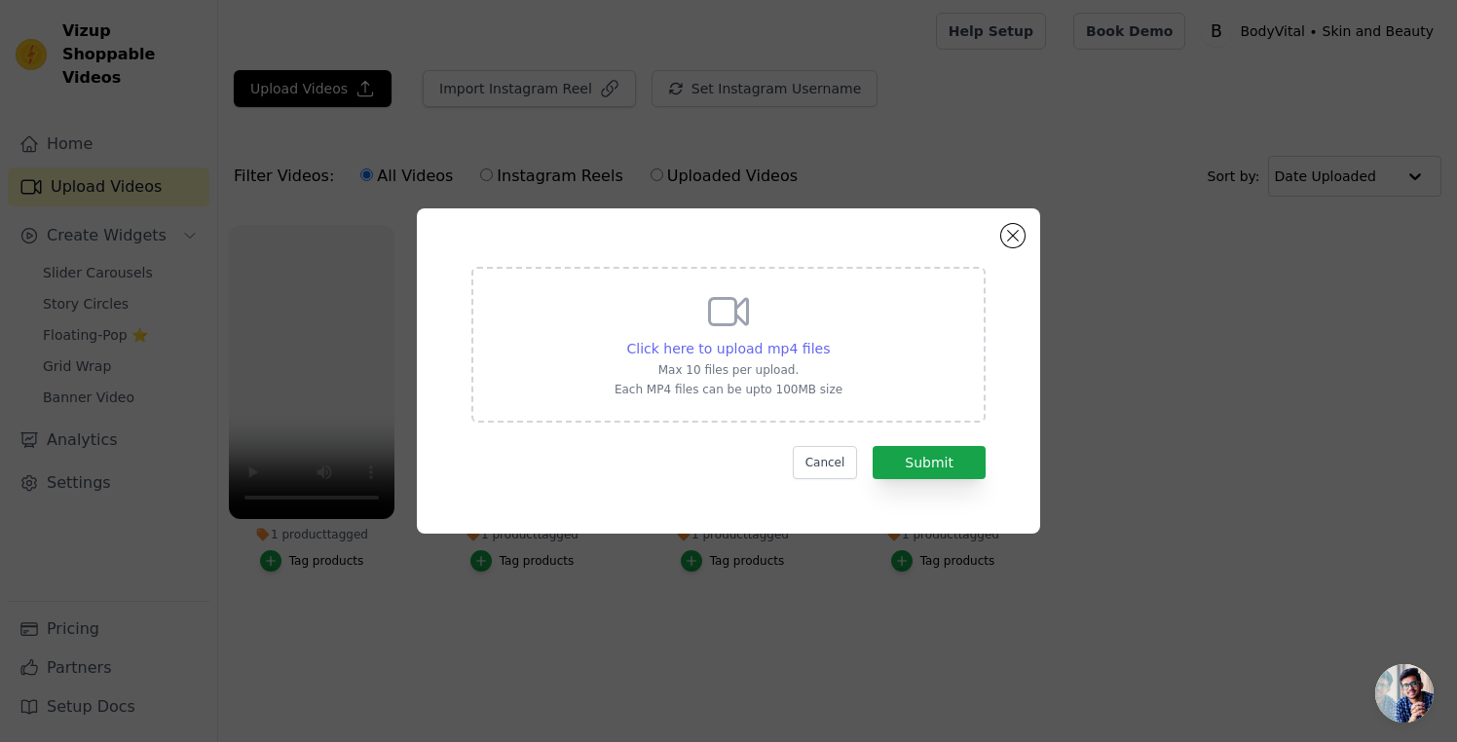
click at [733, 349] on span "Click here to upload mp4 files" at bounding box center [729, 349] width 204 height 16
click at [829, 339] on input "Click here to upload mp4 files Max 10 files per upload. Each MP4 files can be u…" at bounding box center [829, 338] width 1 height 1
type input "C:\fakepath\SHORT-02-W-35-Cr-05-UltraFine-Brow-Pen-UGC-Ed.mp4"
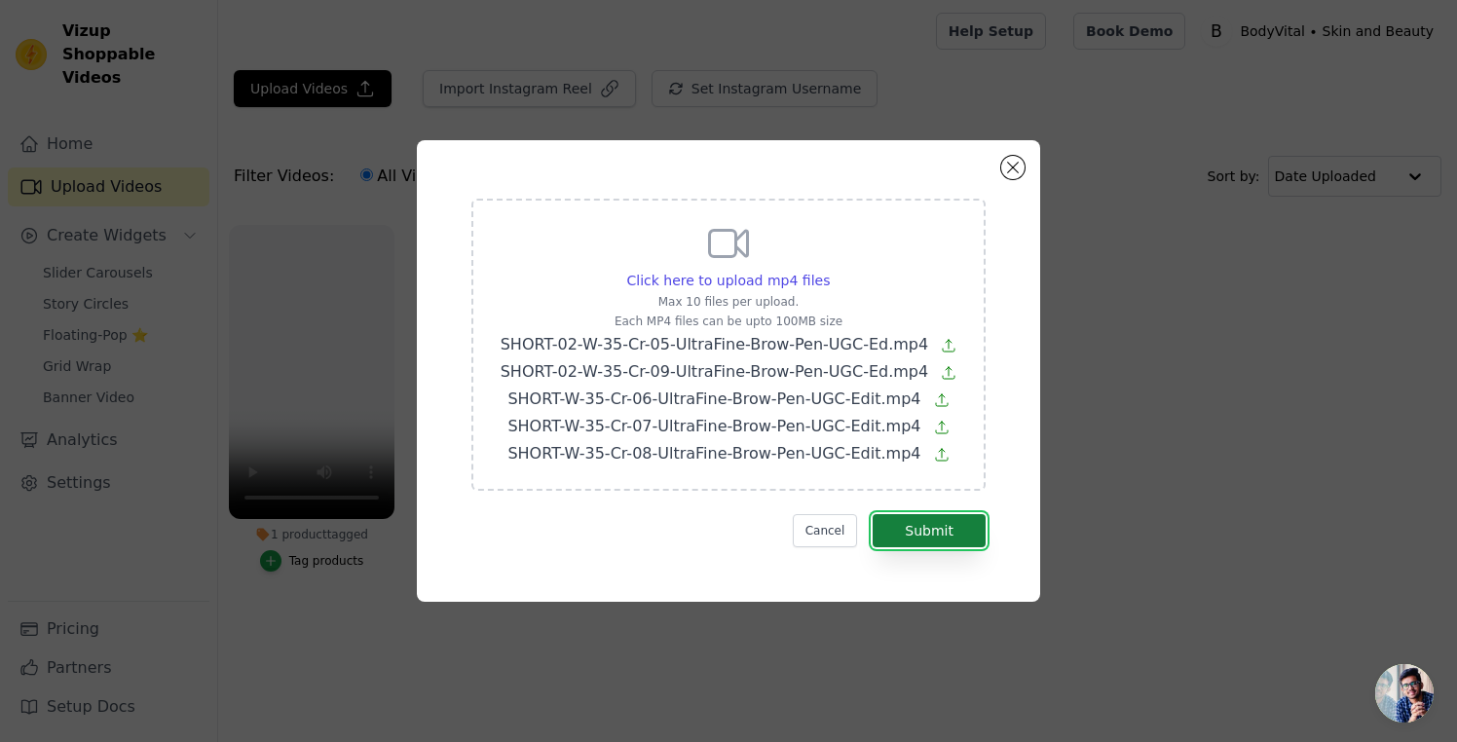
click at [924, 539] on button "Submit" at bounding box center [929, 530] width 113 height 33
